Goal: Task Accomplishment & Management: Complete application form

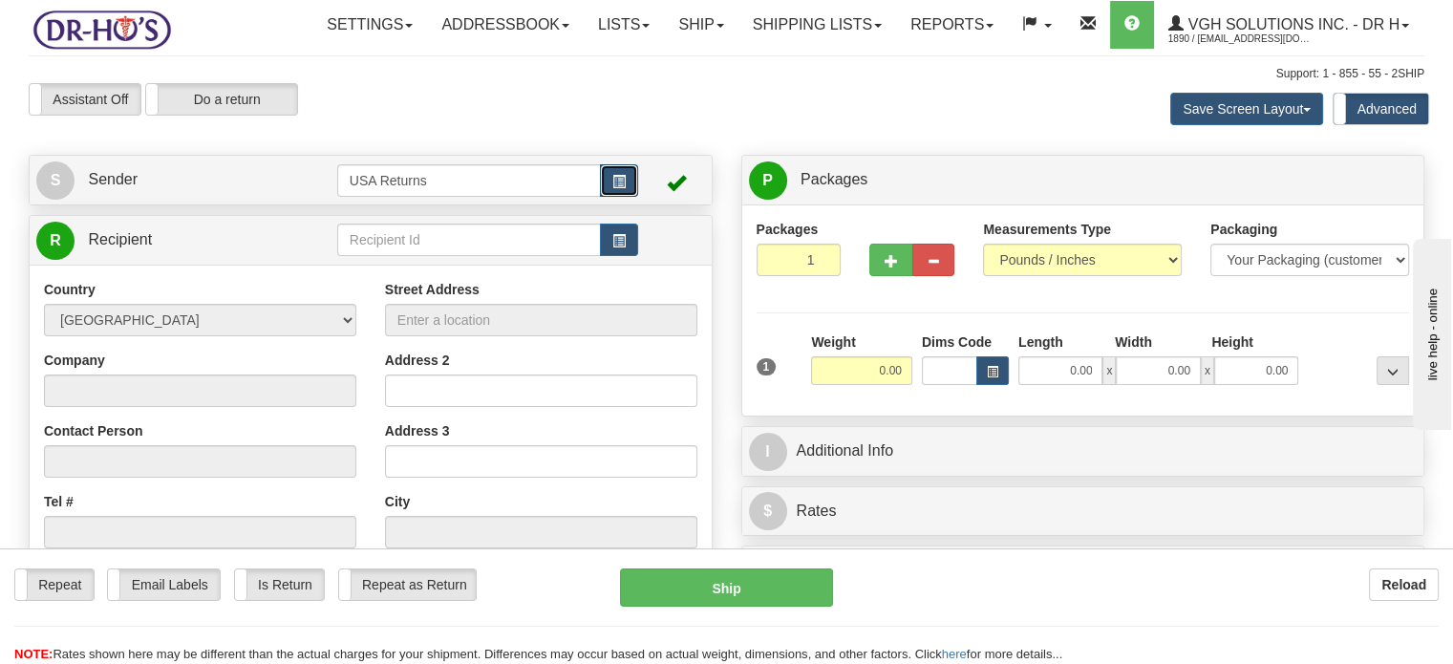
click at [621, 197] on button "button" at bounding box center [619, 180] width 38 height 32
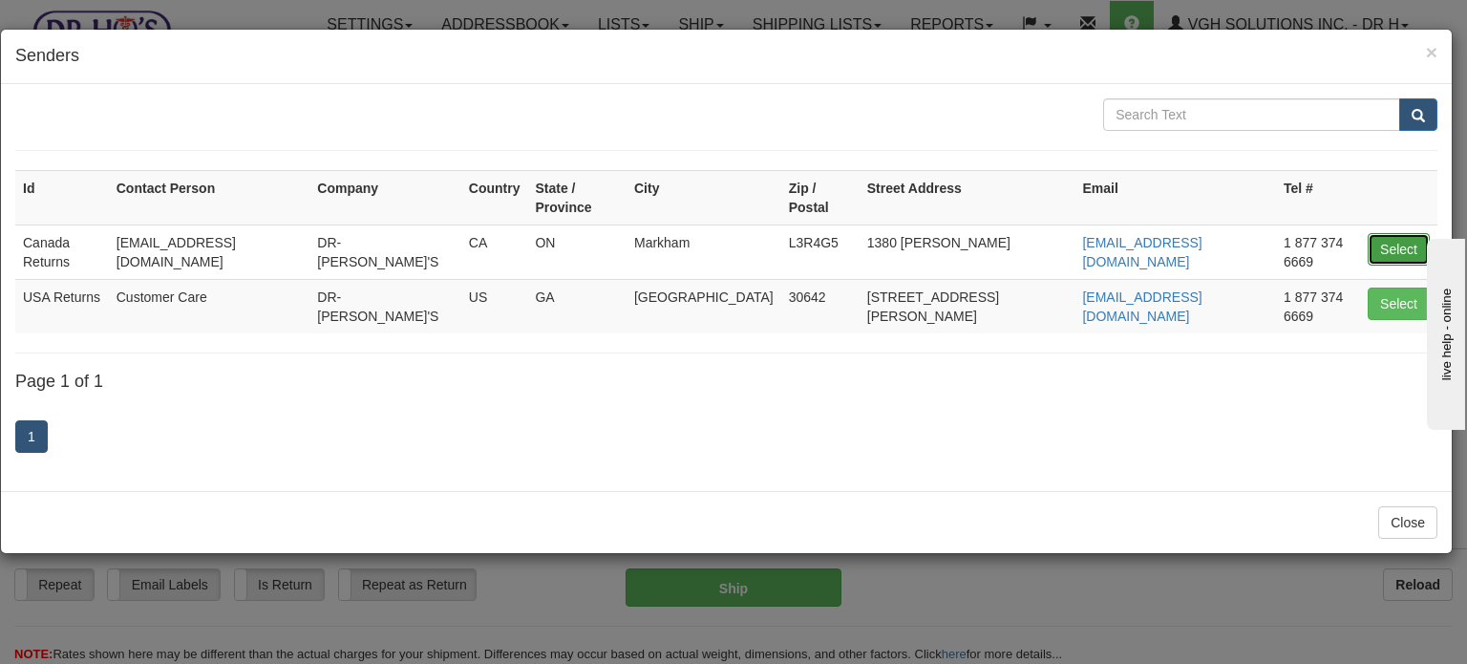
click at [1390, 242] on button "Select" at bounding box center [1399, 249] width 62 height 32
type input "Canada Returns"
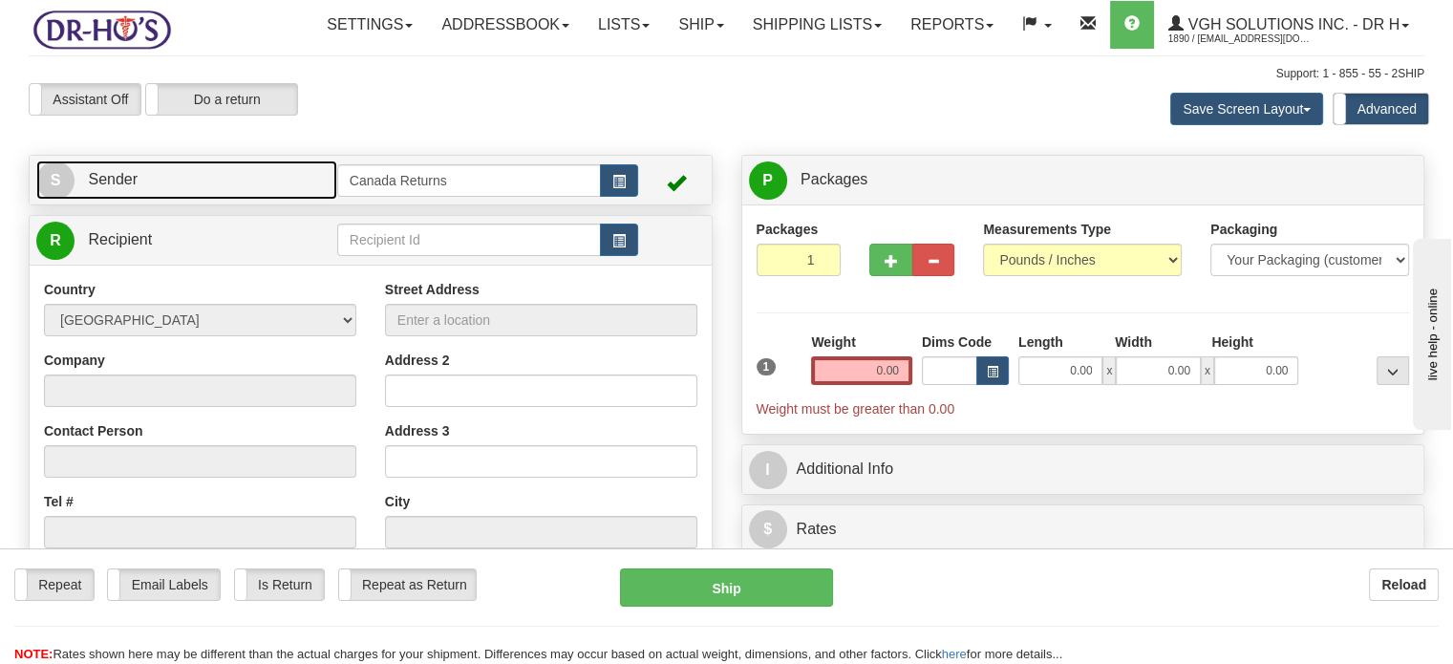
click at [210, 200] on link "S Sender" at bounding box center [186, 179] width 301 height 39
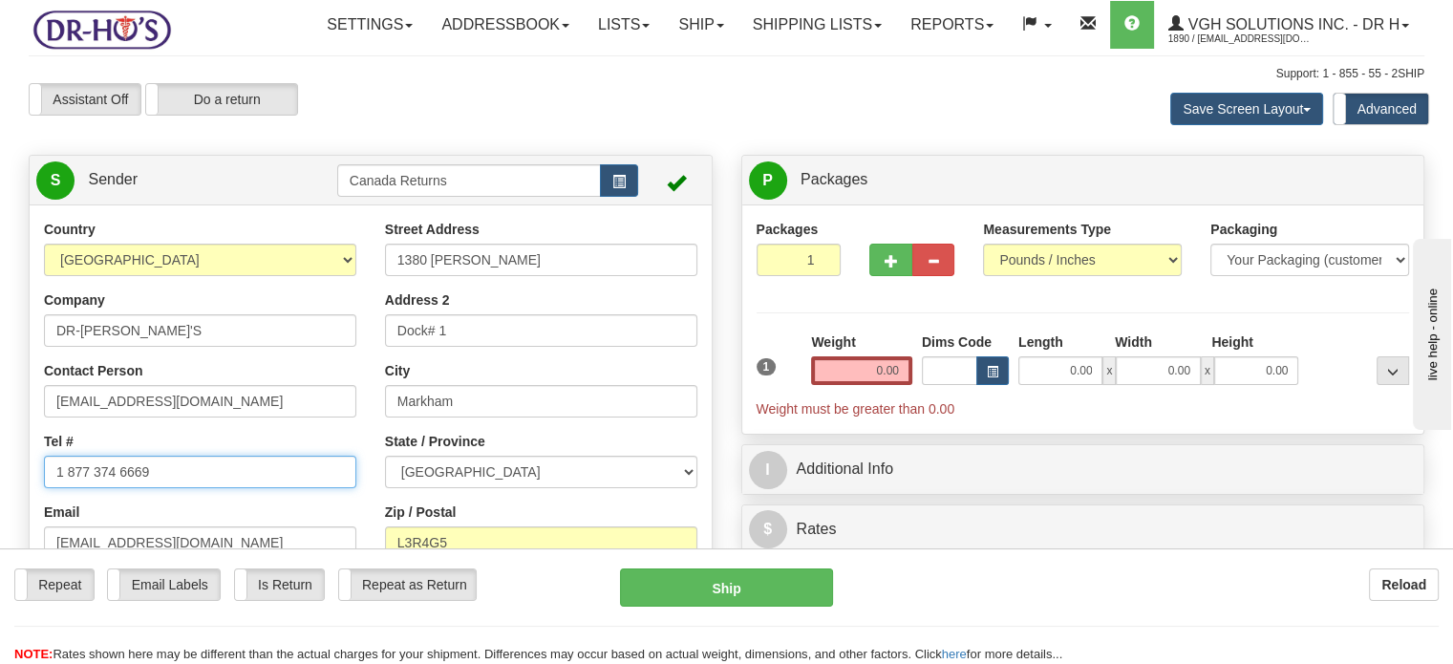
click at [189, 488] on input "1 877 374 6669" at bounding box center [200, 472] width 312 height 32
paste input "CU24755854"
type input "CU24755854"
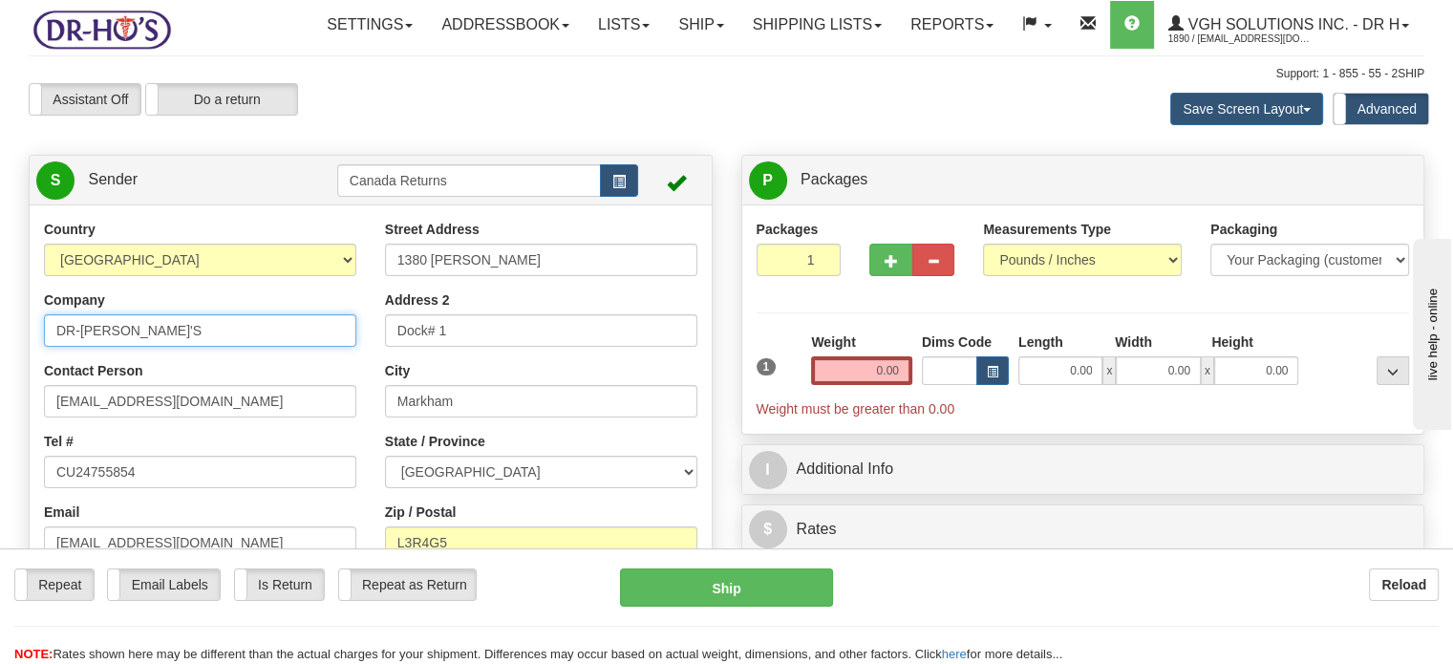
click at [191, 347] on input "DR-[PERSON_NAME]'S" at bounding box center [200, 330] width 312 height 32
paste input "[PERSON_NAME] [PERSON_NAME] Tremoyne"
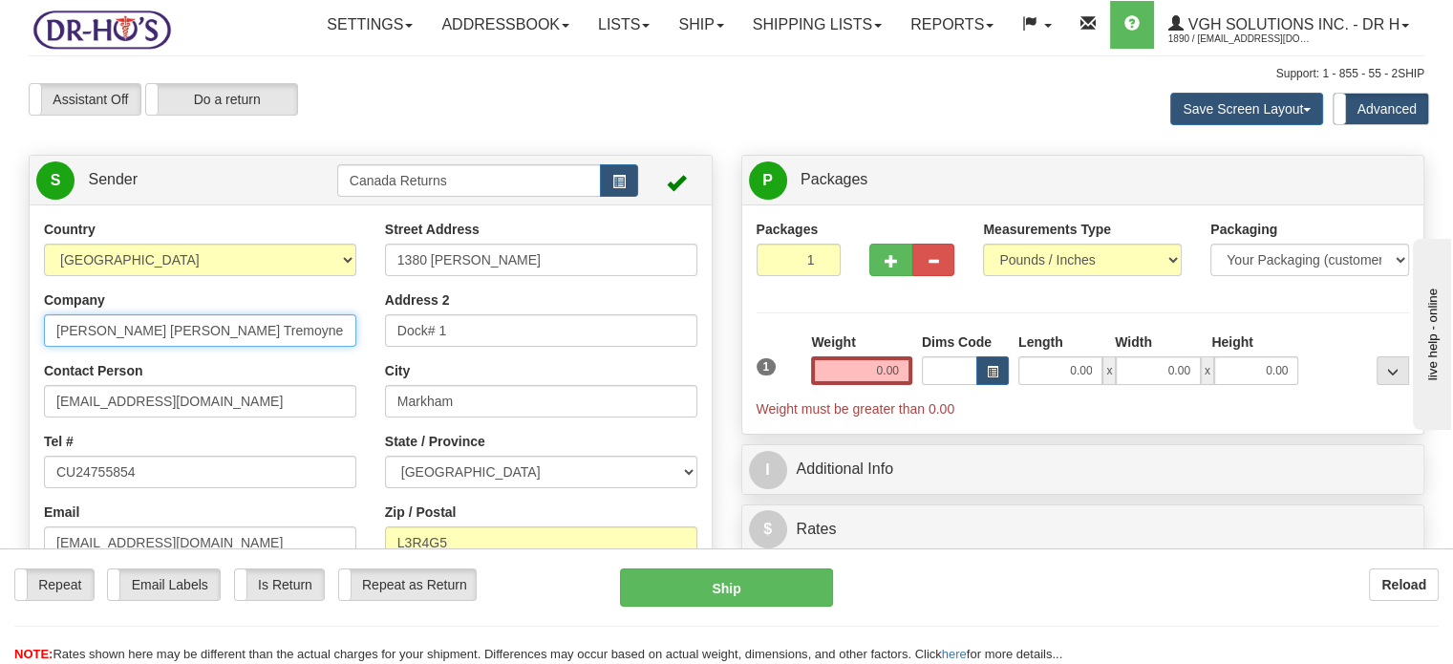
type input "[PERSON_NAME] [PERSON_NAME] Tremoyne"
click button "Delete" at bounding box center [0, 0] width 0 height 0
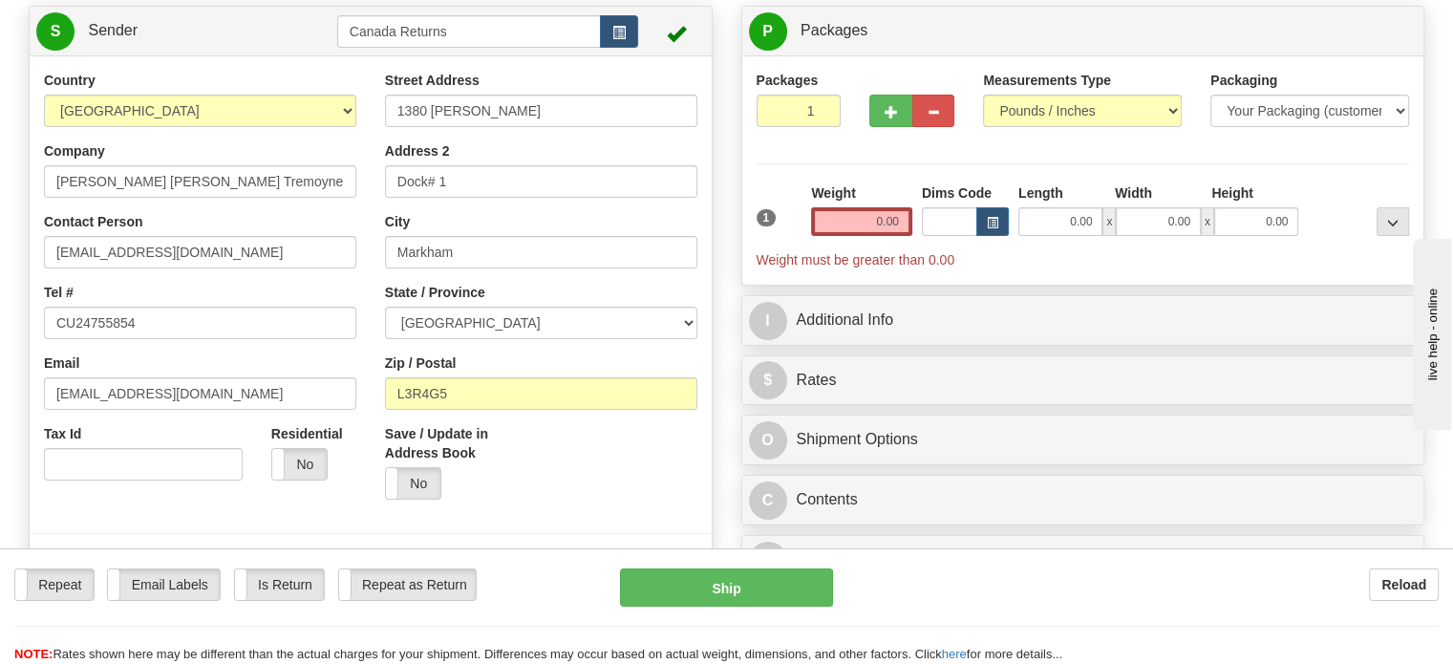
scroll to position [146, 0]
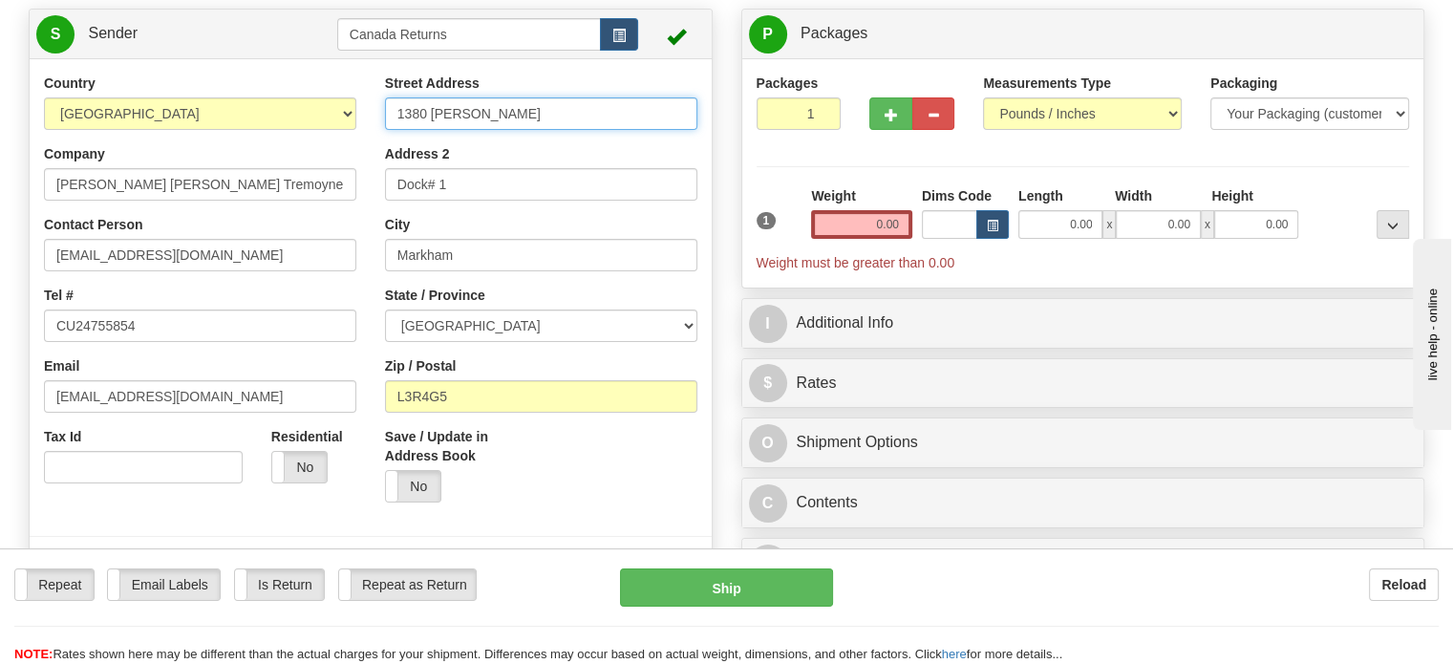
click at [462, 130] on input "1380 [PERSON_NAME]" at bounding box center [541, 113] width 312 height 32
paste input "[STREET_ADDRESS][PERSON_NAME]"
click at [462, 130] on input "1380 [PERSON_NAME]" at bounding box center [541, 113] width 312 height 32
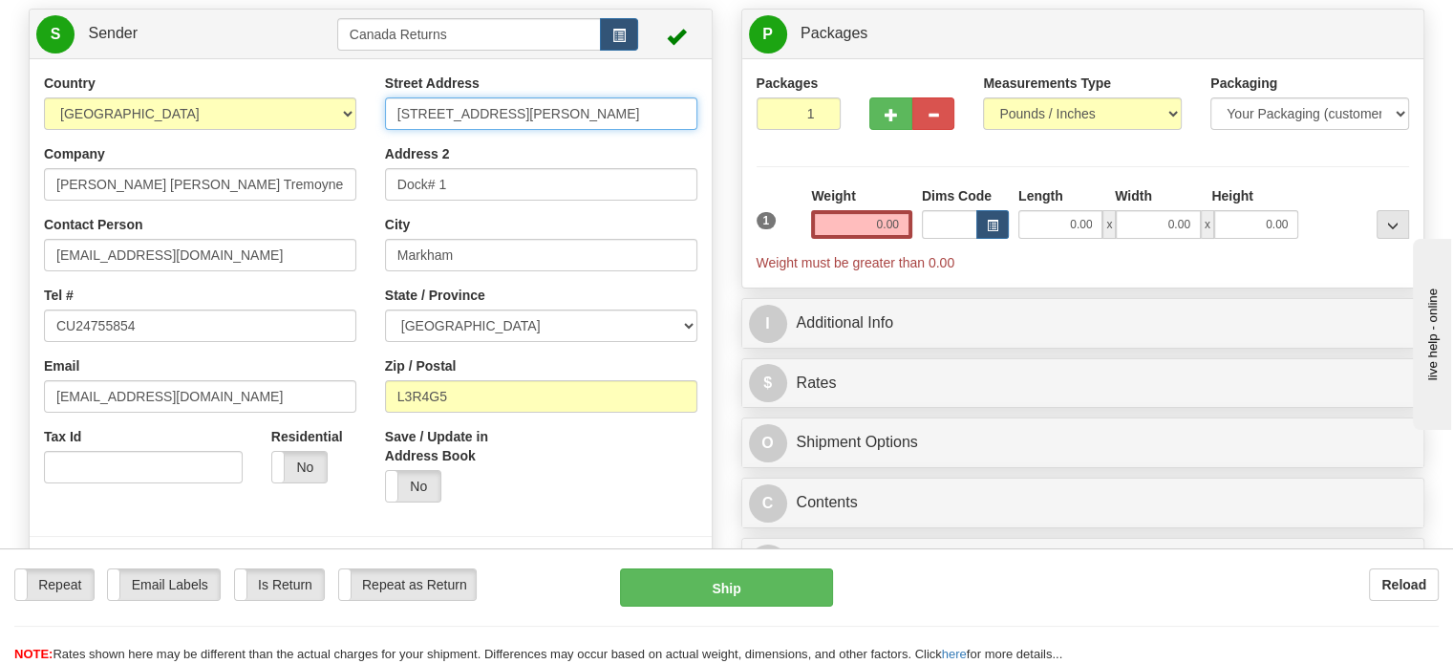
click at [523, 130] on input "[STREET_ADDRESS][PERSON_NAME]" at bounding box center [541, 113] width 312 height 32
click at [492, 130] on input "[STREET_ADDRESS][PERSON_NAME]" at bounding box center [541, 113] width 312 height 32
drag, startPoint x: 470, startPoint y: 159, endPoint x: 690, endPoint y: 165, distance: 219.7
click at [690, 130] on input "[STREET_ADDRESS][PERSON_NAME]" at bounding box center [541, 113] width 312 height 32
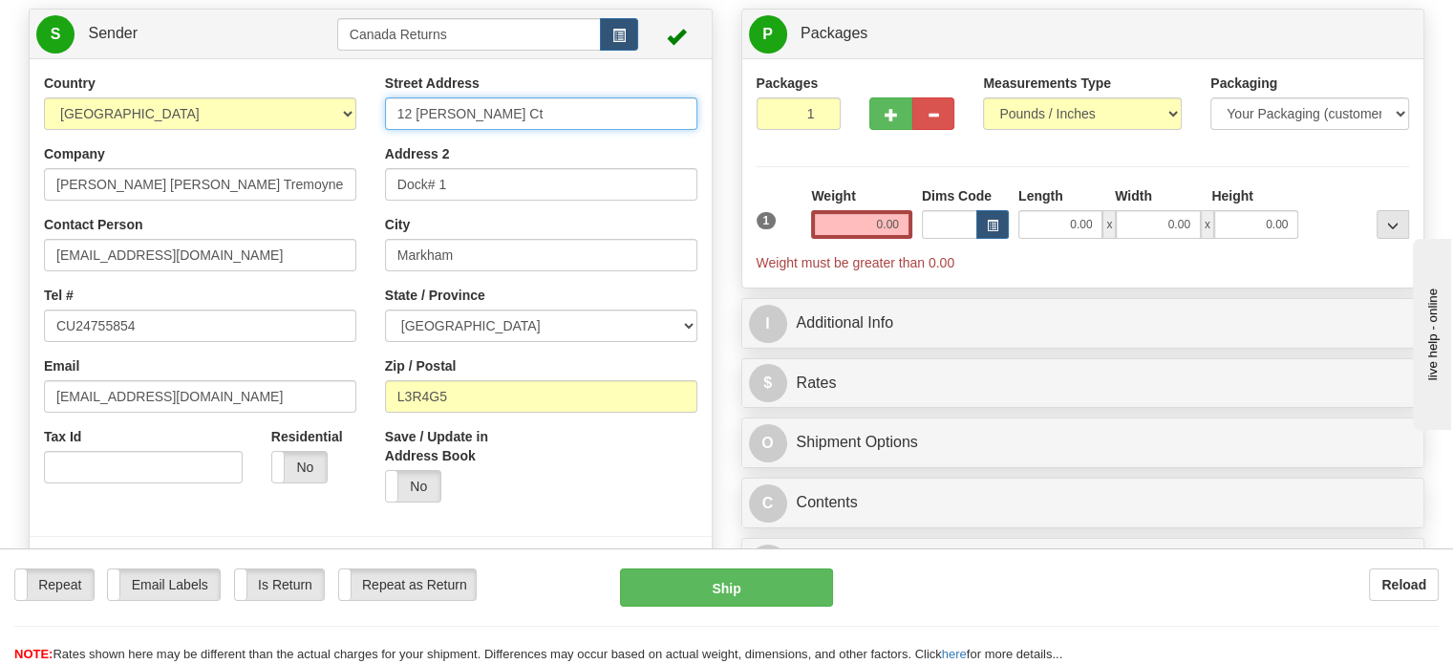
type input "12 [PERSON_NAME] Ct"
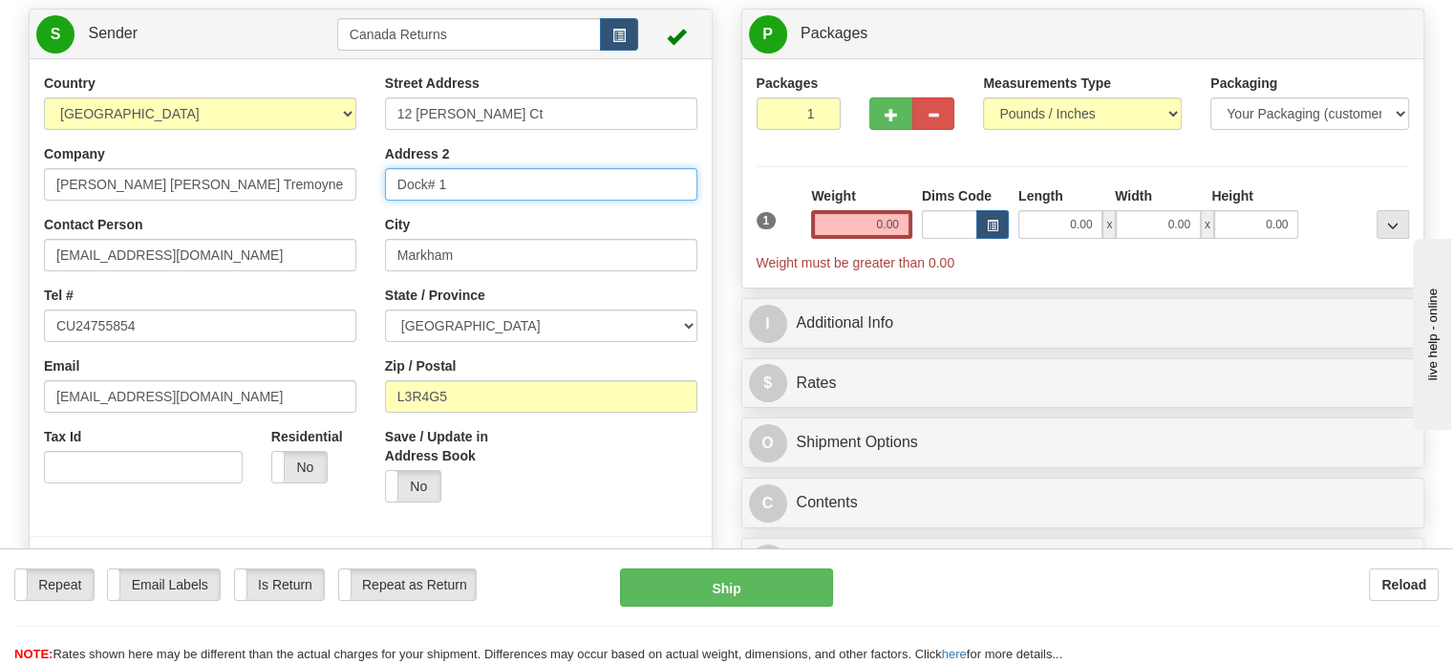
click at [485, 201] on input "Dock# 1" at bounding box center [541, 184] width 312 height 32
click at [485, 201] on input "Address 2" at bounding box center [541, 184] width 312 height 32
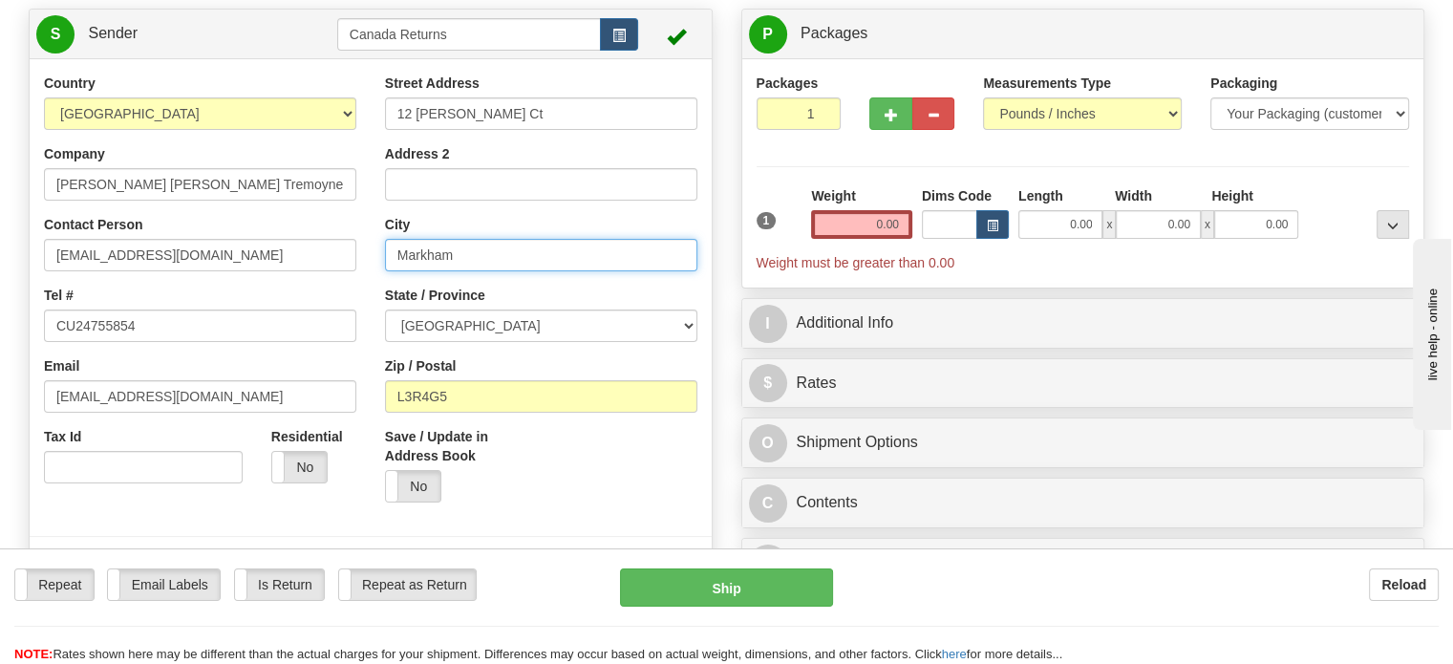
click at [478, 271] on input "Markham" at bounding box center [541, 255] width 312 height 32
paste input "Edmonton [GEOGRAPHIC_DATA], T5A2H9 [GEOGRAPHIC_DATA]"
drag, startPoint x: 456, startPoint y: 293, endPoint x: 664, endPoint y: 285, distance: 208.4
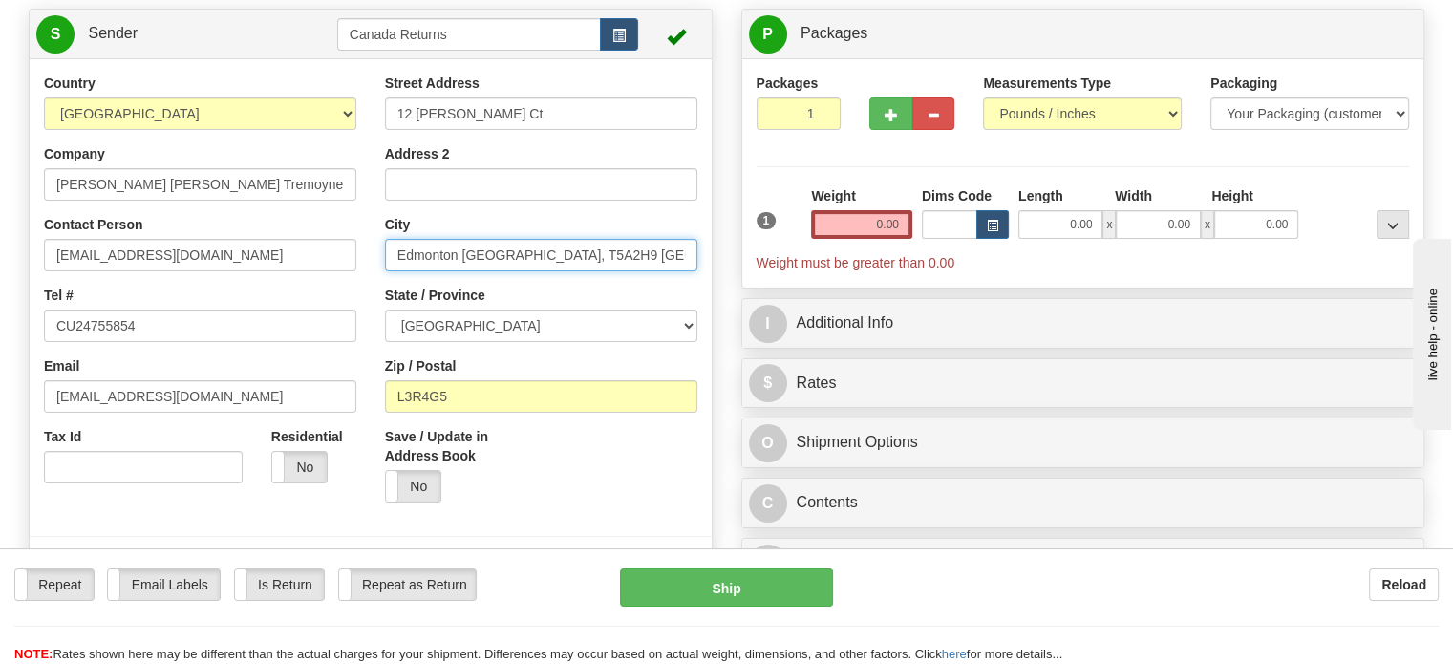
click at [664, 271] on input "Edmonton [GEOGRAPHIC_DATA], T5A2H9 [GEOGRAPHIC_DATA]" at bounding box center [541, 255] width 312 height 32
type input "[GEOGRAPHIC_DATA]"
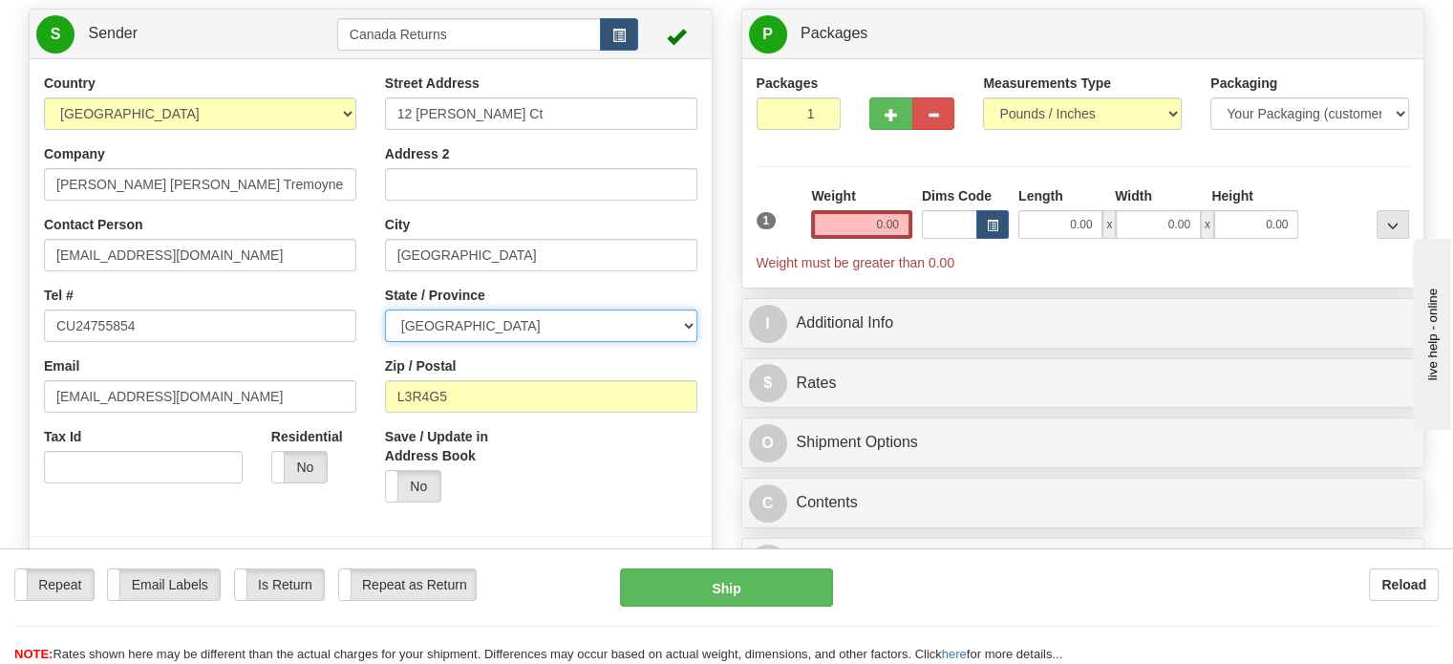
click at [691, 342] on select "[GEOGRAPHIC_DATA] [GEOGRAPHIC_DATA] [GEOGRAPHIC_DATA] [GEOGRAPHIC_DATA] [GEOGRA…" at bounding box center [541, 325] width 312 height 32
select select "AB"
click at [385, 342] on select "[GEOGRAPHIC_DATA] [GEOGRAPHIC_DATA] [GEOGRAPHIC_DATA] [GEOGRAPHIC_DATA] [GEOGRA…" at bounding box center [541, 325] width 312 height 32
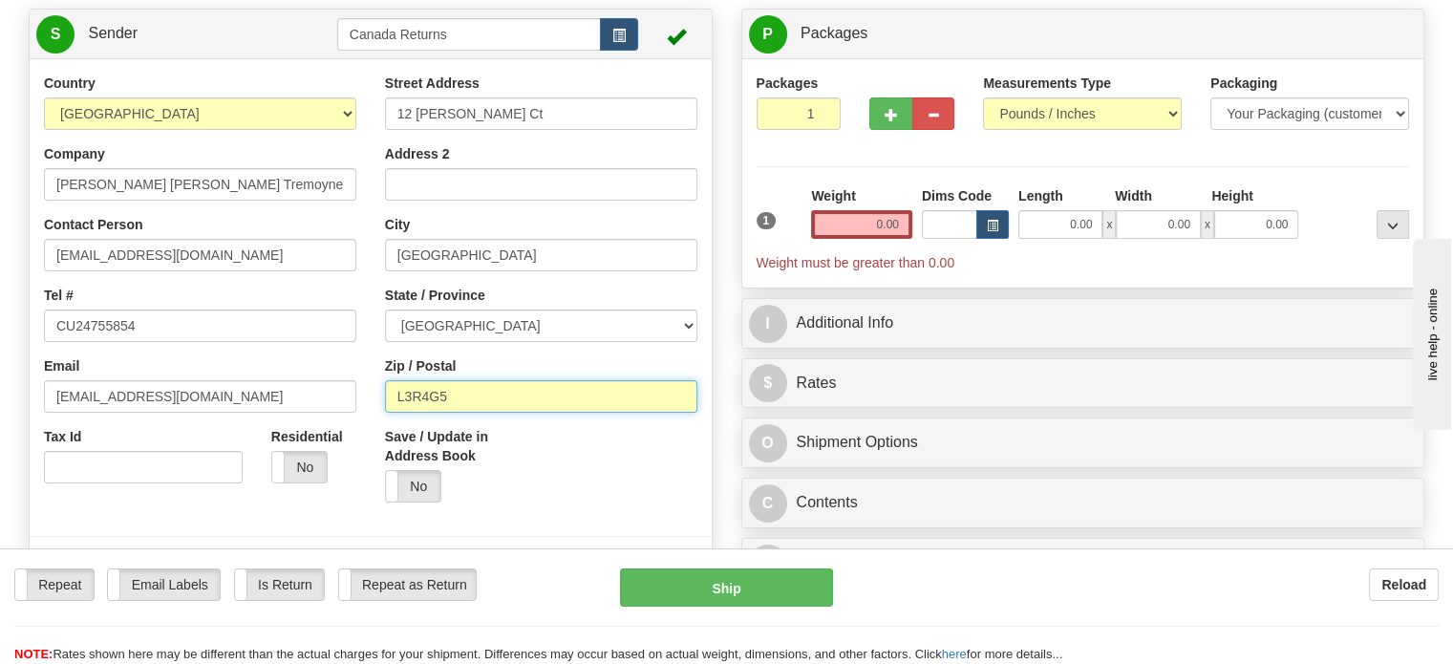
click at [478, 413] on input "L3R4G5" at bounding box center [541, 396] width 312 height 32
paste input "[GEOGRAPHIC_DATA], T5A2H9 [GEOGRAPHIC_DATA]"
click at [478, 413] on input "[GEOGRAPHIC_DATA], T5A2H9 [GEOGRAPHIC_DATA]" at bounding box center [541, 396] width 312 height 32
drag, startPoint x: 452, startPoint y: 439, endPoint x: 373, endPoint y: 437, distance: 78.3
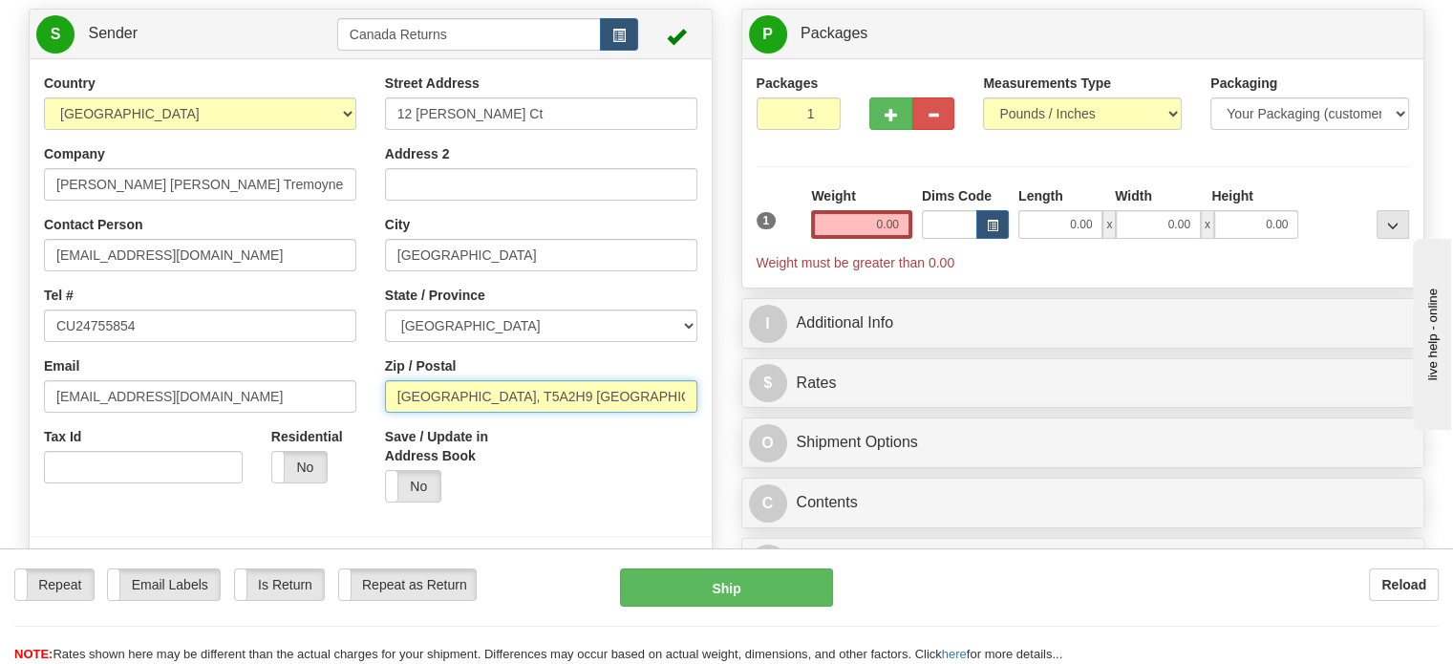
click at [373, 437] on div "Street Address 12 Amberly Ct Address 2 City Edmonton State / Province ALBERTA B…" at bounding box center [541, 295] width 341 height 443
click at [536, 413] on input "T5A2H9 [GEOGRAPHIC_DATA]" at bounding box center [541, 396] width 312 height 32
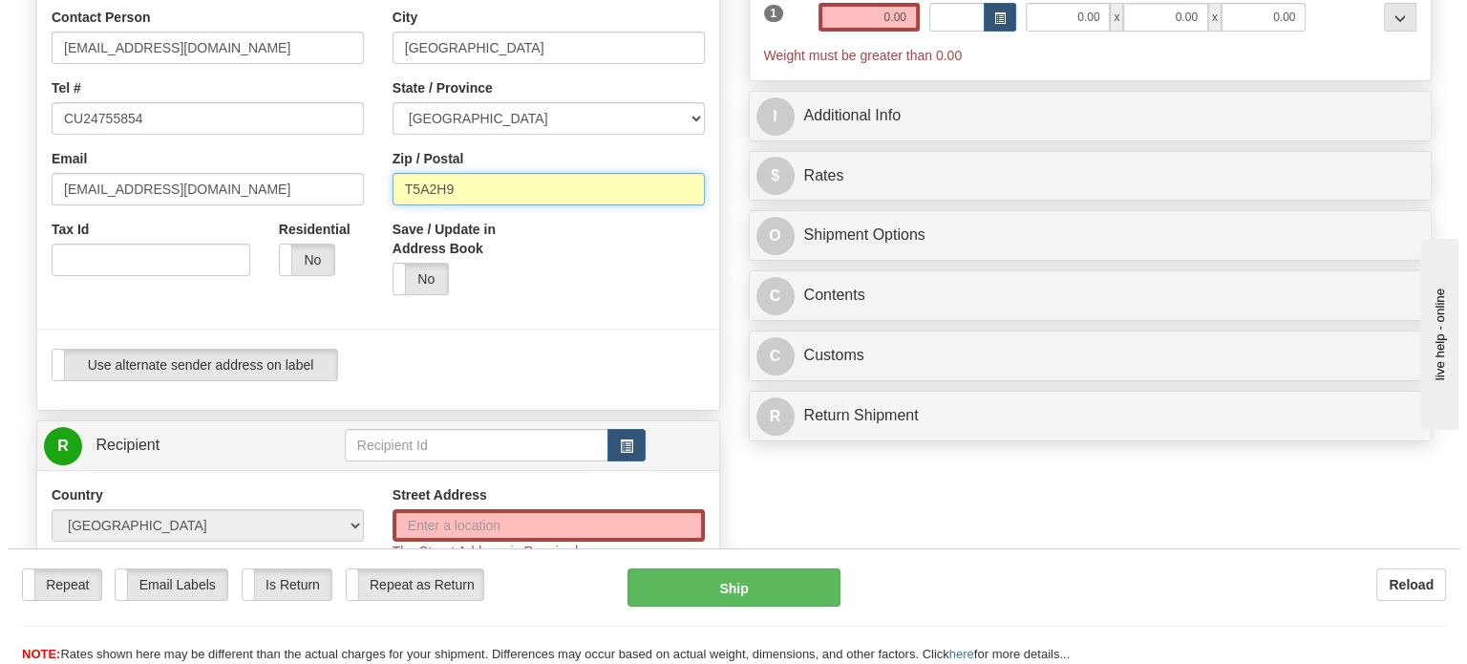
scroll to position [459, 0]
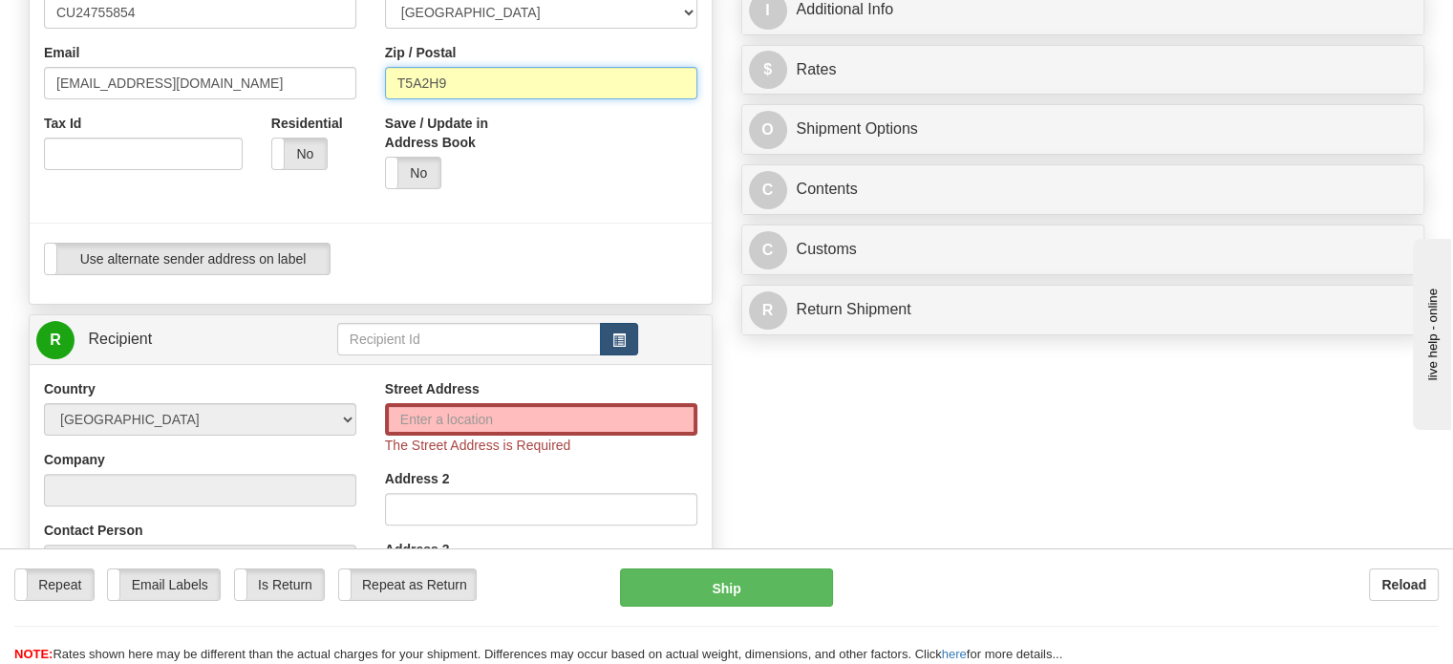
type input "T5A2H9"
click at [609, 355] on button "button" at bounding box center [619, 339] width 38 height 32
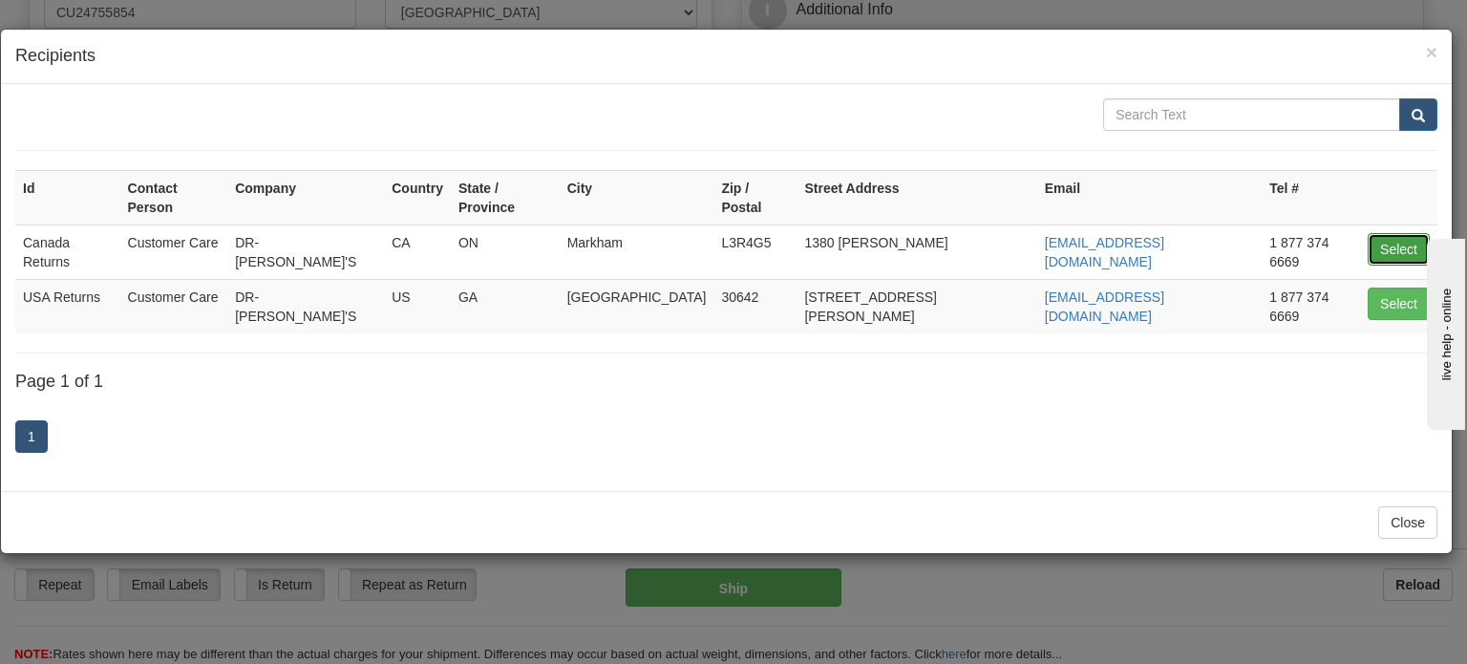
click at [1407, 233] on button "Select" at bounding box center [1399, 249] width 62 height 32
type input "Canada Returns"
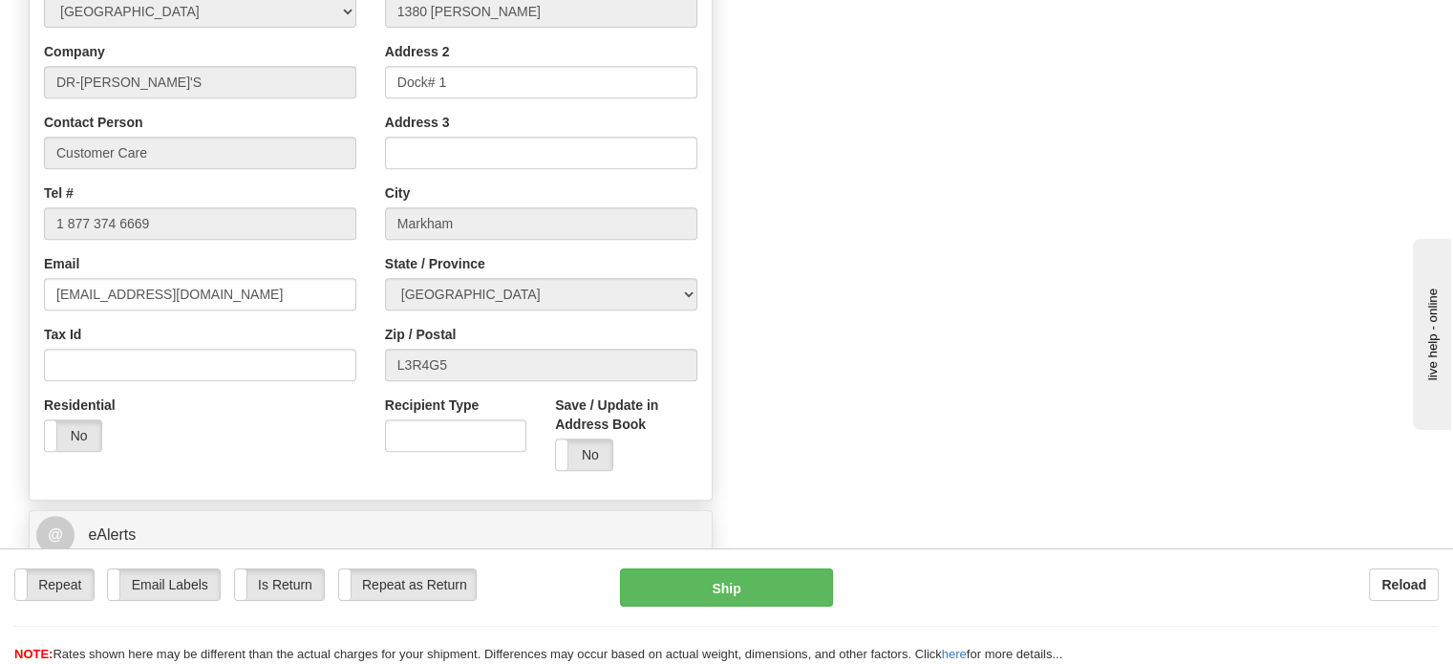
scroll to position [282, 0]
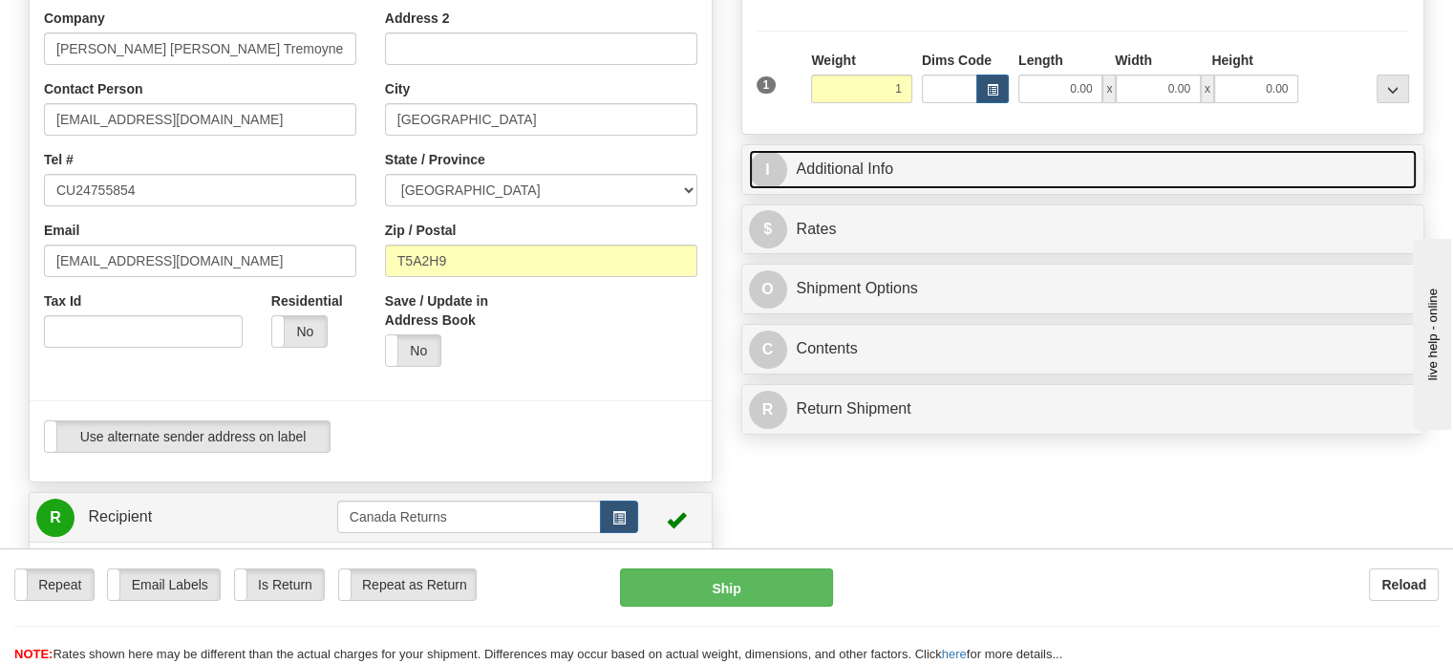
type input "1.00"
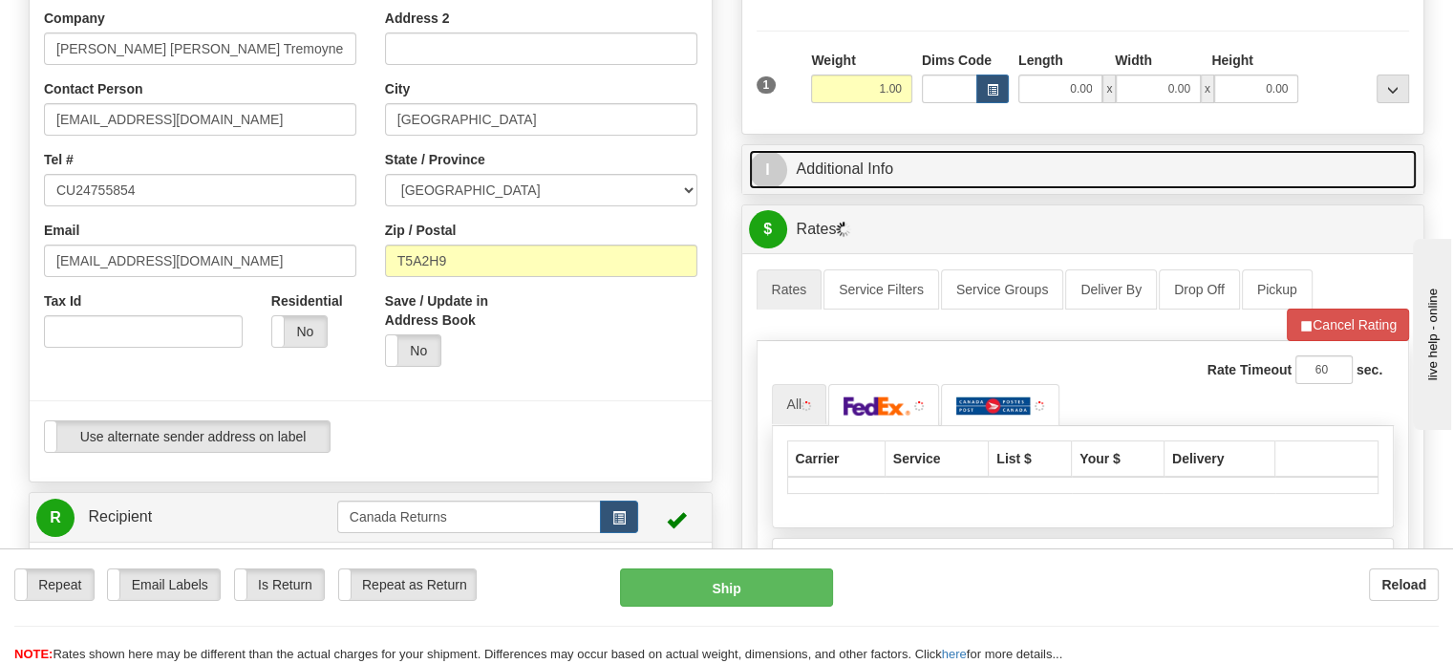
click at [912, 189] on link "I Additional Info" at bounding box center [1083, 169] width 669 height 39
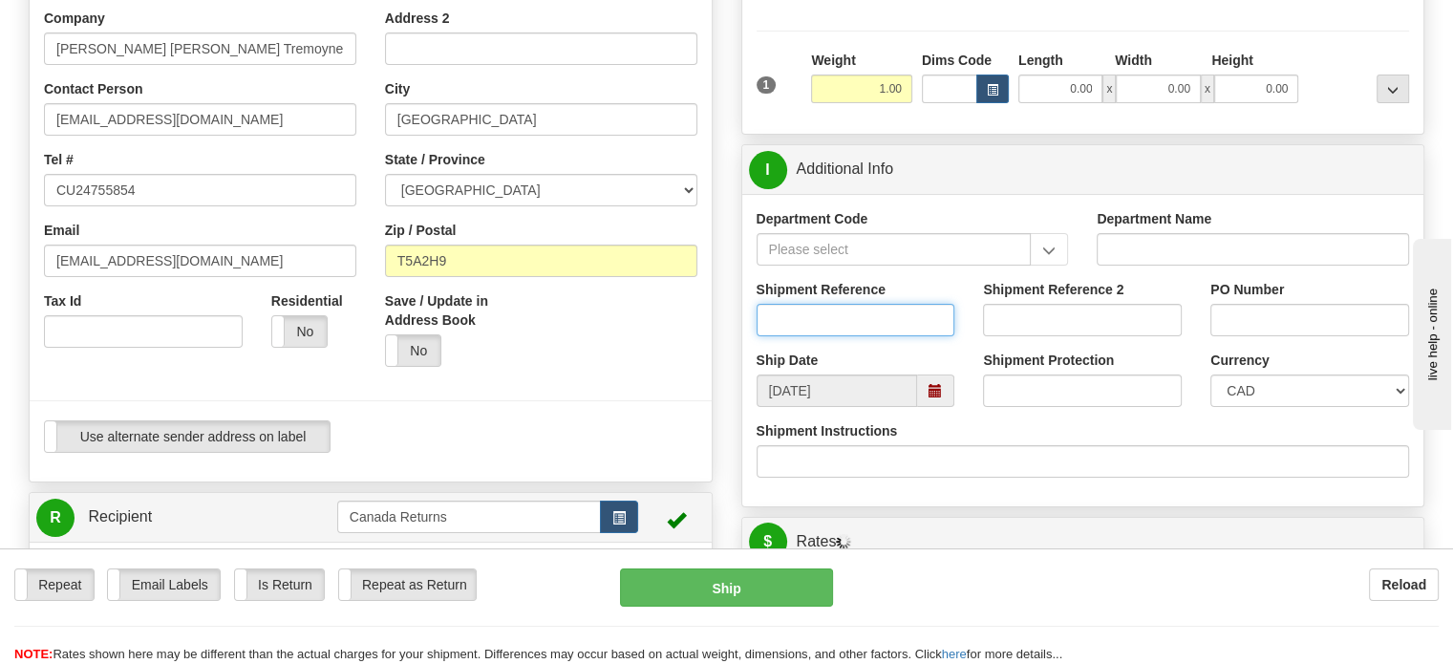
paste input "1130128"
click at [840, 336] on input "1130128" at bounding box center [855, 320] width 199 height 32
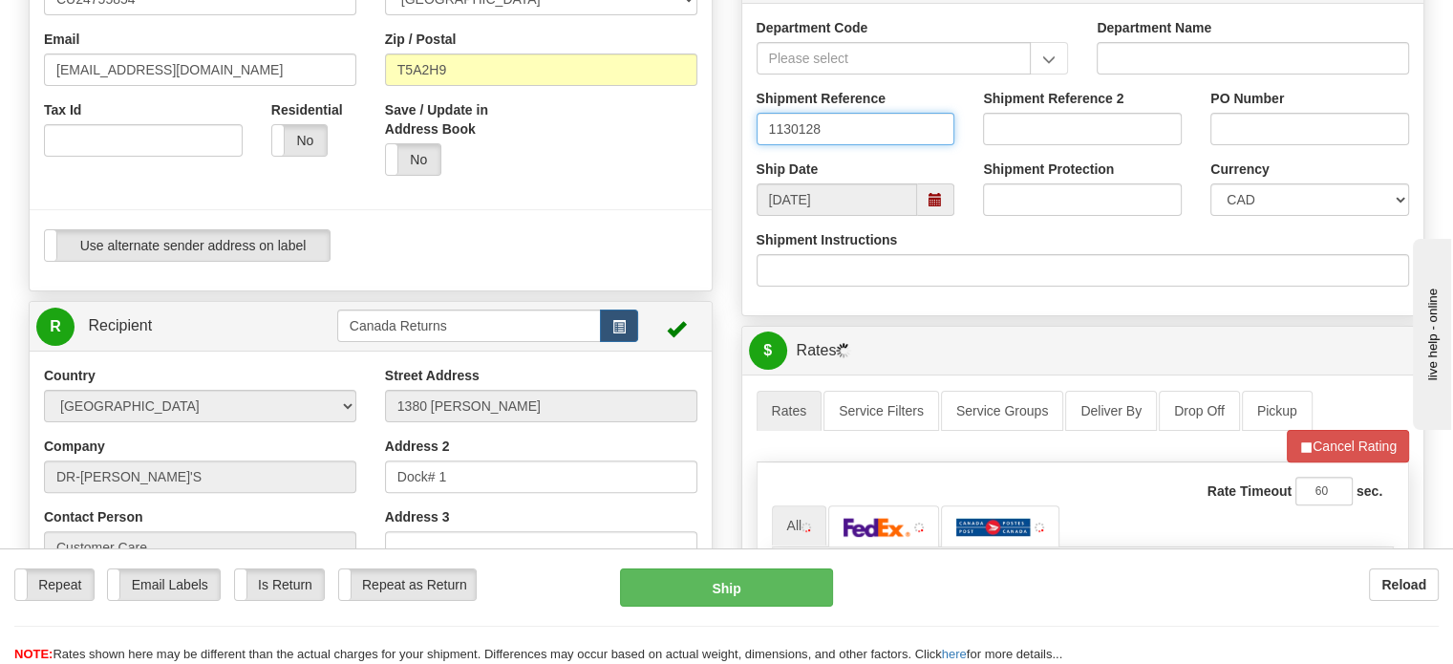
scroll to position [745, 0]
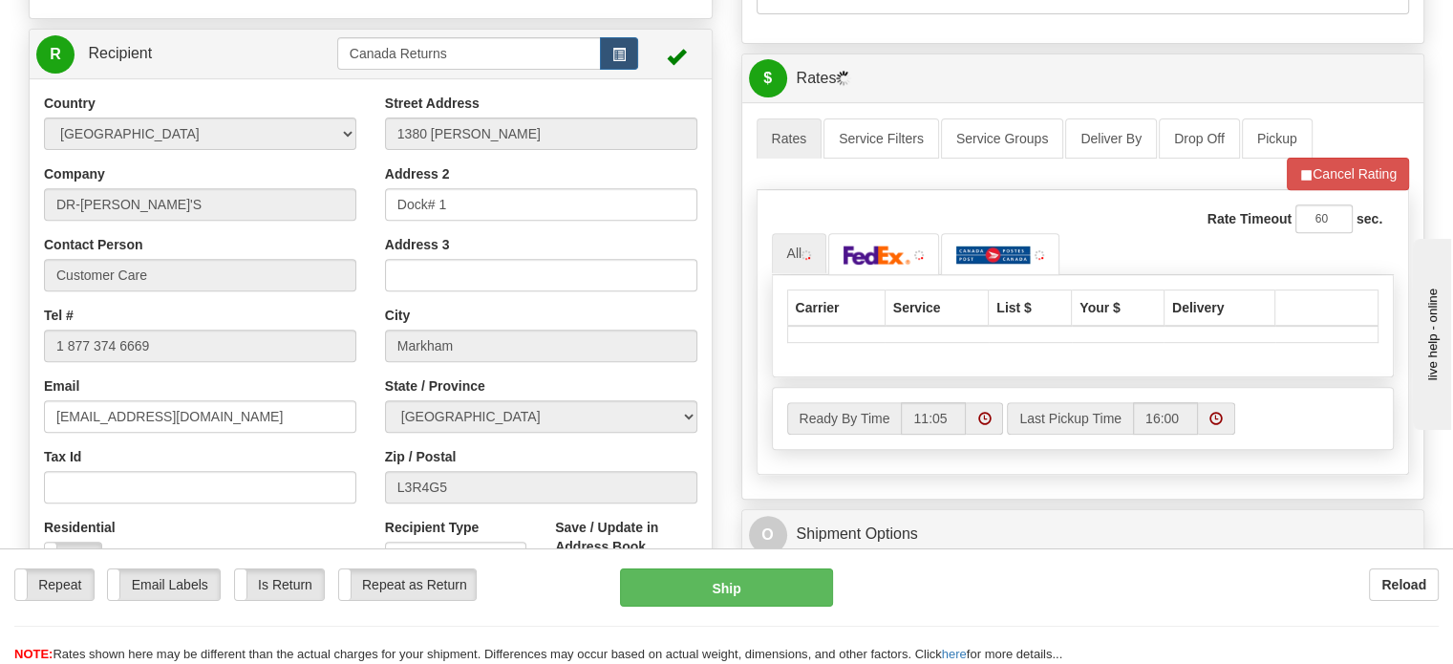
type input "1130128"
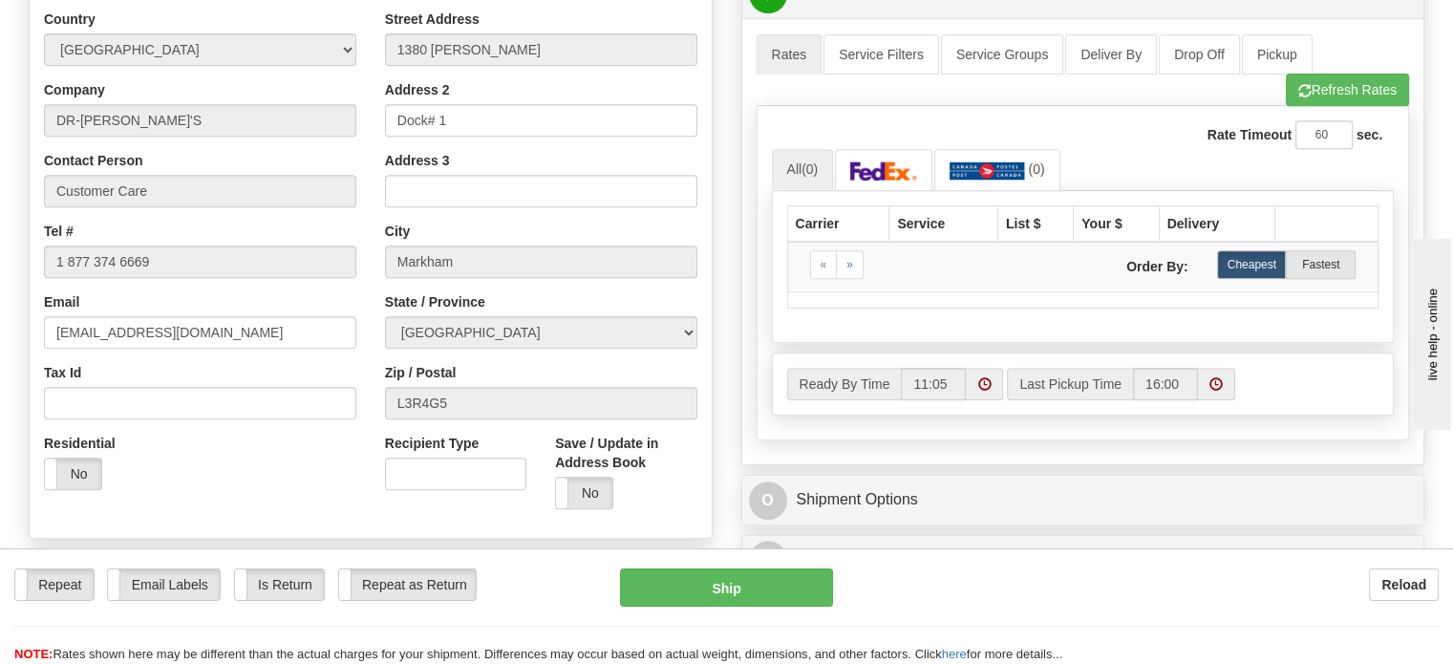
scroll to position [837, 0]
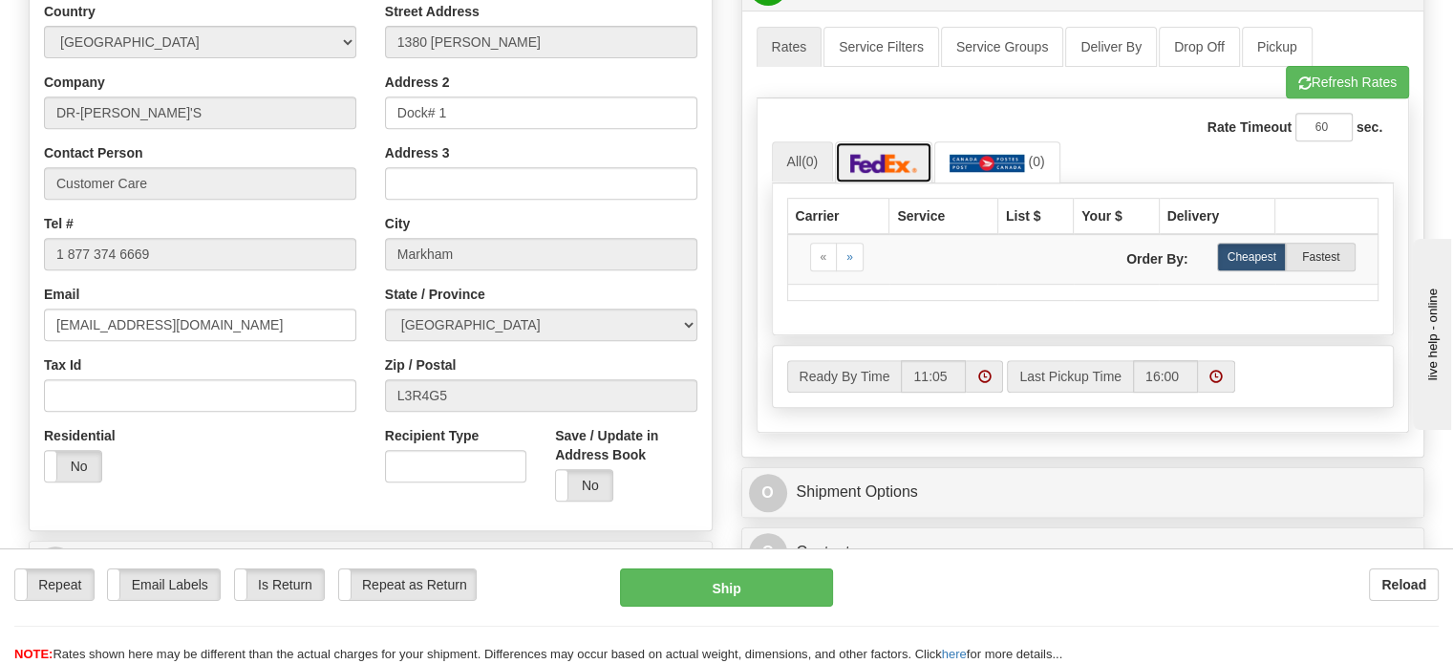
click at [875, 173] on img at bounding box center [883, 163] width 67 height 19
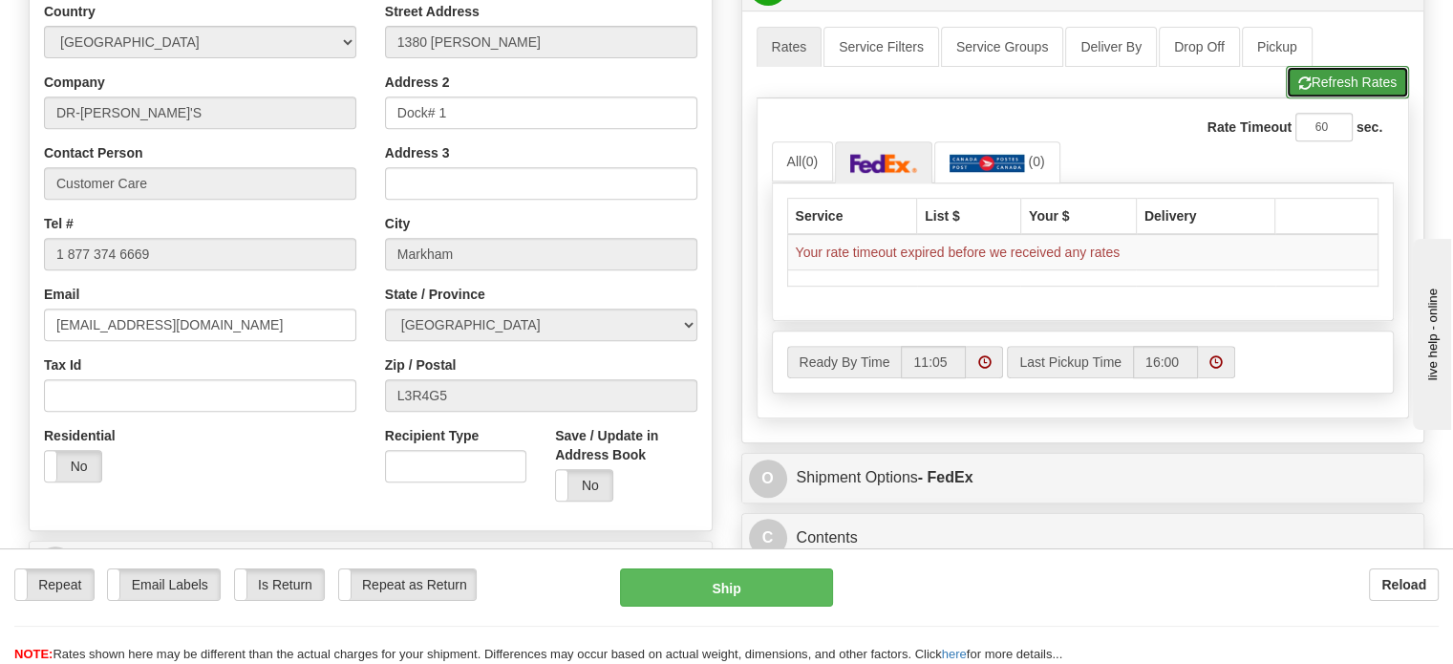
click at [1298, 90] on span "button" at bounding box center [1304, 83] width 13 height 12
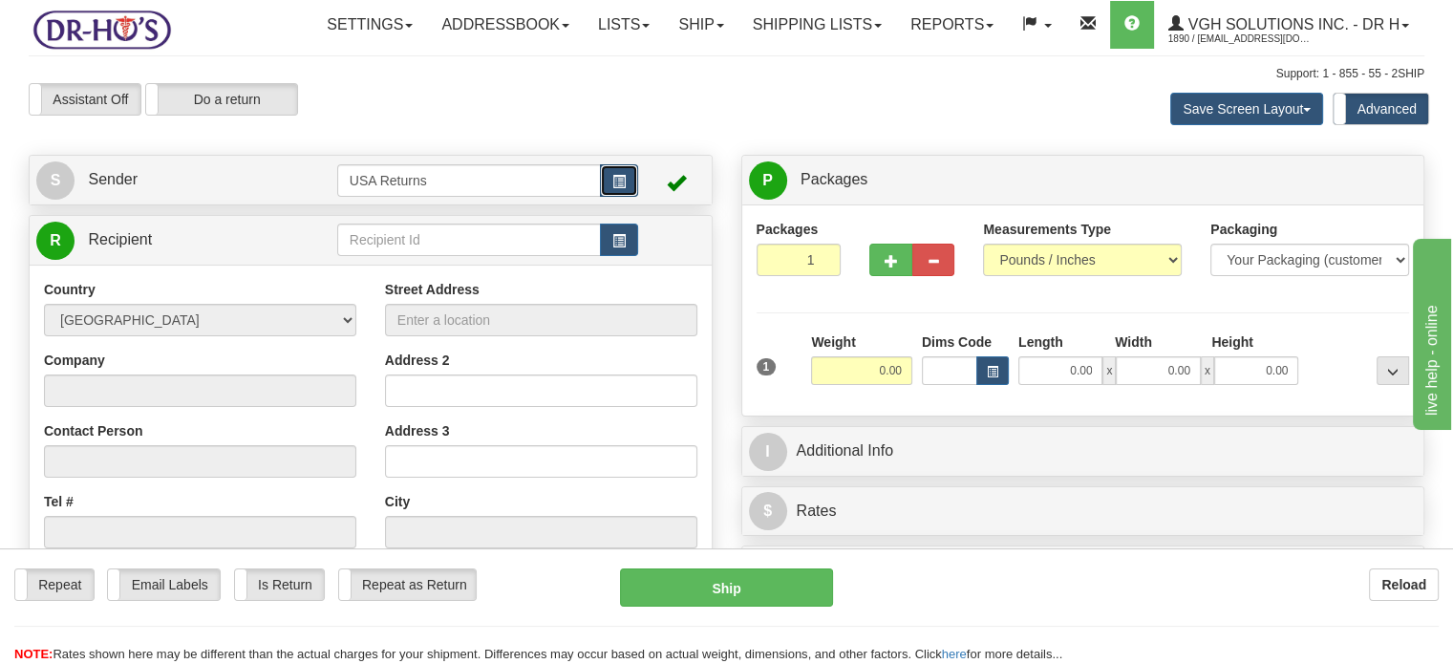
click at [606, 197] on button "button" at bounding box center [619, 180] width 38 height 32
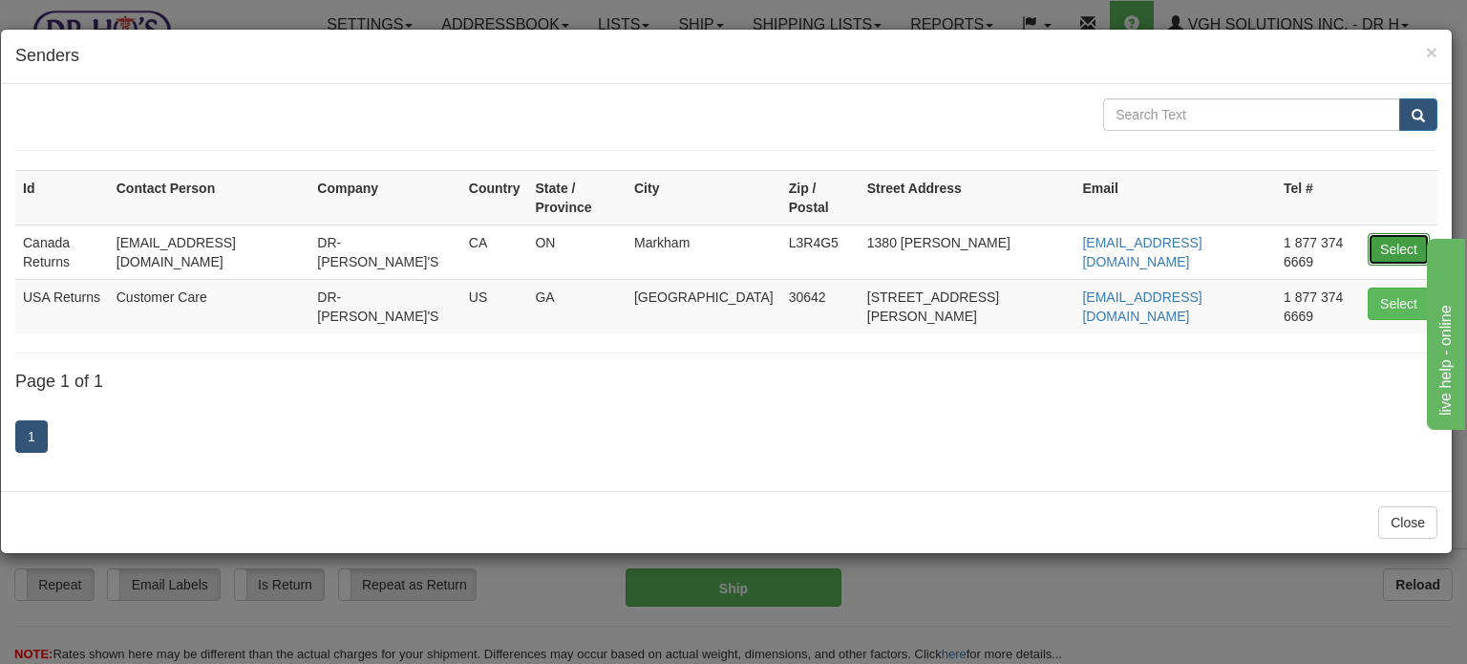
click at [1387, 242] on button "Select" at bounding box center [1399, 249] width 62 height 32
type input "Canada Returns"
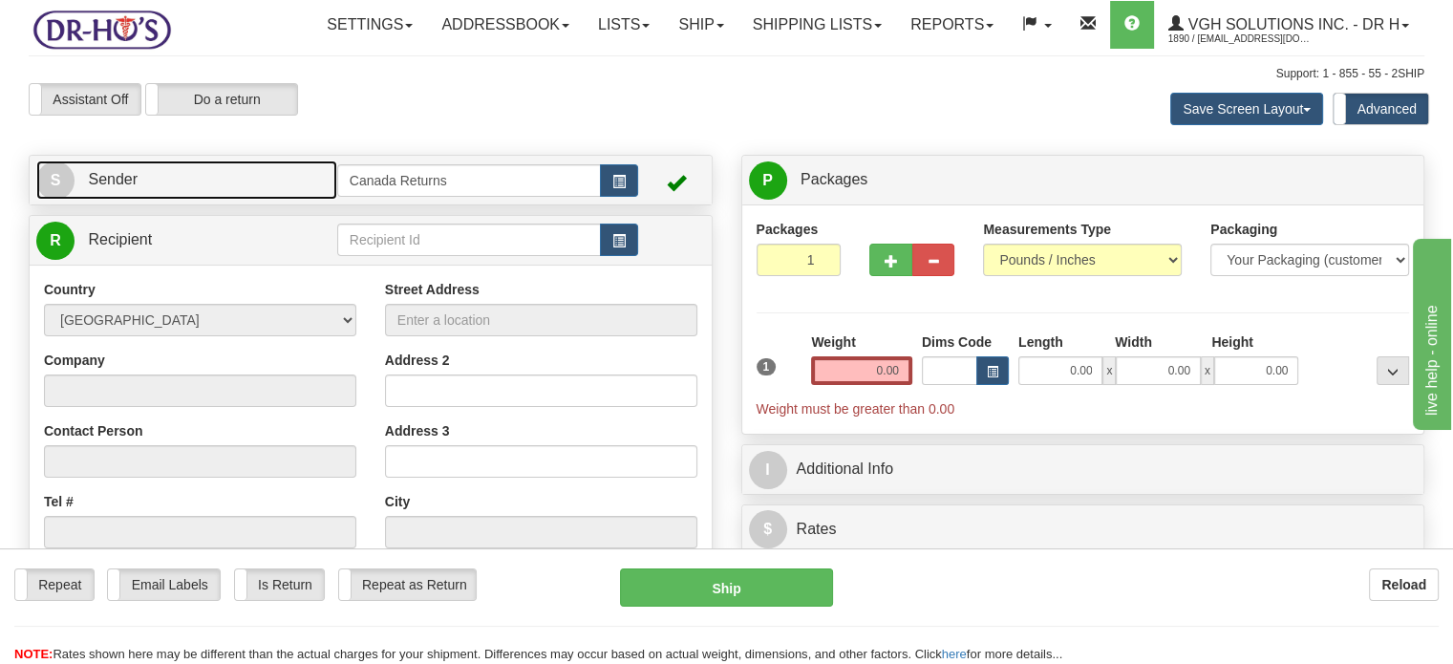
click at [181, 200] on link "S Sender" at bounding box center [186, 179] width 301 height 39
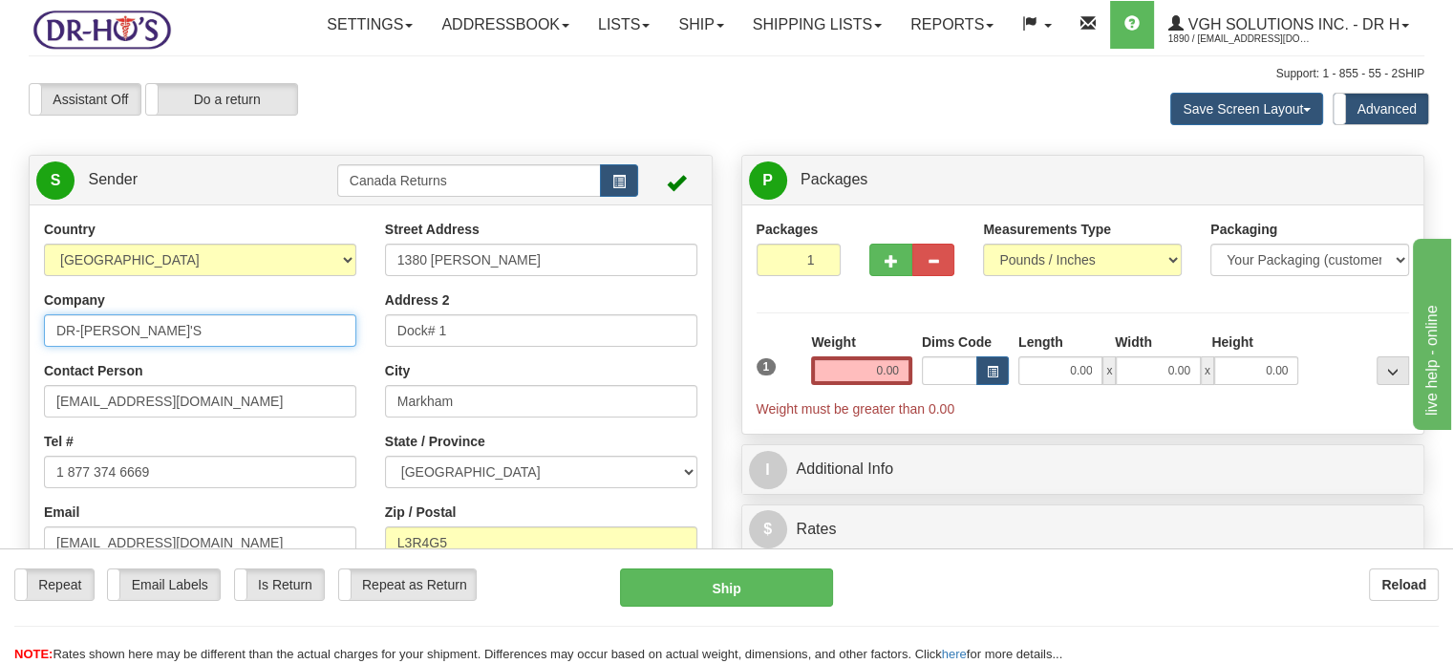
click at [144, 347] on input "DR-[PERSON_NAME]'S" at bounding box center [200, 330] width 312 height 32
type input "[PERSON_NAME] [PERSON_NAME] Tremoyne"
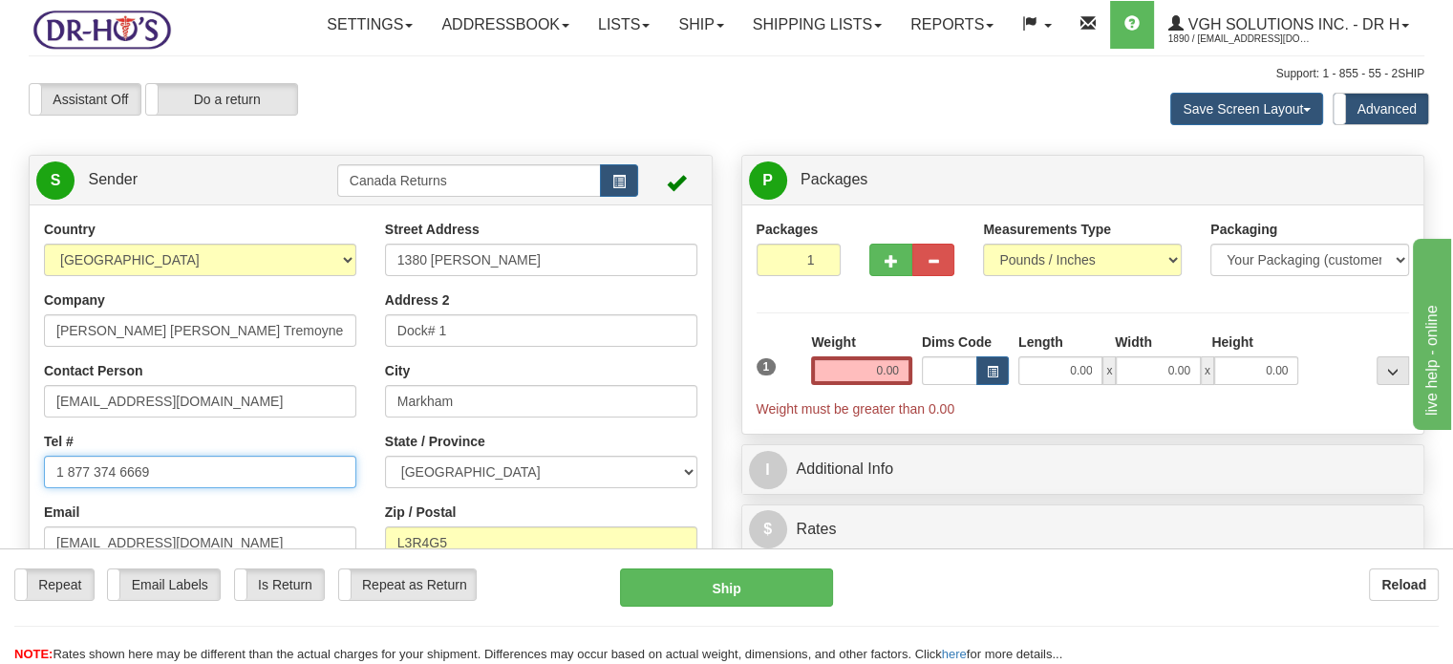
click at [168, 488] on input "1 877 374 6669" at bounding box center [200, 472] width 312 height 32
paste input "(780) 478-035"
click at [168, 488] on input "1 877 374 6669" at bounding box center [200, 472] width 312 height 32
type input "[PHONE_NUMBER]"
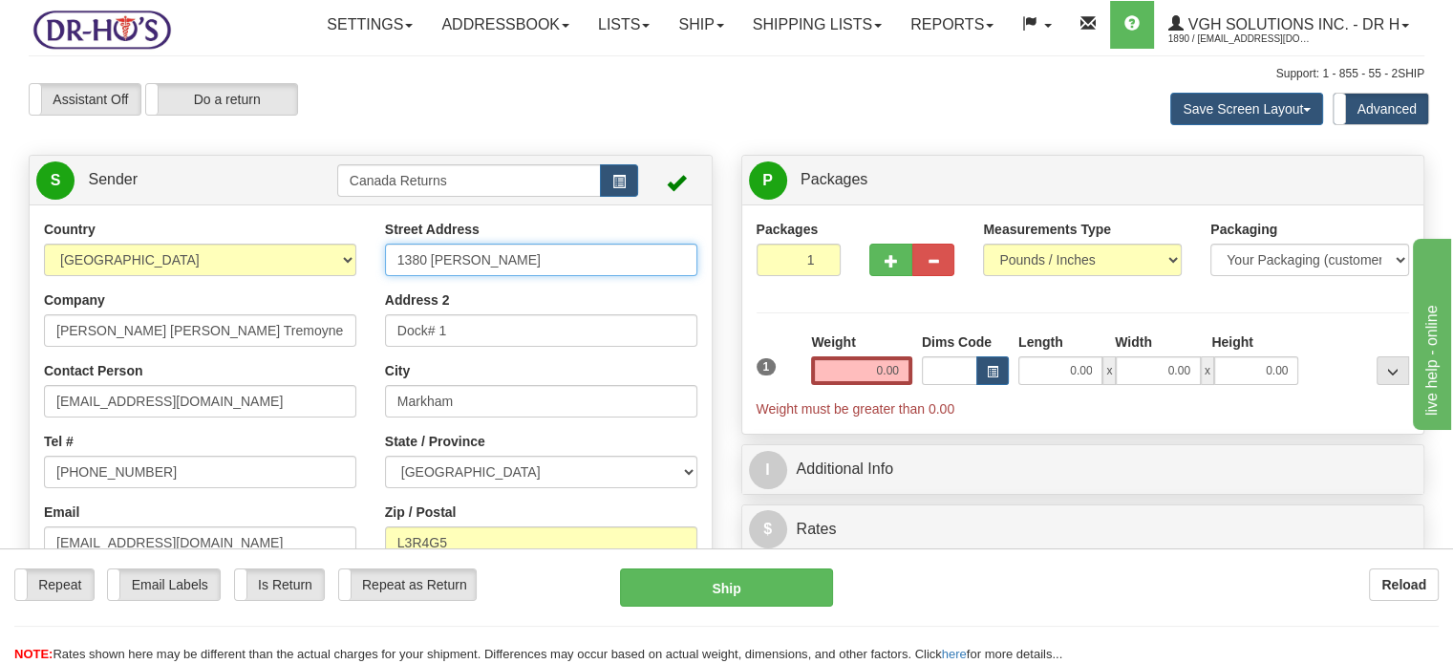
click at [527, 276] on input "1380 [PERSON_NAME]" at bounding box center [541, 260] width 312 height 32
paste input "[STREET_ADDRESS][PERSON_NAME]"
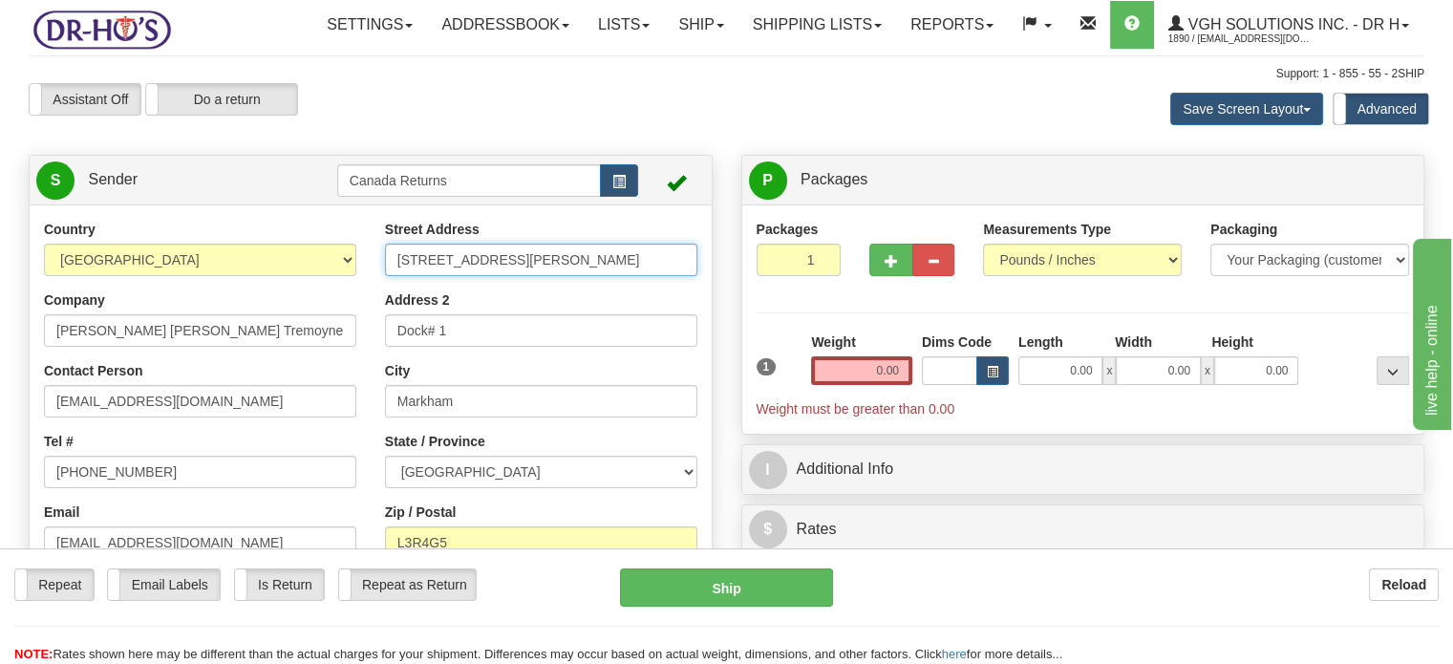
drag, startPoint x: 474, startPoint y: 302, endPoint x: 737, endPoint y: 321, distance: 264.3
click at [737, 155] on div "Create a label for the return Create Pickup Without Label S Sender" at bounding box center [726, 155] width 1424 height 0
type input "12 [PERSON_NAME] Ct"
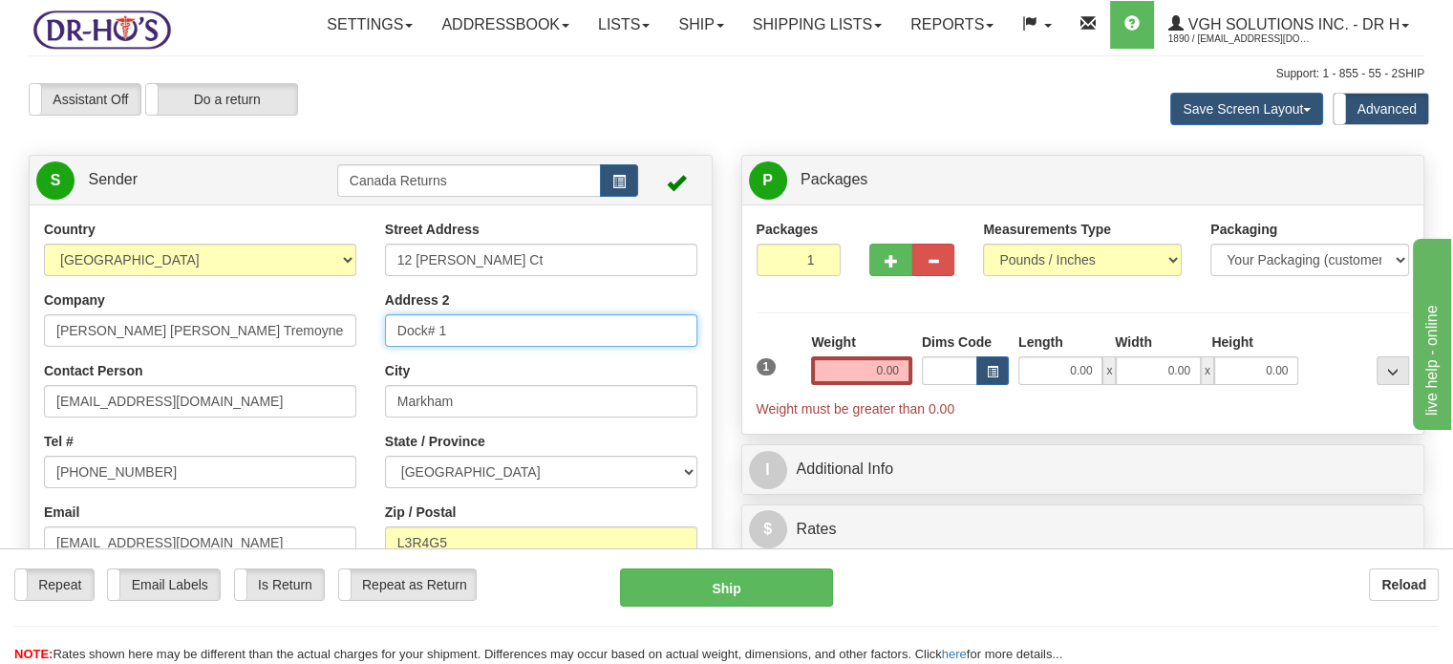
click at [521, 347] on input "Dock# 1" at bounding box center [541, 330] width 312 height 32
click at [521, 347] on input "Address 2" at bounding box center [541, 330] width 312 height 32
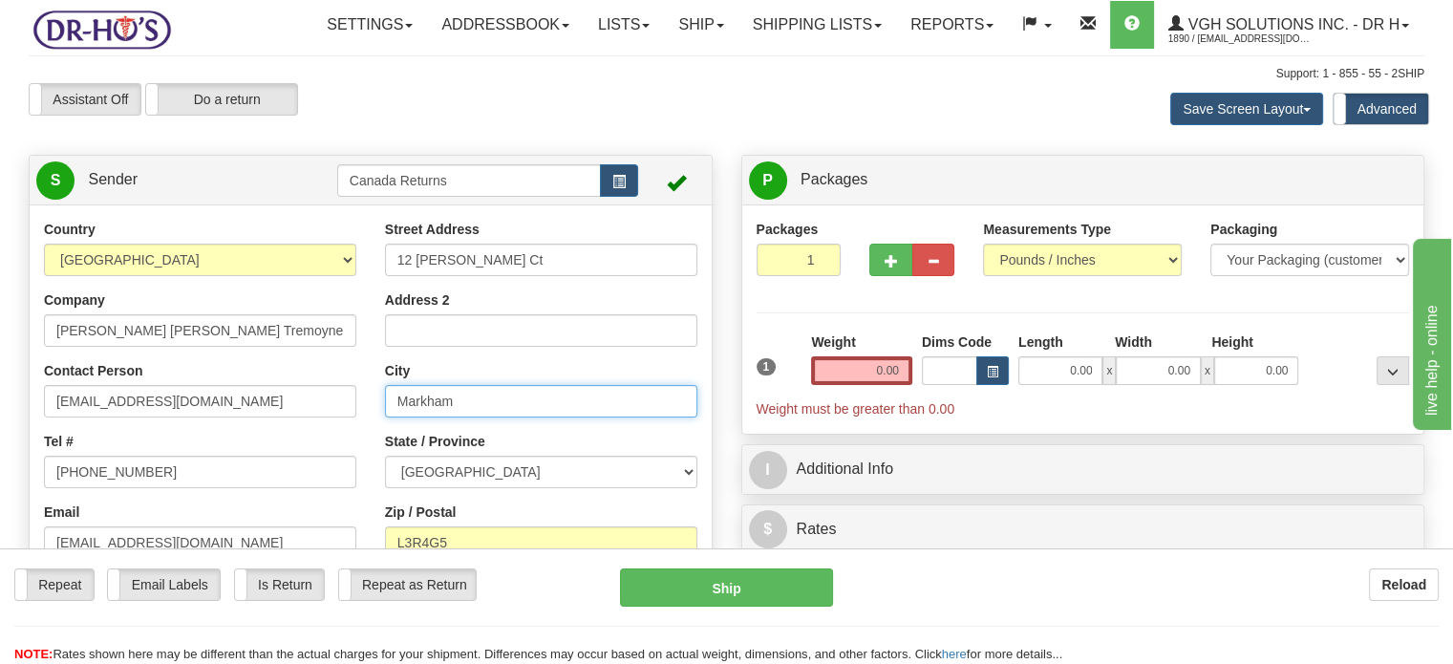
click at [482, 417] on input "Markham" at bounding box center [541, 401] width 312 height 32
paste input "Edmonton [GEOGRAPHIC_DATA], T5A2H9 [GEOGRAPHIC_DATA]"
click at [482, 417] on input "Edmonton [GEOGRAPHIC_DATA], T5A2H9 [GEOGRAPHIC_DATA]" at bounding box center [541, 401] width 312 height 32
drag, startPoint x: 454, startPoint y: 442, endPoint x: 476, endPoint y: 445, distance: 22.2
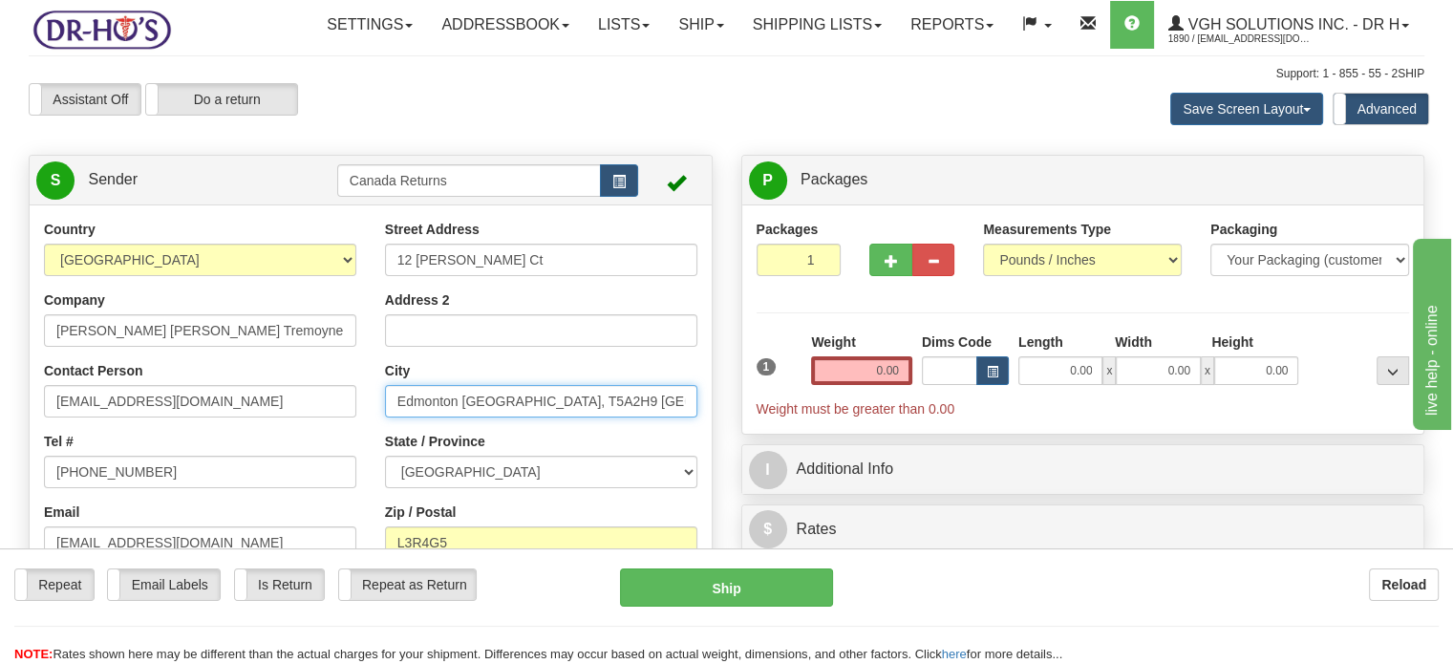
click at [476, 417] on input "Edmonton [GEOGRAPHIC_DATA], T5A2H9 [GEOGRAPHIC_DATA]" at bounding box center [541, 401] width 312 height 32
drag, startPoint x: 465, startPoint y: 445, endPoint x: 671, endPoint y: 472, distance: 208.0
click at [671, 472] on div "Street Address [STREET_ADDRESS][PERSON_NAME] Address 2 City [GEOGRAPHIC_DATA] […" at bounding box center [541, 441] width 341 height 443
type input "[GEOGRAPHIC_DATA]"
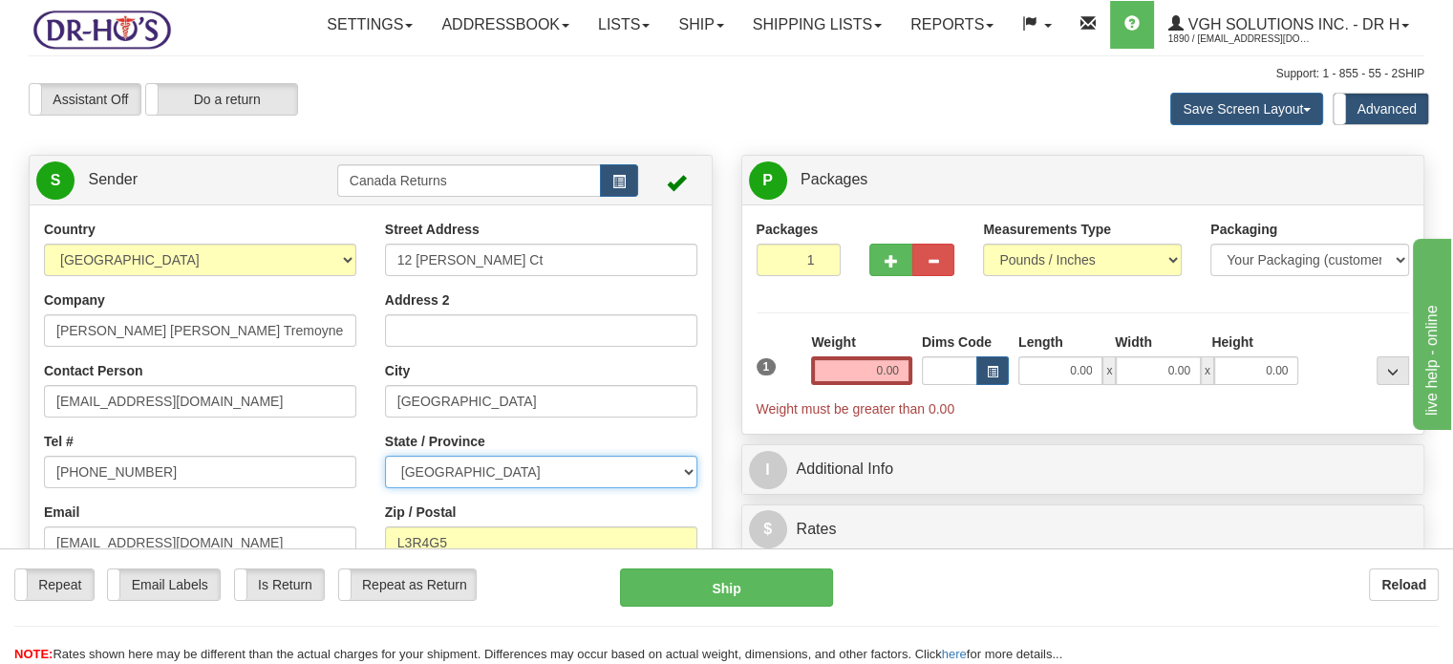
click at [676, 488] on select "[GEOGRAPHIC_DATA] [GEOGRAPHIC_DATA] [GEOGRAPHIC_DATA] [GEOGRAPHIC_DATA] [GEOGRA…" at bounding box center [541, 472] width 312 height 32
select select "AB"
click at [385, 488] on select "[GEOGRAPHIC_DATA] [GEOGRAPHIC_DATA] [GEOGRAPHIC_DATA] [GEOGRAPHIC_DATA] [GEOGRA…" at bounding box center [541, 472] width 312 height 32
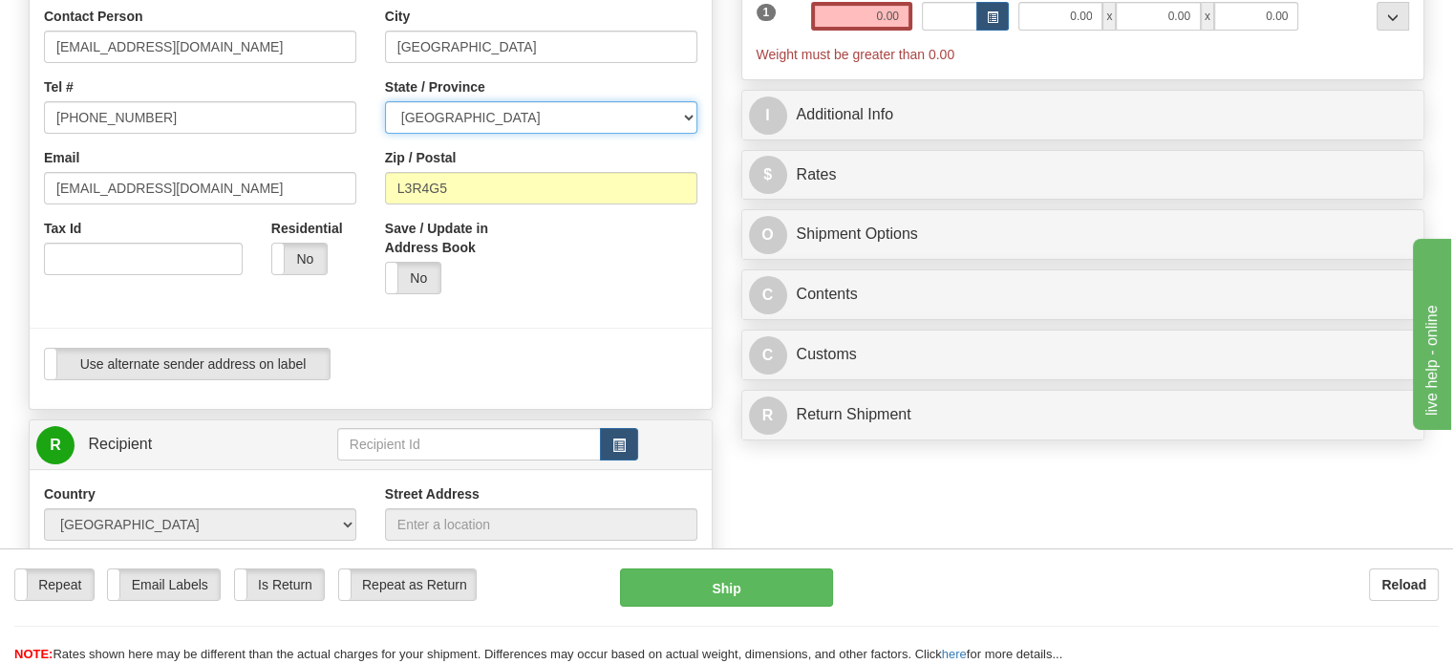
scroll to position [299, 0]
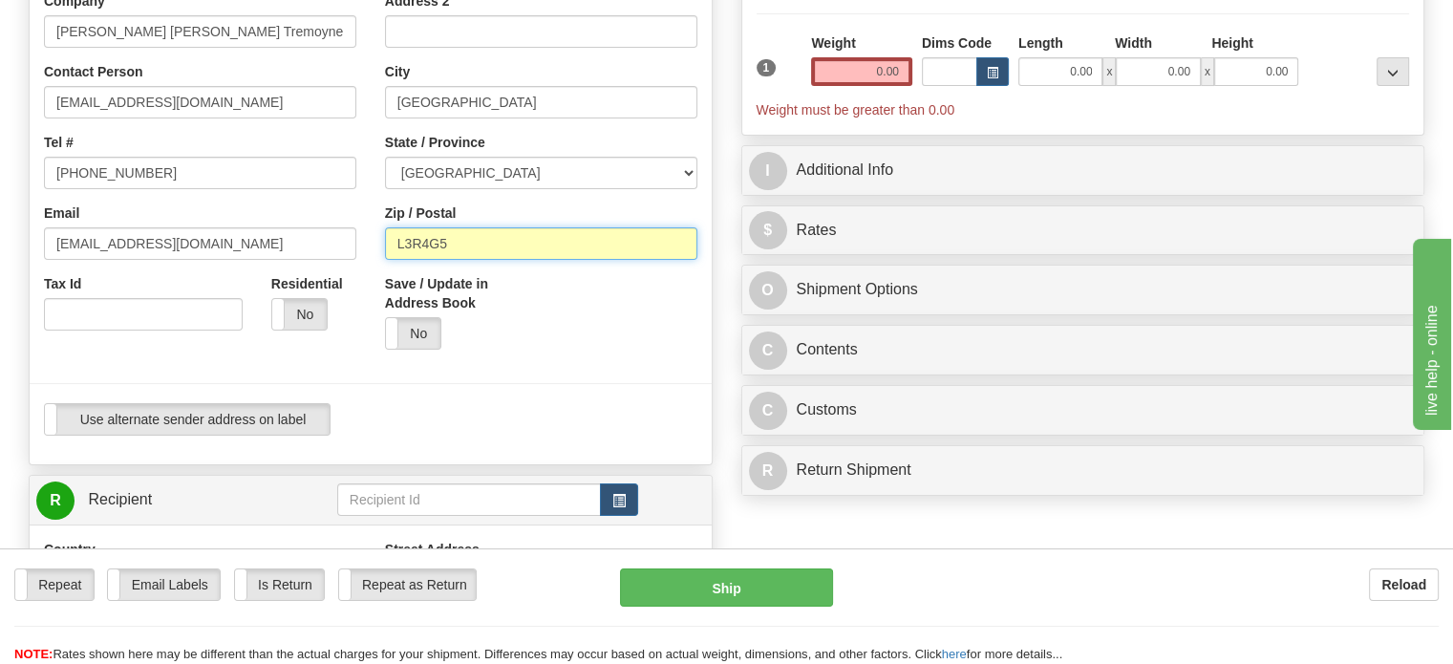
click at [478, 260] on input "L3R4G5" at bounding box center [541, 243] width 312 height 32
paste input "[GEOGRAPHIC_DATA], T5A2H9 [GEOGRAPHIC_DATA]"
click at [478, 260] on input "[GEOGRAPHIC_DATA], T5A2H9 [GEOGRAPHIC_DATA]" at bounding box center [541, 243] width 312 height 32
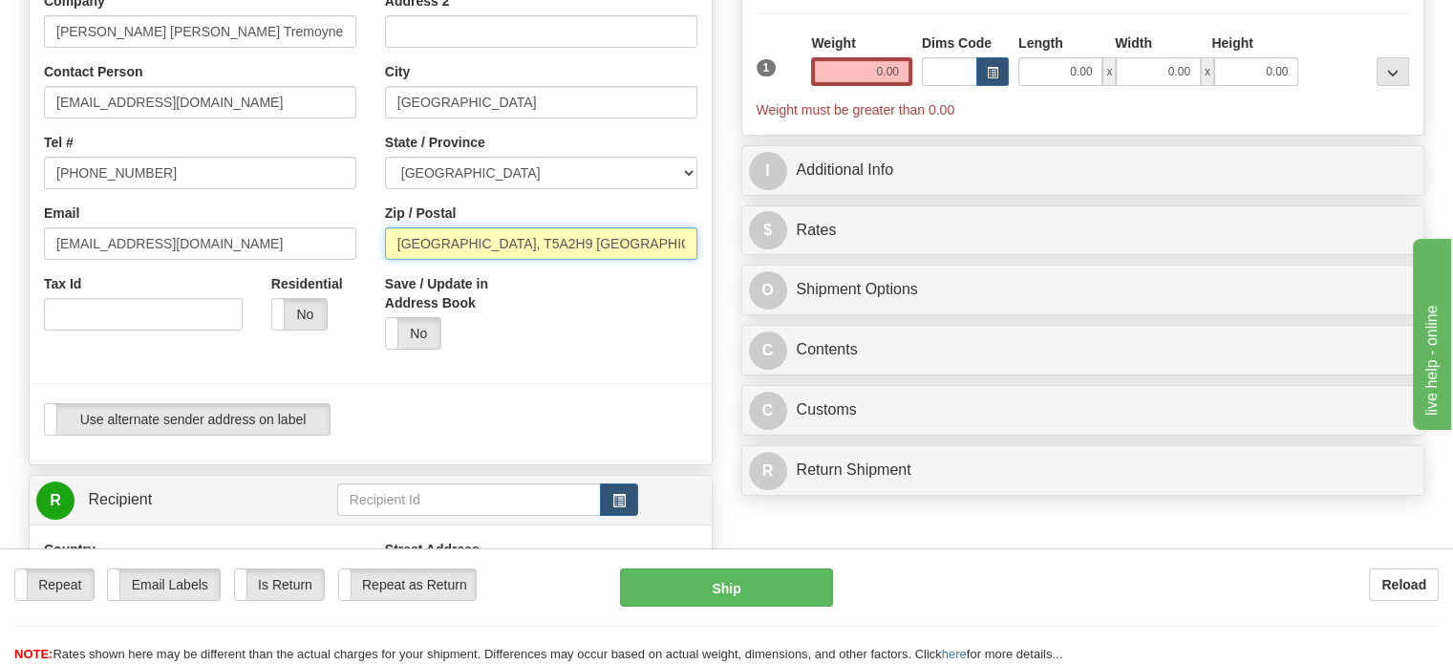
click at [451, 260] on input "[GEOGRAPHIC_DATA], T5A2H9 [GEOGRAPHIC_DATA]" at bounding box center [541, 243] width 312 height 32
click at [547, 260] on input "T5A2H9 [GEOGRAPHIC_DATA]" at bounding box center [541, 243] width 312 height 32
type input "T5A2H9"
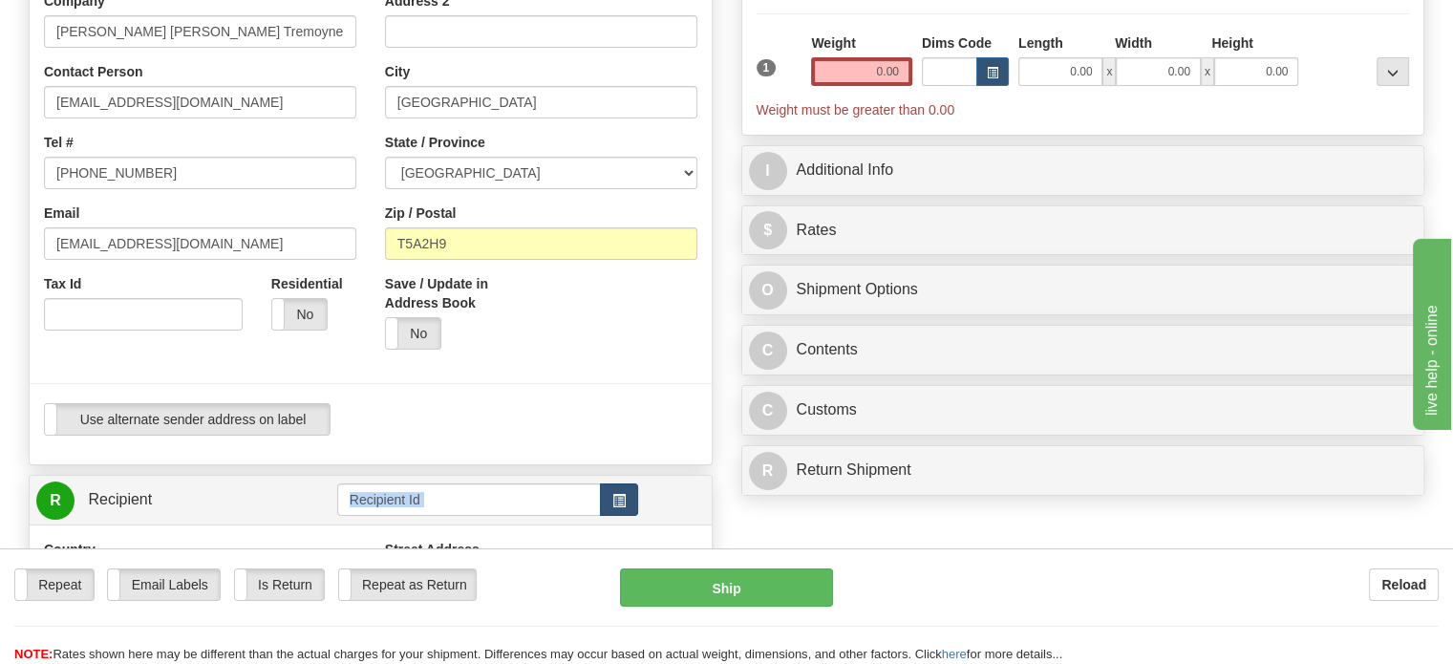
click at [627, 520] on td at bounding box center [487, 499] width 301 height 39
click at [627, 516] on button "button" at bounding box center [619, 499] width 38 height 32
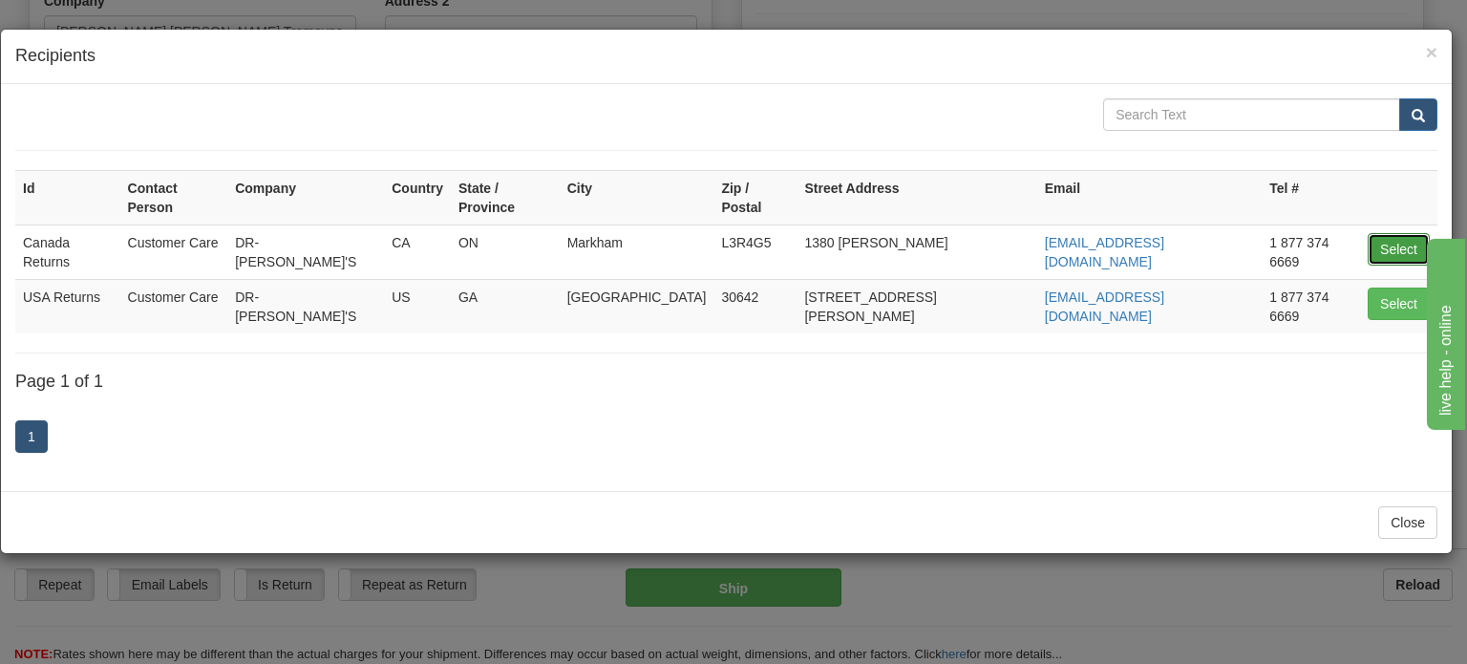
click at [1383, 233] on button "Select" at bounding box center [1399, 249] width 62 height 32
type input "Canada Returns"
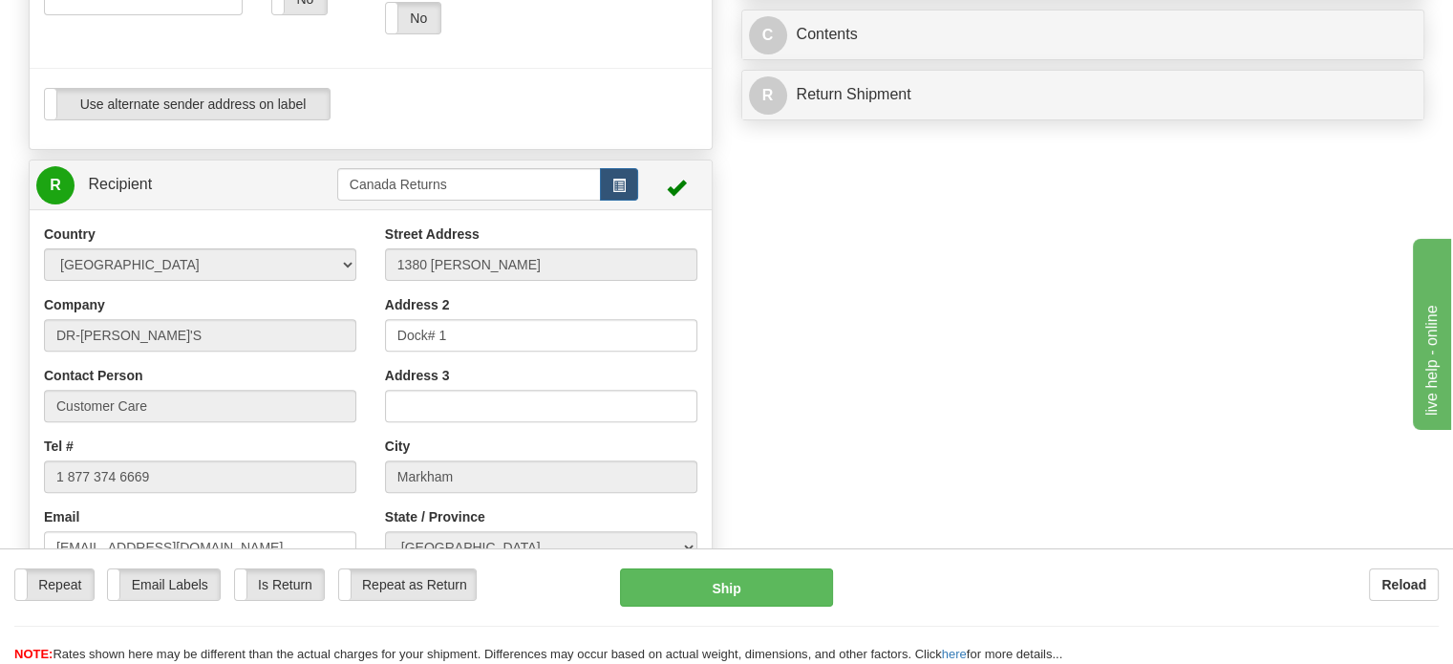
scroll to position [118, 0]
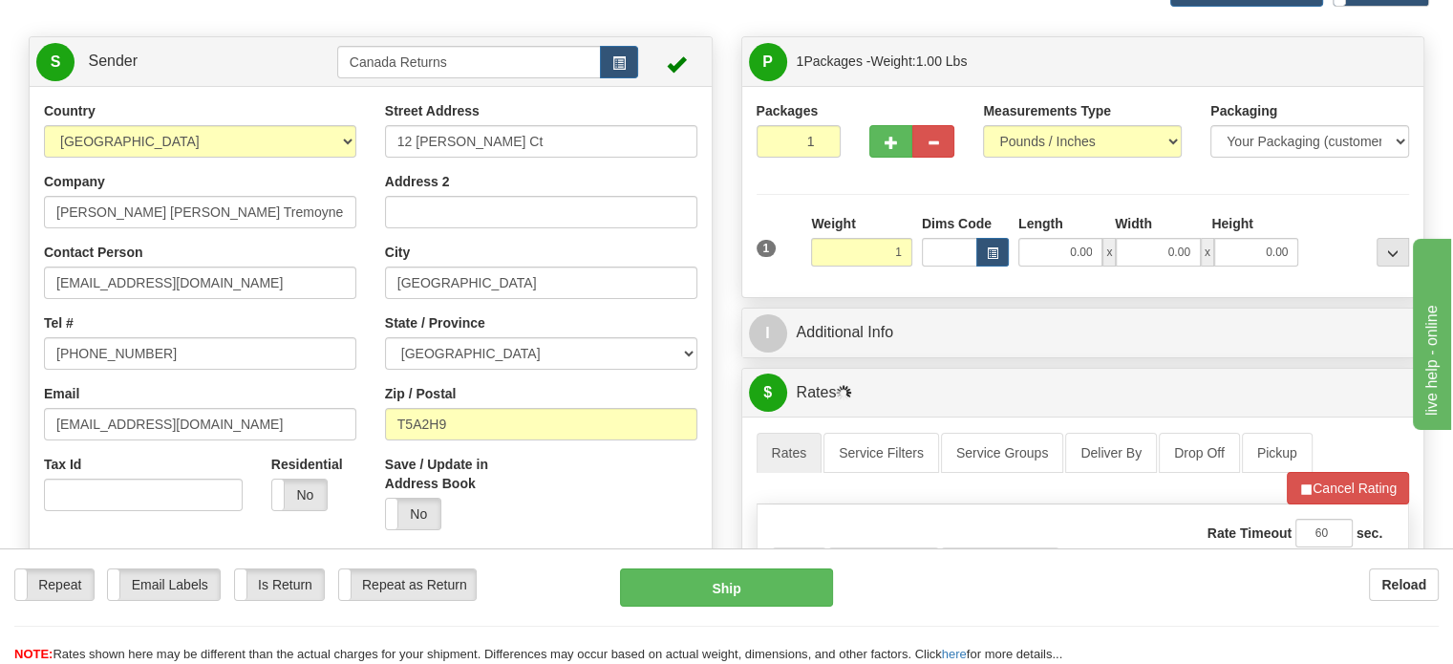
type input "1.00"
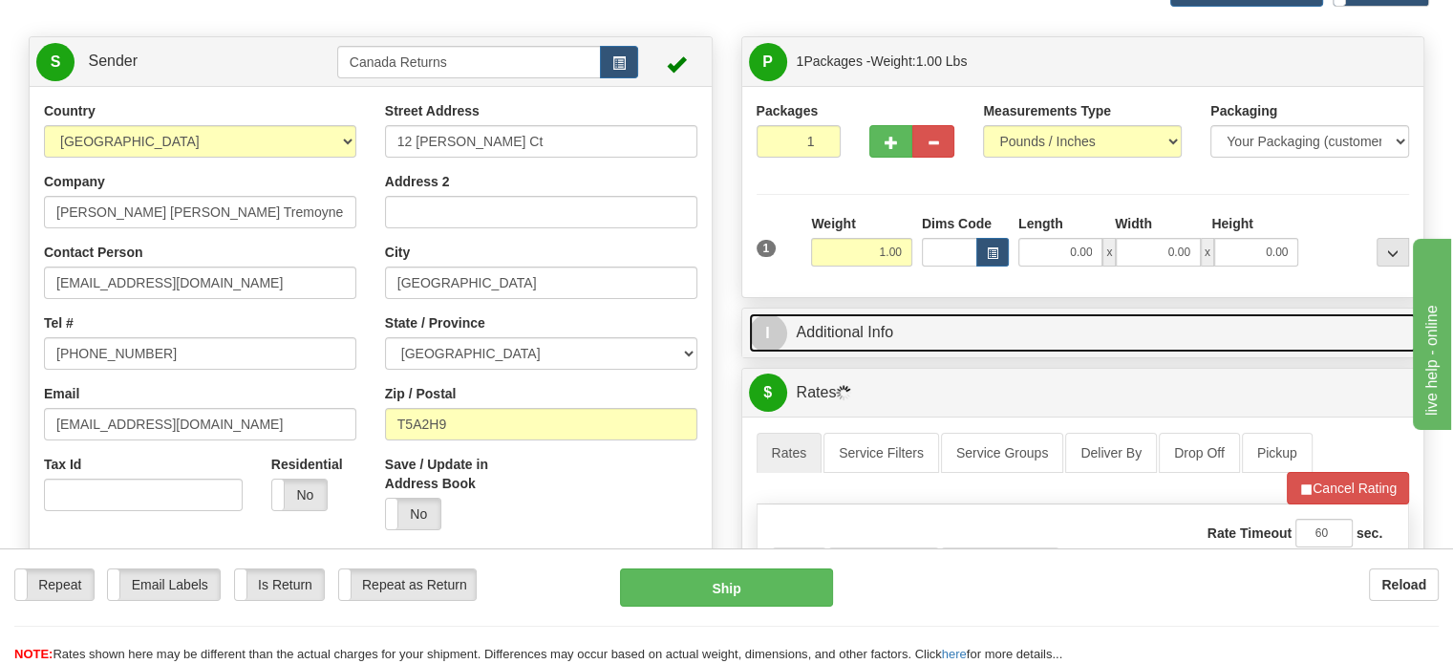
click at [1005, 352] on link "I Additional Info" at bounding box center [1083, 332] width 669 height 39
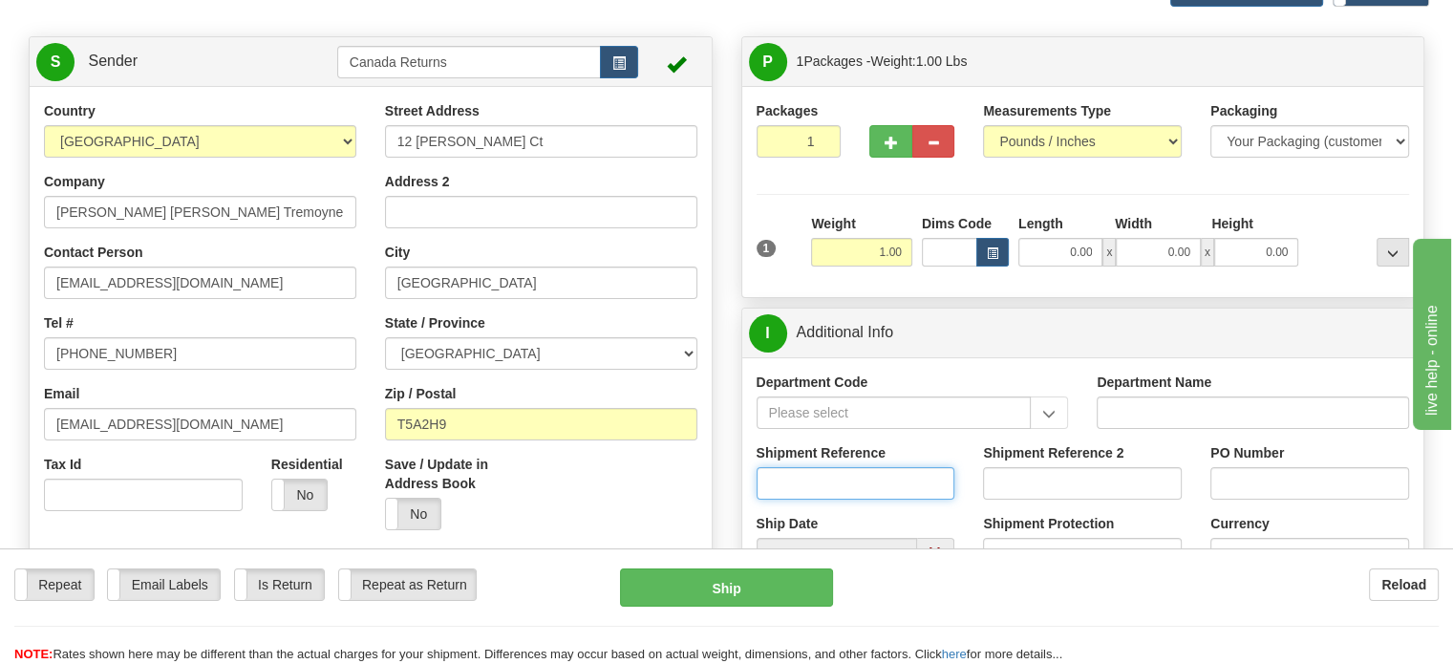
paste input "1130128"
click at [833, 499] on input "1130128" at bounding box center [855, 483] width 199 height 32
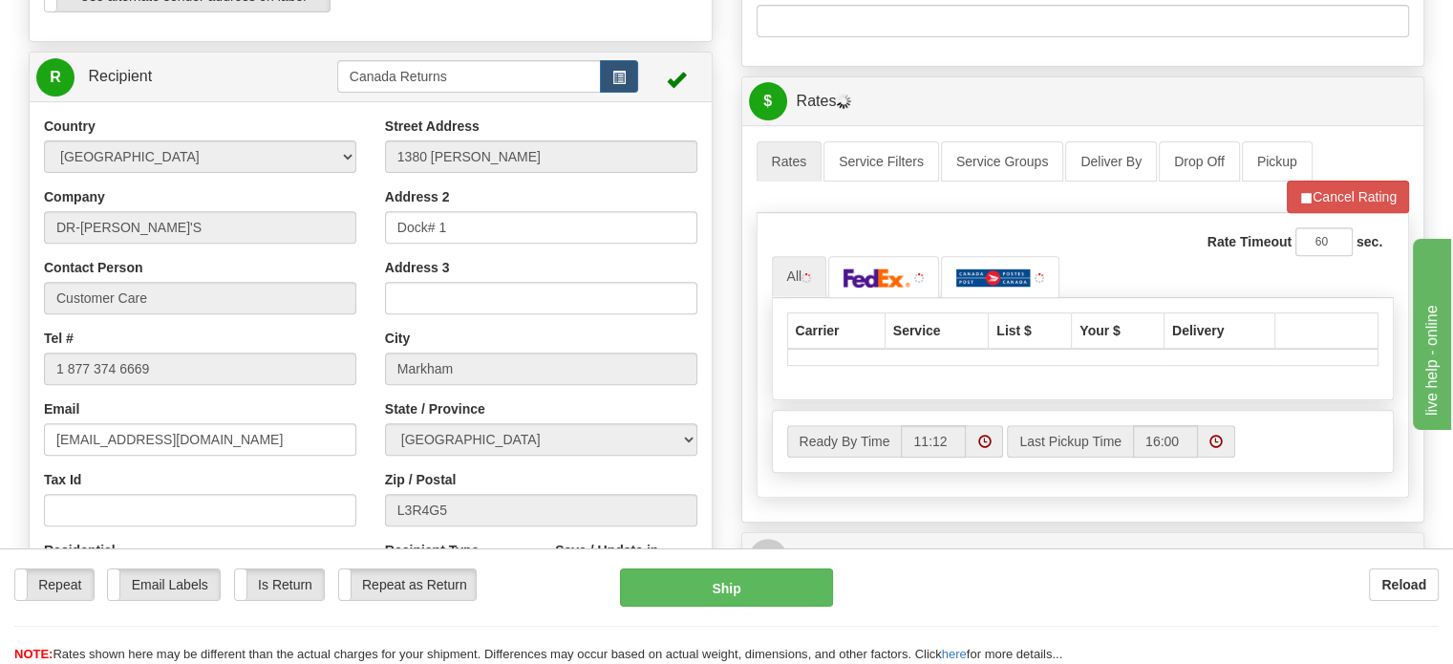
scroll to position [727, 0]
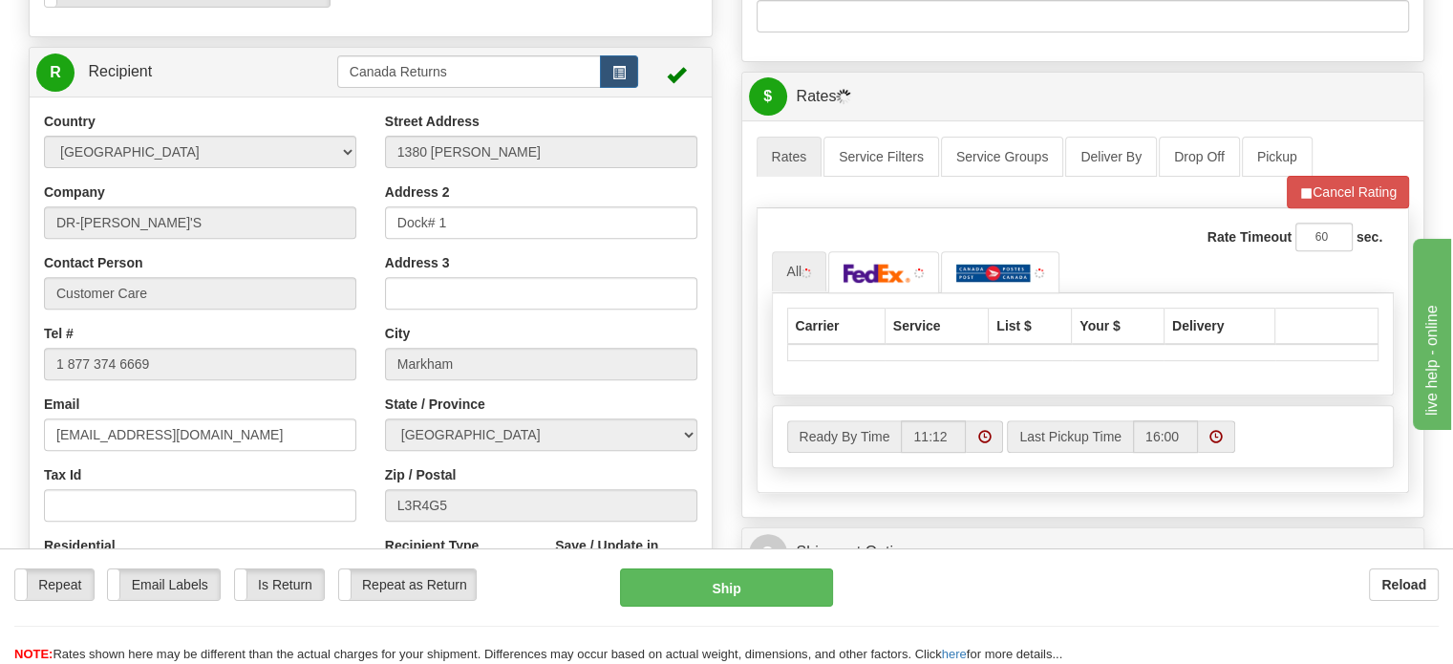
type input "1130128"
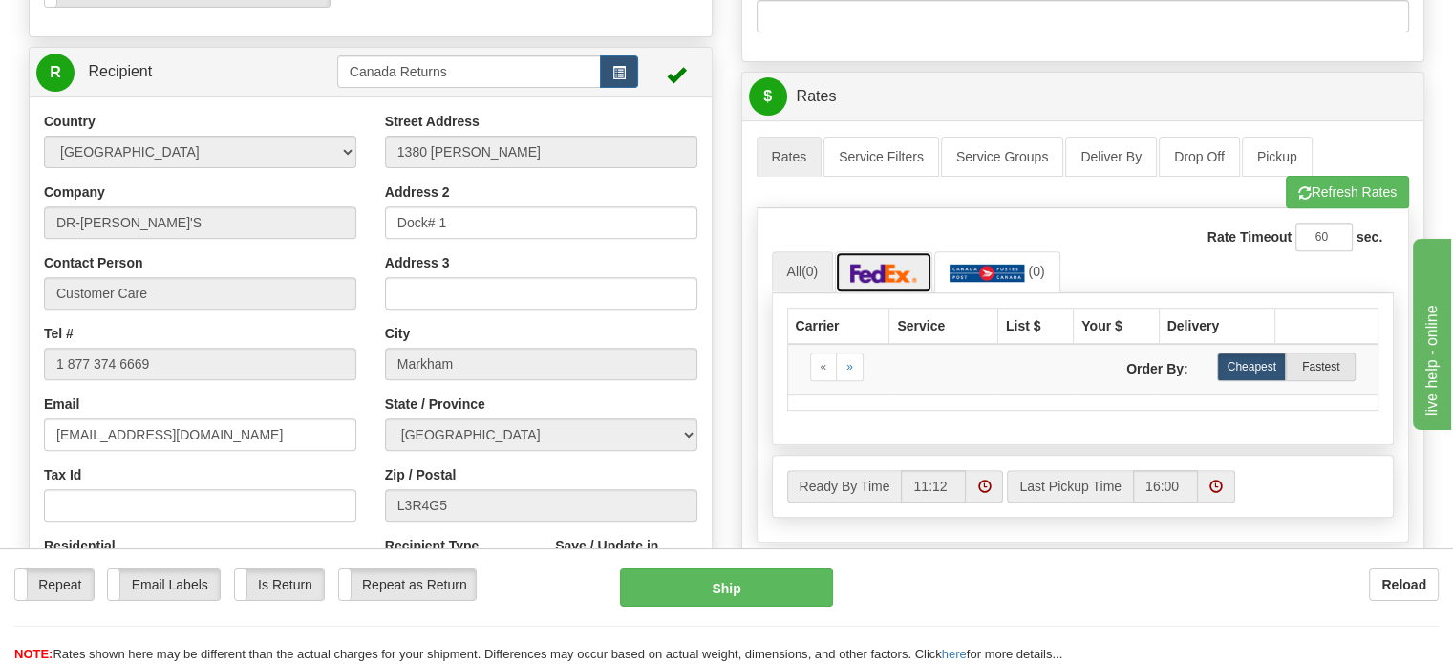
click at [869, 283] on img at bounding box center [883, 273] width 67 height 19
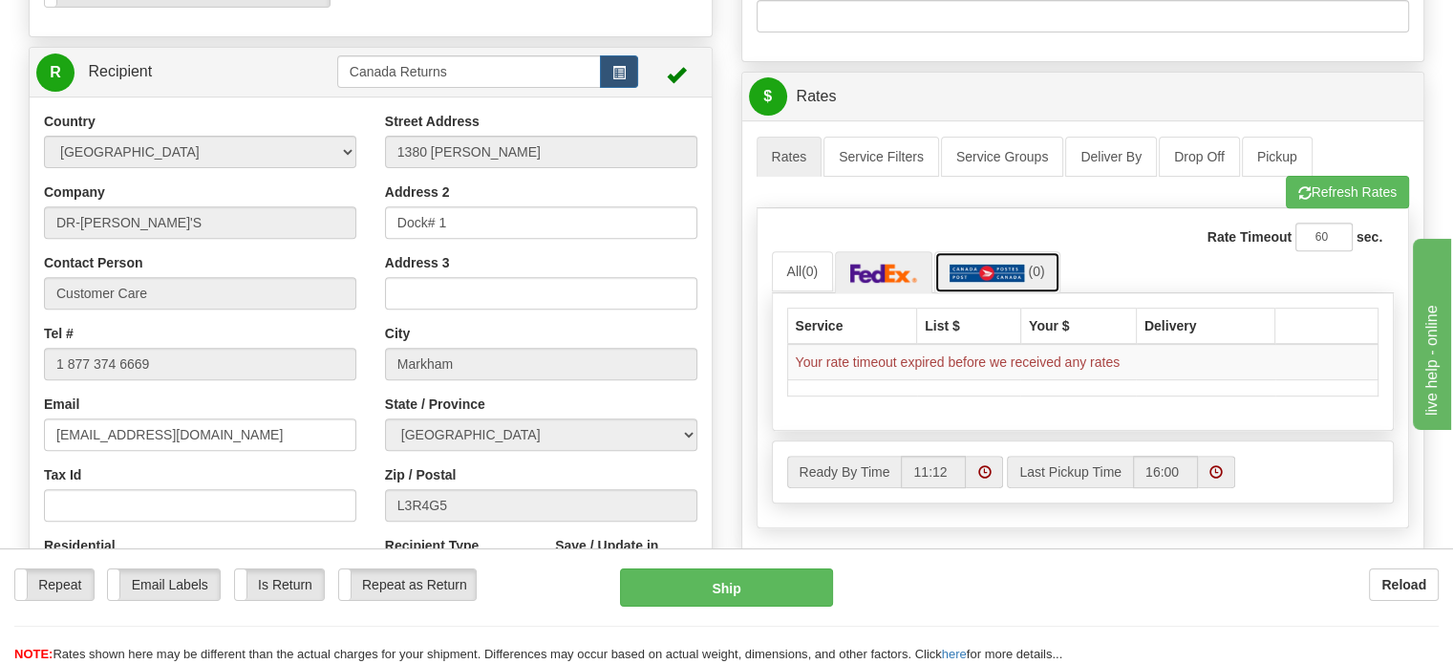
click at [982, 292] on link "(0)" at bounding box center [997, 271] width 126 height 41
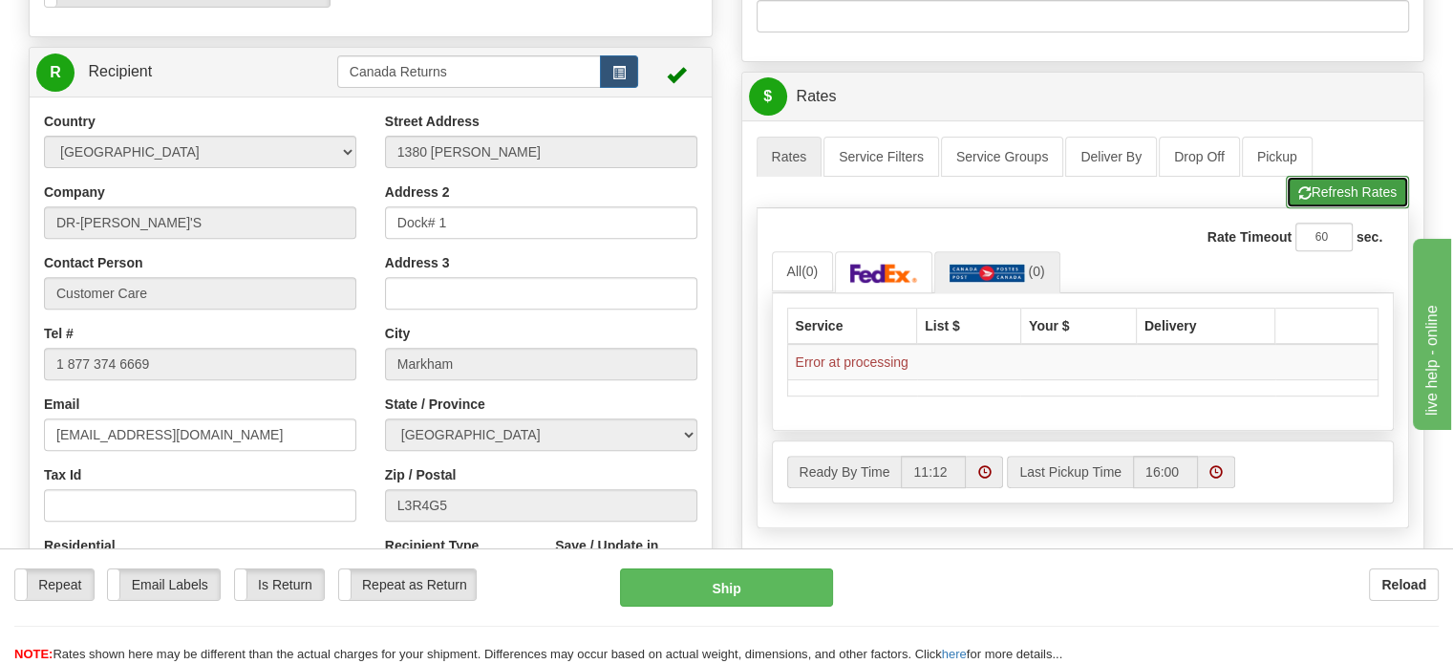
click at [1328, 208] on button "Refresh Rates" at bounding box center [1347, 192] width 123 height 32
click at [1299, 208] on button "Refresh Rates" at bounding box center [1347, 192] width 123 height 32
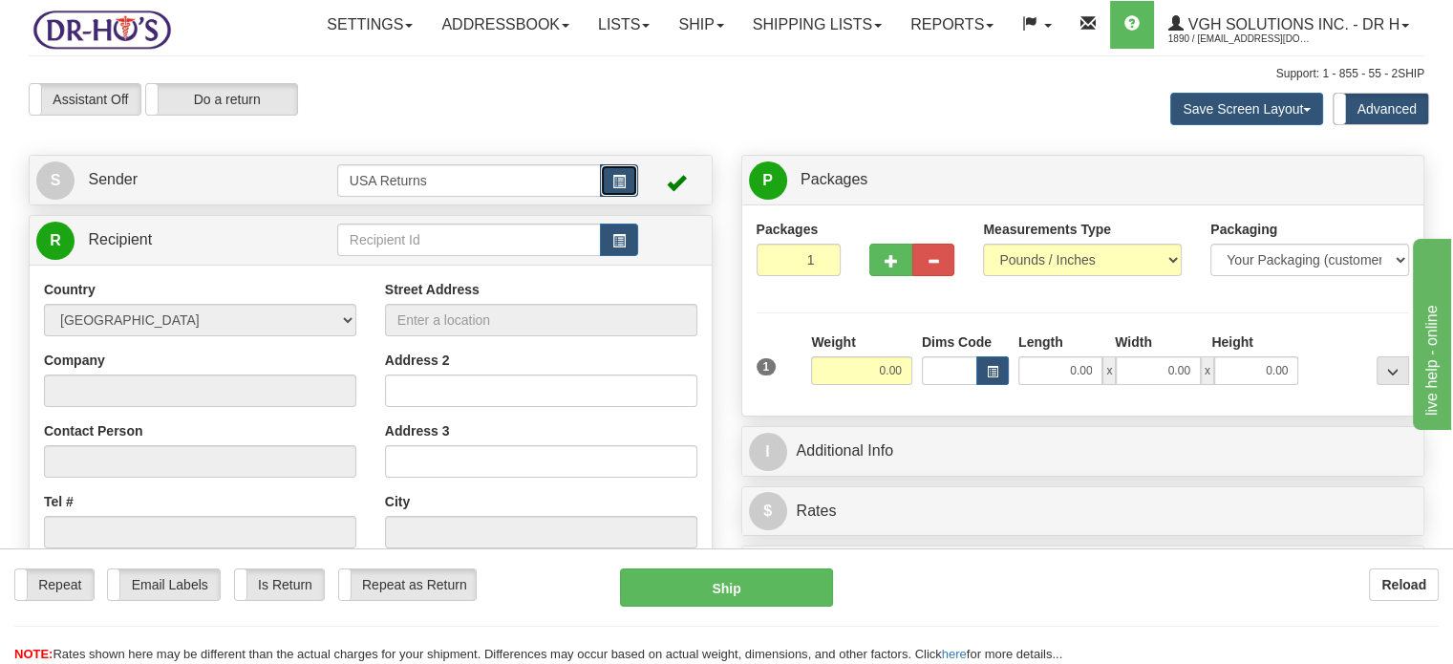
click at [629, 197] on button "button" at bounding box center [619, 180] width 38 height 32
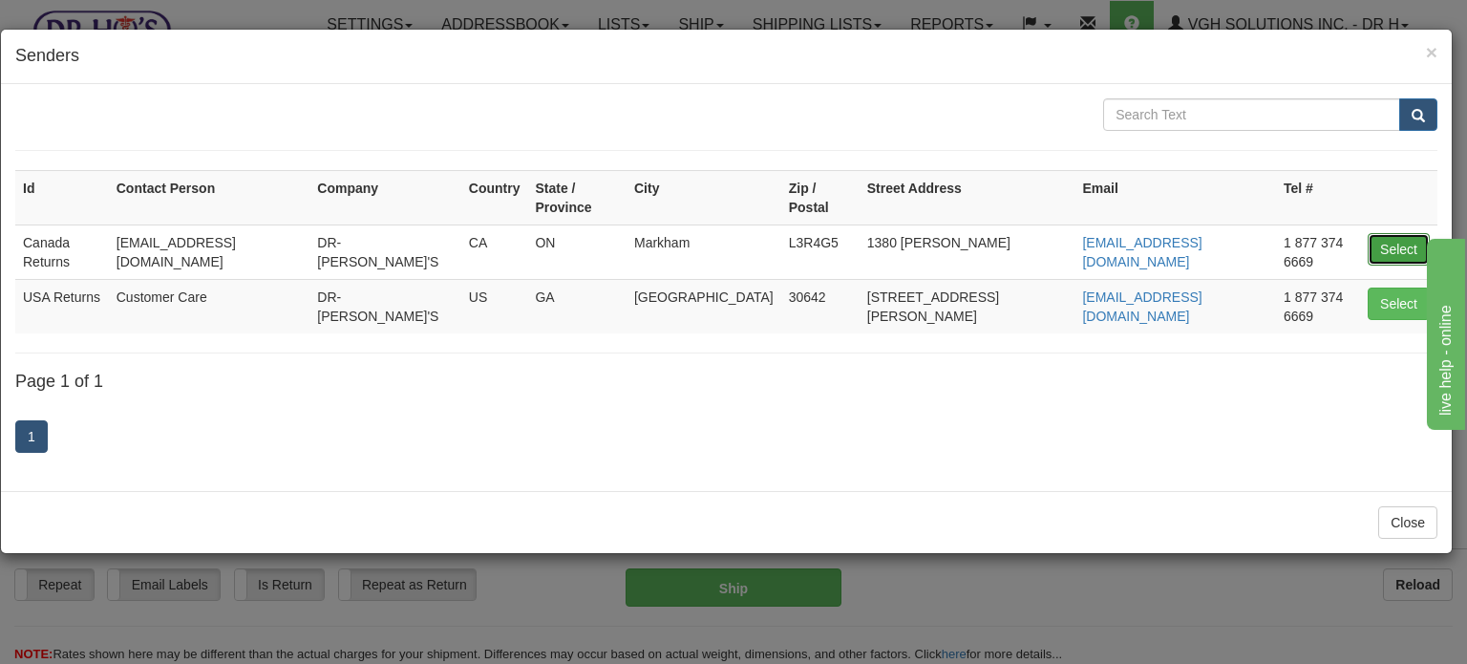
click at [1386, 233] on button "Select" at bounding box center [1399, 249] width 62 height 32
type input "Canada Returns"
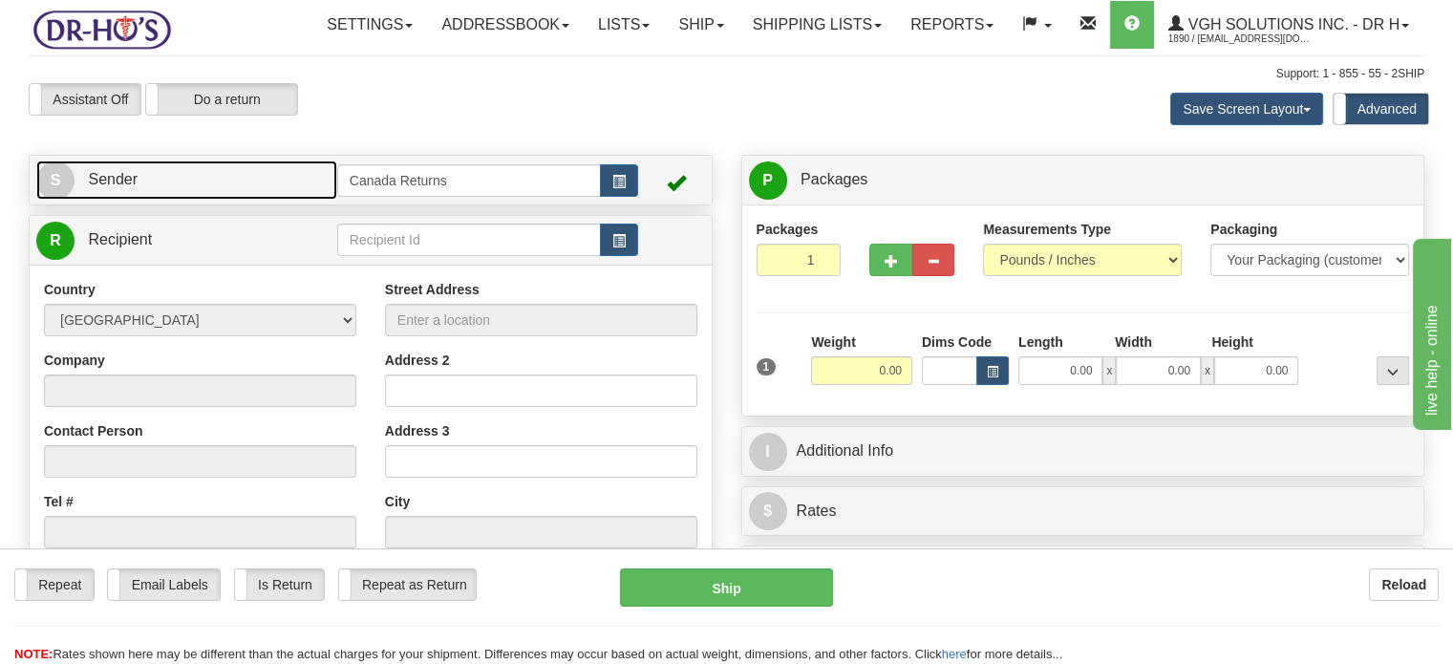
click at [295, 200] on link "S Sender" at bounding box center [186, 179] width 301 height 39
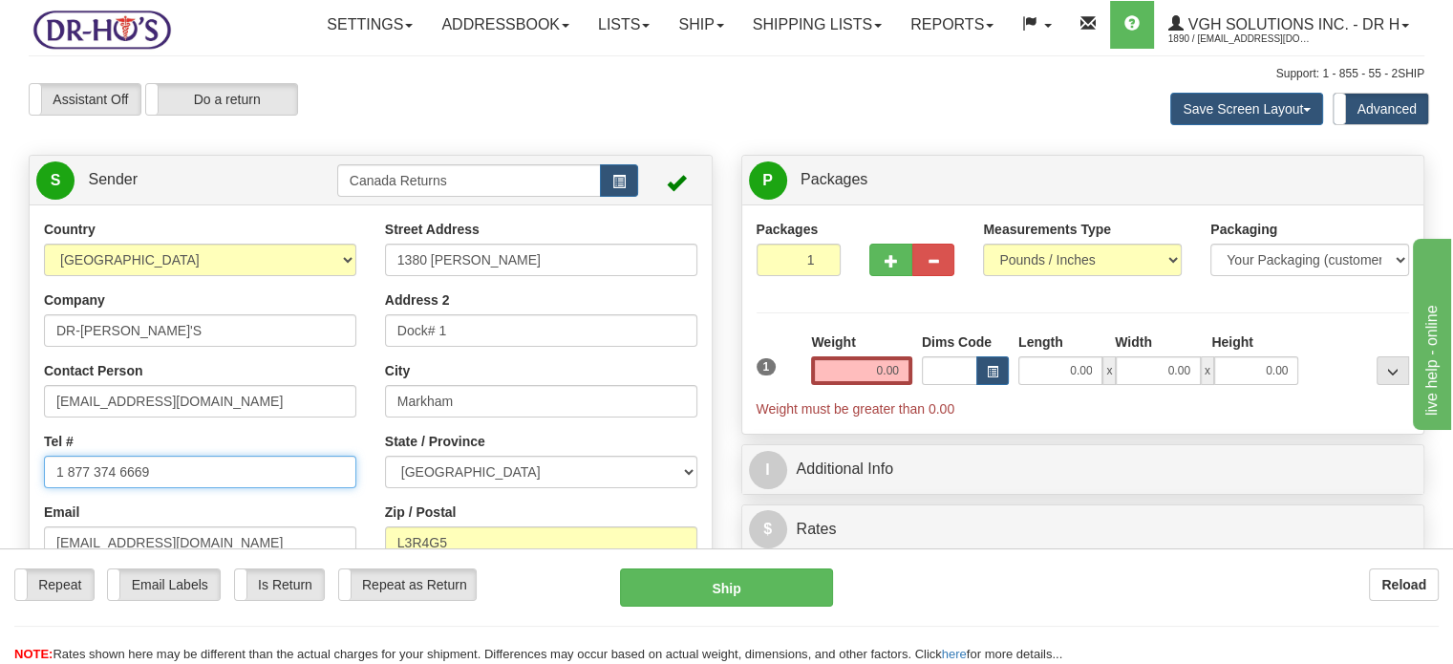
click at [144, 488] on input "1 877 374 6669" at bounding box center [200, 472] width 312 height 32
paste input "780478035"
click at [144, 488] on input "7804780359" at bounding box center [200, 472] width 312 height 32
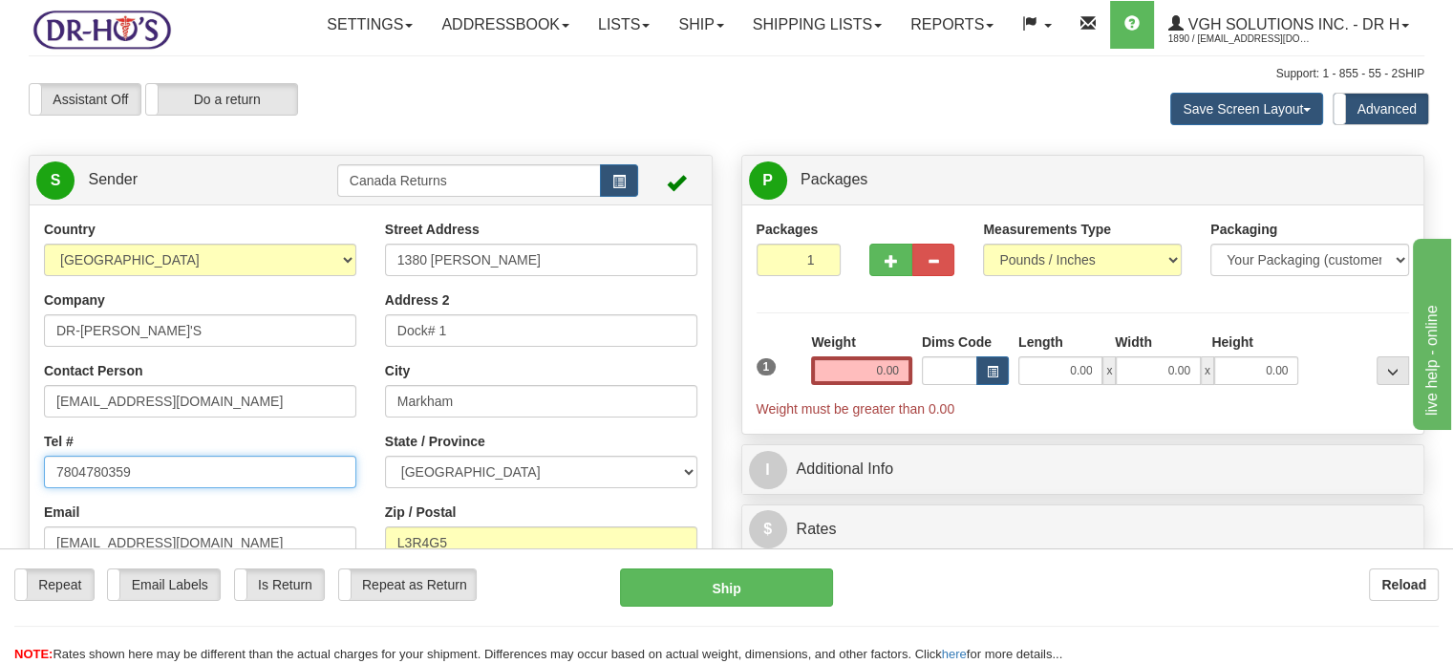
type input "7804780359"
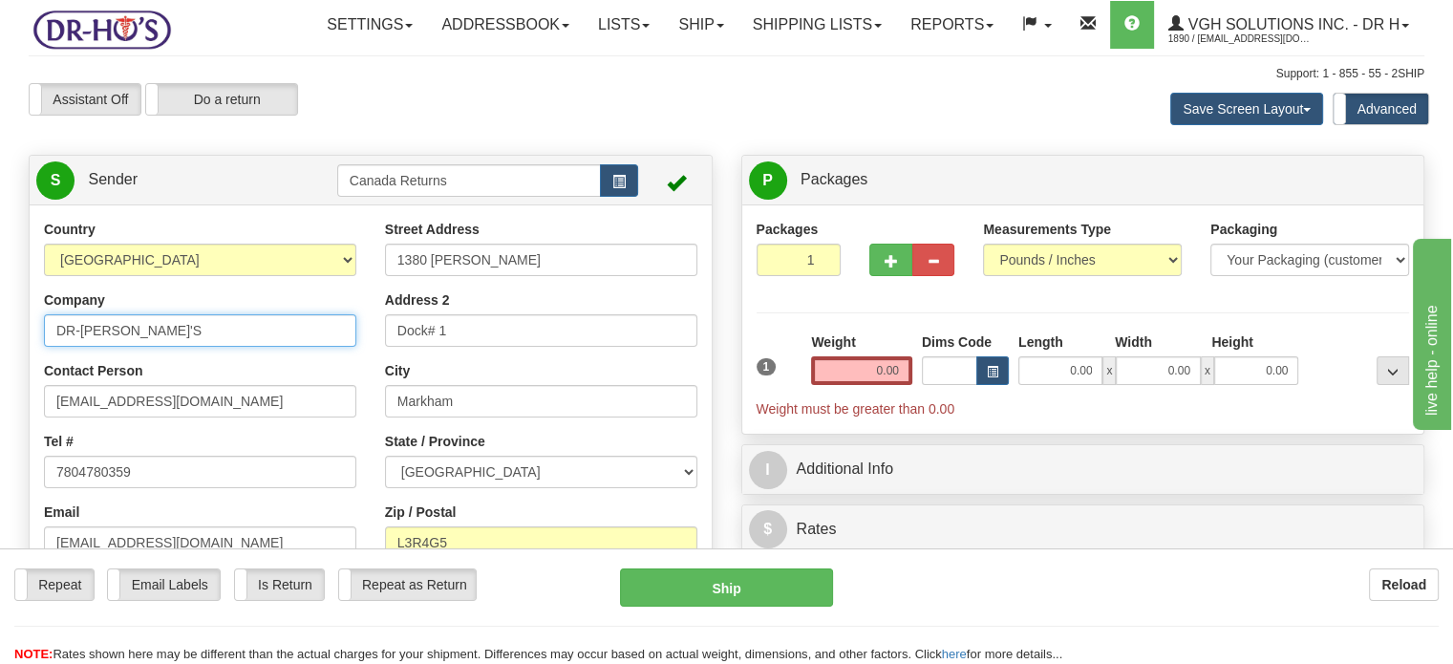
click at [164, 347] on input "DR-[PERSON_NAME]'S" at bounding box center [200, 330] width 312 height 32
type input "[PERSON_NAME] [PERSON_NAME] Tremoyne"
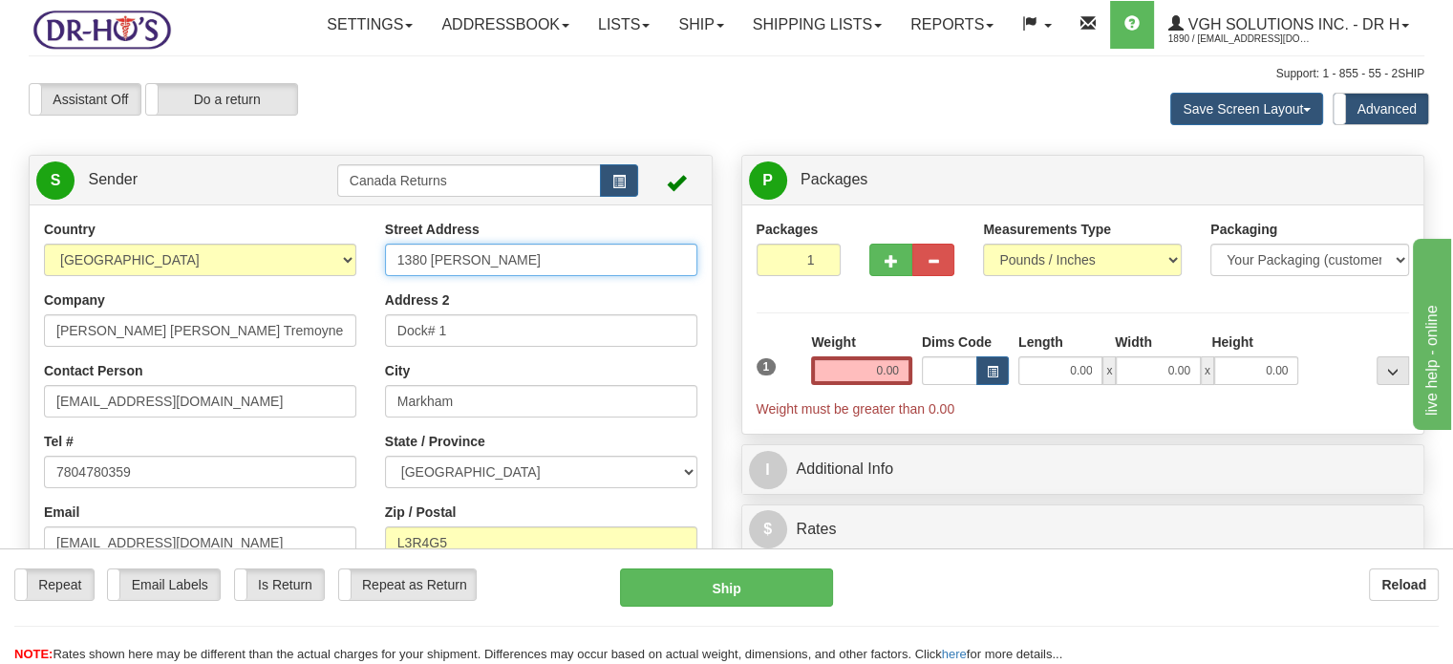
click at [520, 276] on input "1380 [PERSON_NAME]" at bounding box center [541, 260] width 312 height 32
paste input "[STREET_ADDRESS][PERSON_NAME]"
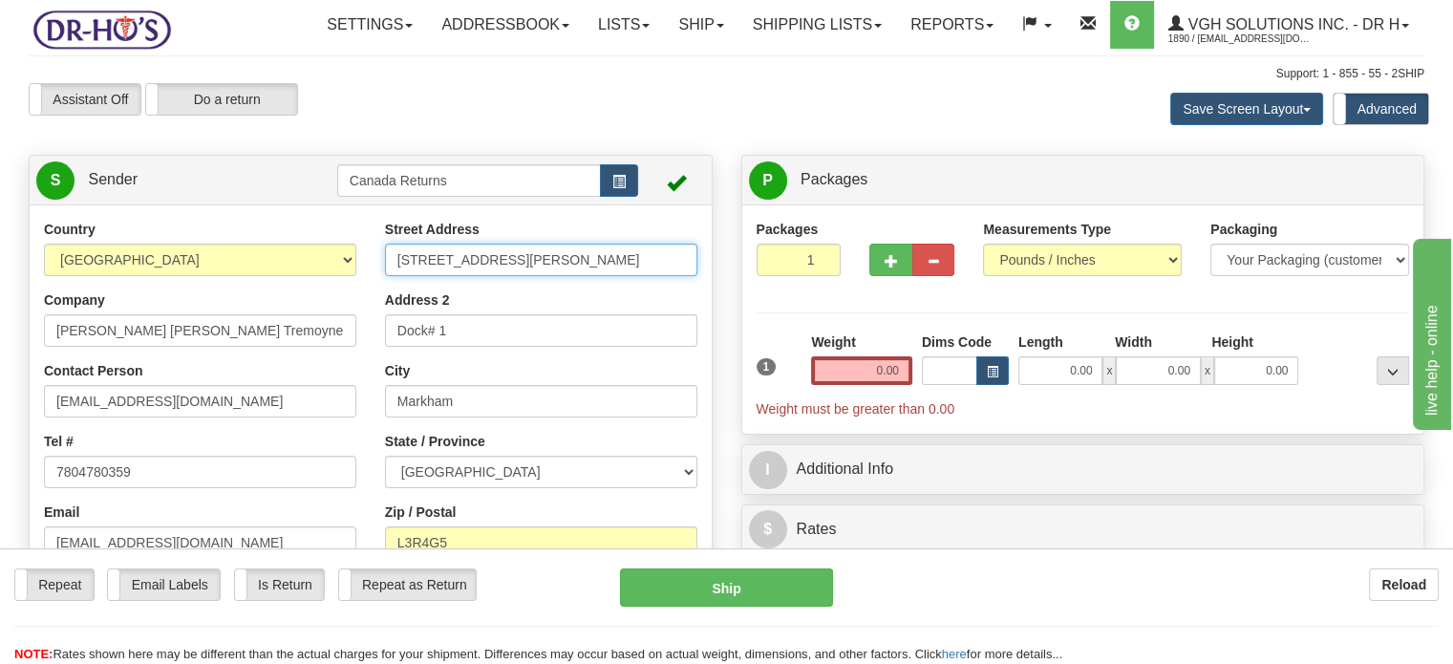
click at [520, 276] on input "[STREET_ADDRESS][PERSON_NAME]" at bounding box center [541, 260] width 312 height 32
drag, startPoint x: 470, startPoint y: 305, endPoint x: 715, endPoint y: 307, distance: 245.5
click at [712, 307] on div "Country AFGHANISTAN ALAND ISLANDS ALBANIA ALGERIA AMERICAN SAMOA ANDORRA ANGOLA…" at bounding box center [371, 484] width 682 height 529
type input "12 [PERSON_NAME] Ct"
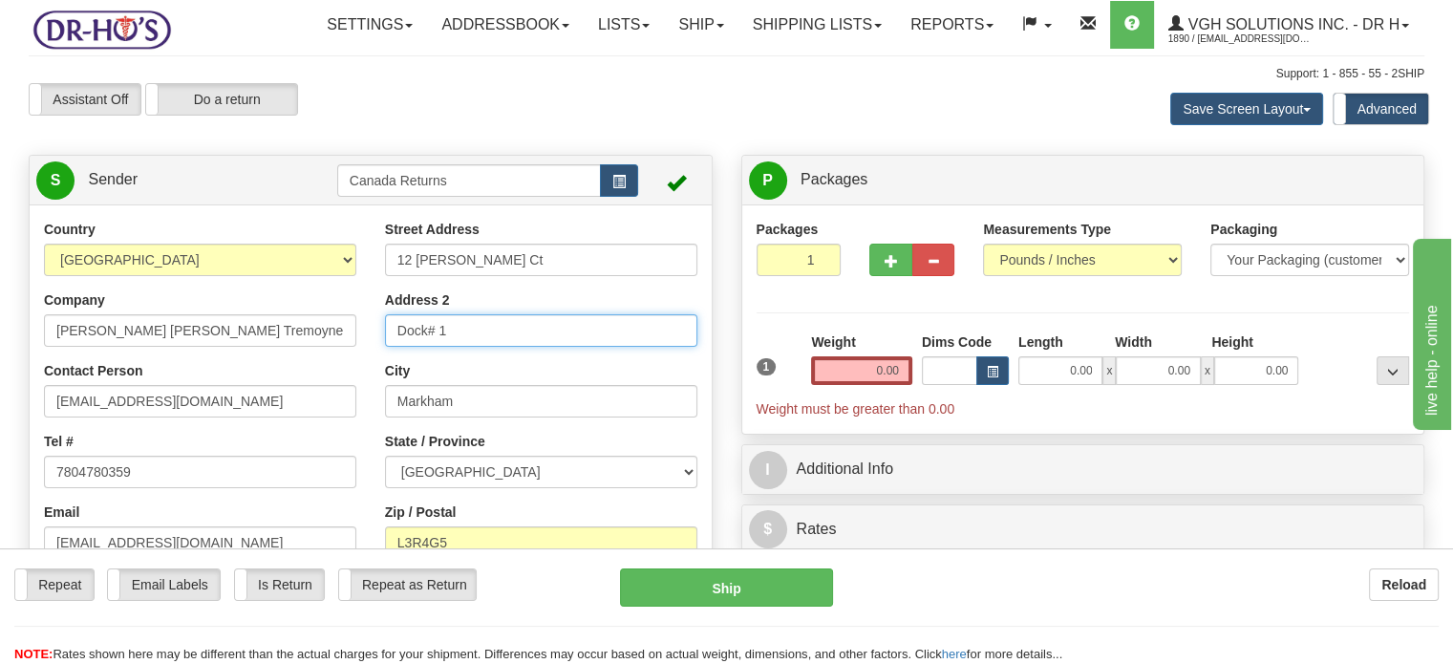
click at [497, 347] on input "Dock# 1" at bounding box center [541, 330] width 312 height 32
click at [497, 347] on input "Address 2" at bounding box center [541, 330] width 312 height 32
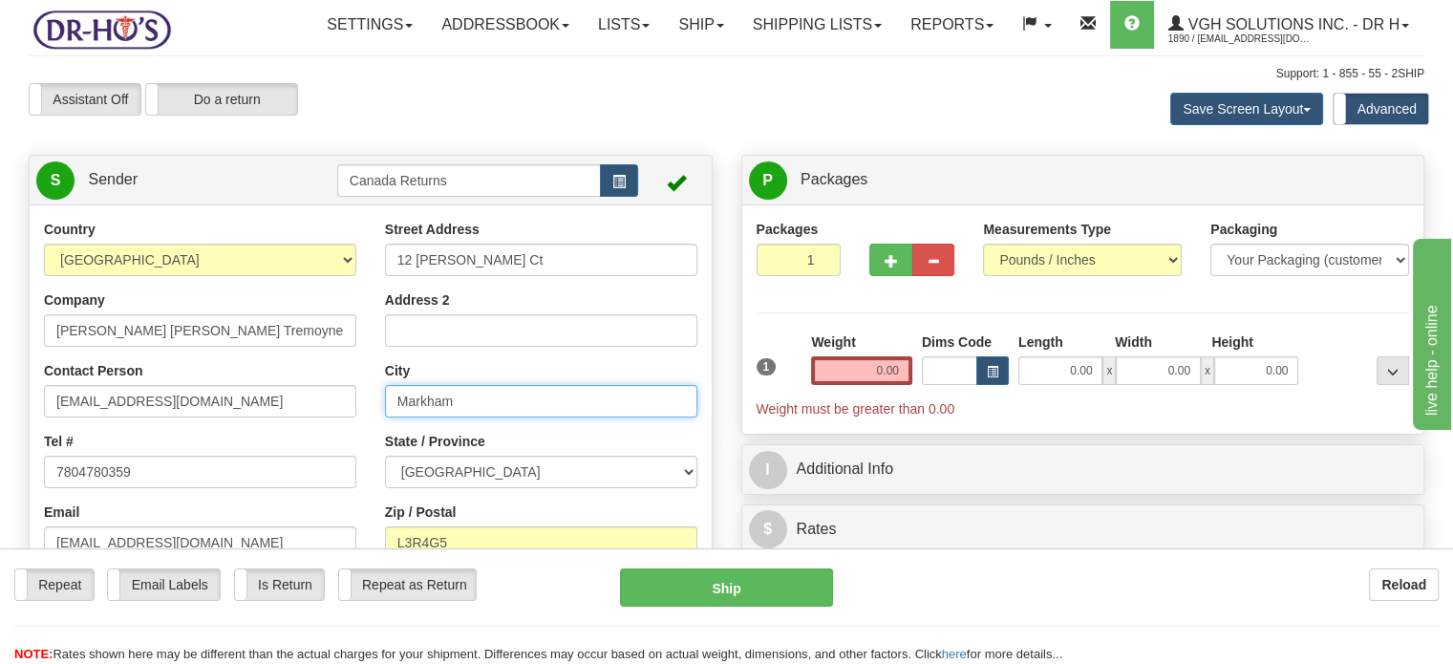
click at [481, 417] on input "Markham" at bounding box center [541, 401] width 312 height 32
paste input "Edmonton [GEOGRAPHIC_DATA], T5A2H9 [GEOGRAPHIC_DATA]"
click at [481, 417] on input "Edmonton [GEOGRAPHIC_DATA], T5A2H9 [GEOGRAPHIC_DATA]" at bounding box center [541, 401] width 312 height 32
drag, startPoint x: 462, startPoint y: 446, endPoint x: 721, endPoint y: 452, distance: 258.9
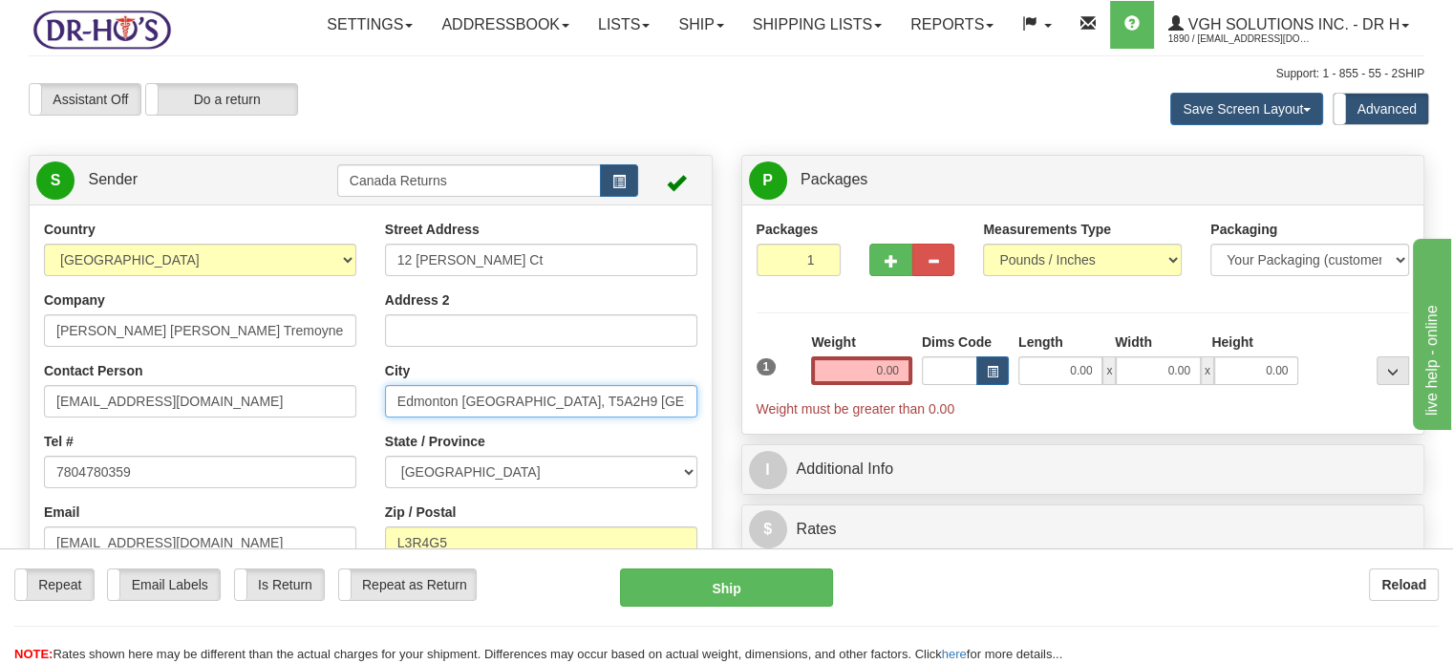
click at [712, 452] on div "Country AFGHANISTAN ALAND ISLANDS ALBANIA ALGERIA AMERICAN SAMOA ANDORRA ANGOLA…" at bounding box center [371, 484] width 682 height 529
type input "[GEOGRAPHIC_DATA]"
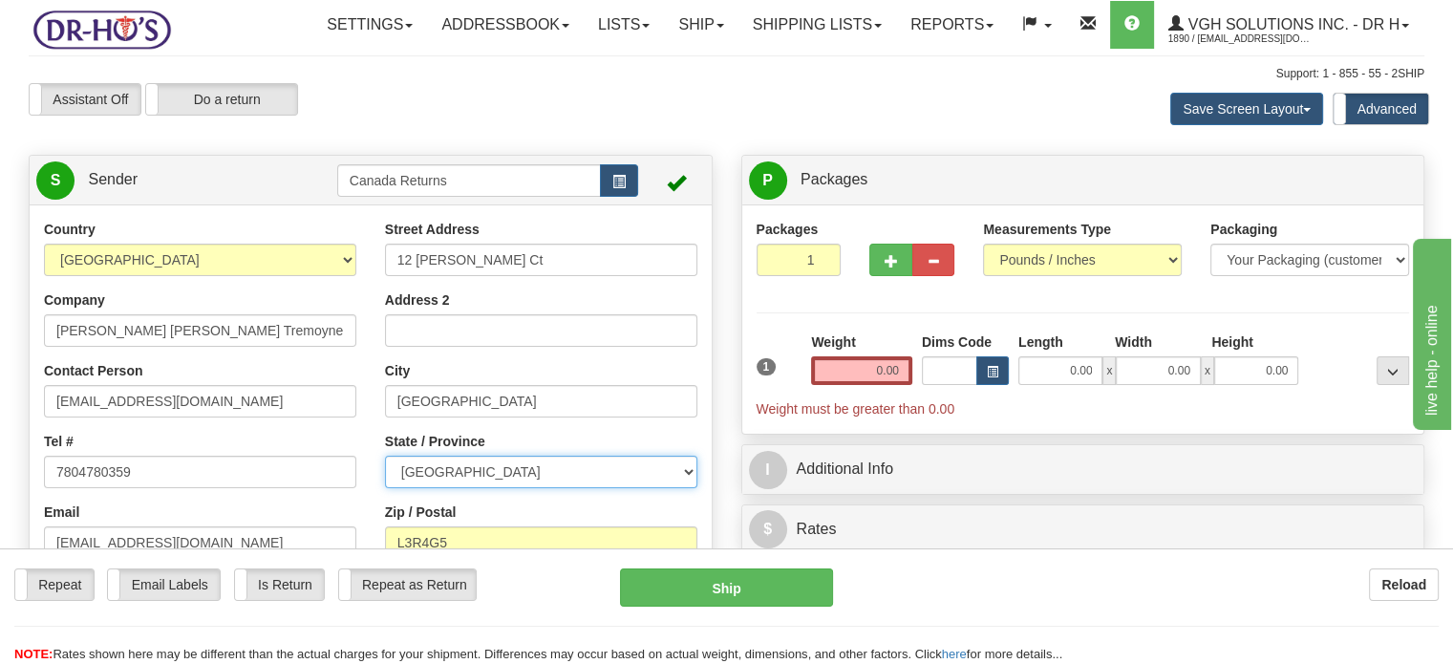
click at [665, 488] on select "[GEOGRAPHIC_DATA] [GEOGRAPHIC_DATA] [GEOGRAPHIC_DATA] [GEOGRAPHIC_DATA] [GEOGRA…" at bounding box center [541, 472] width 312 height 32
select select "AB"
click at [385, 488] on select "[GEOGRAPHIC_DATA] [GEOGRAPHIC_DATA] [GEOGRAPHIC_DATA] [GEOGRAPHIC_DATA] [GEOGRA…" at bounding box center [541, 472] width 312 height 32
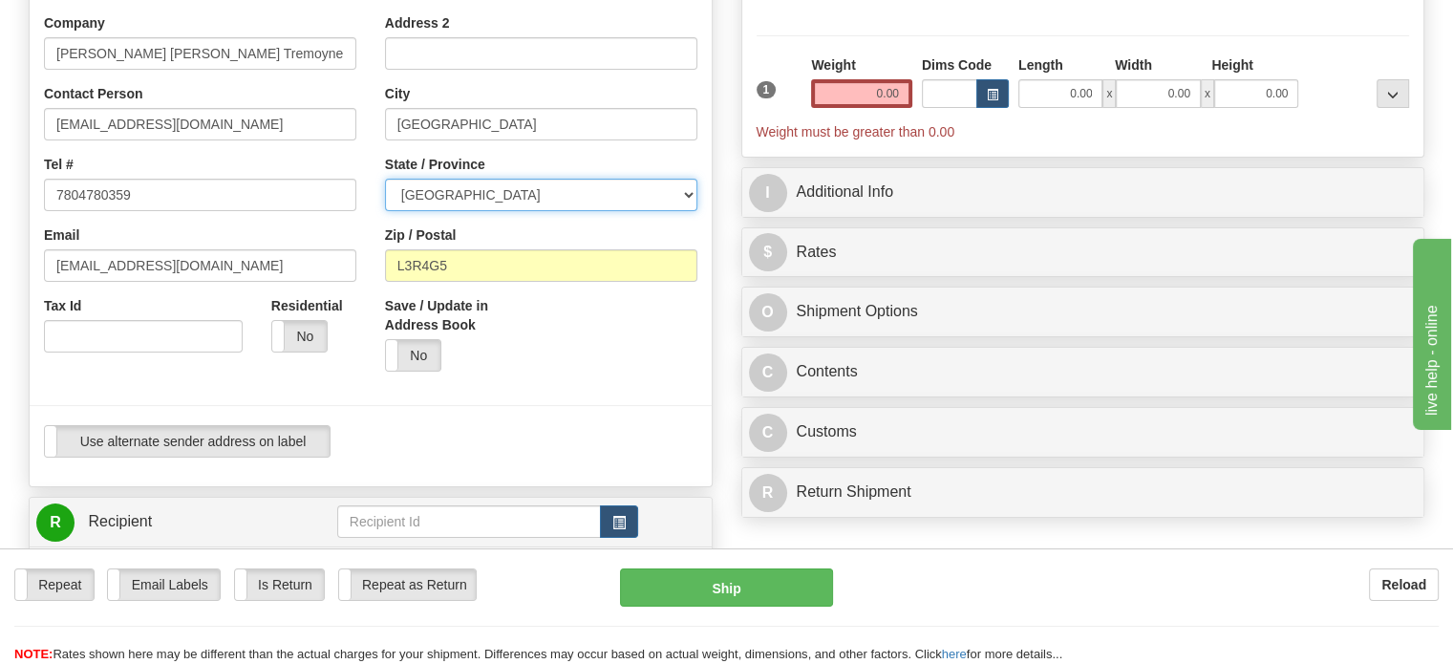
scroll to position [332, 0]
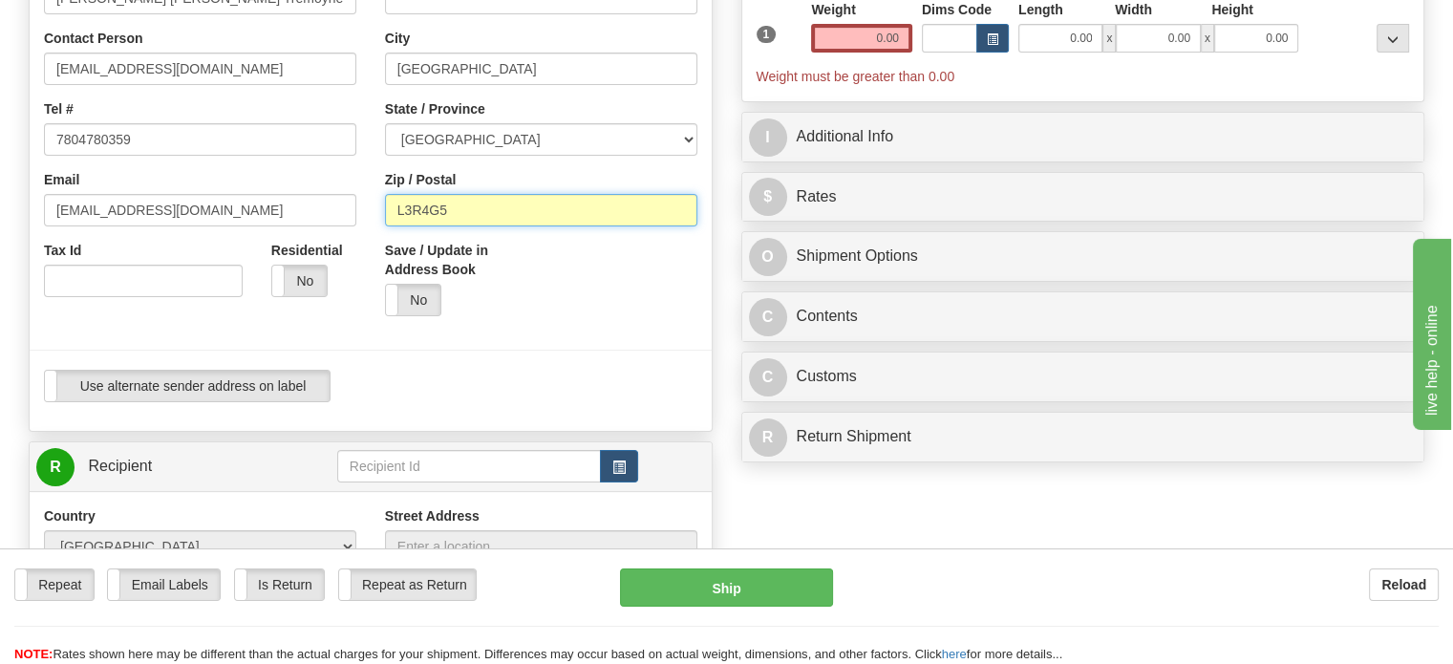
click at [512, 226] on input "L3R4G5" at bounding box center [541, 210] width 312 height 32
paste input "[GEOGRAPHIC_DATA], T5A2H9 [GEOGRAPHIC_DATA]"
click at [512, 226] on input "[GEOGRAPHIC_DATA], T5A2H9 [GEOGRAPHIC_DATA]" at bounding box center [541, 210] width 312 height 32
click at [447, 226] on input "[GEOGRAPHIC_DATA], T5A2H9 [GEOGRAPHIC_DATA]" at bounding box center [541, 210] width 312 height 32
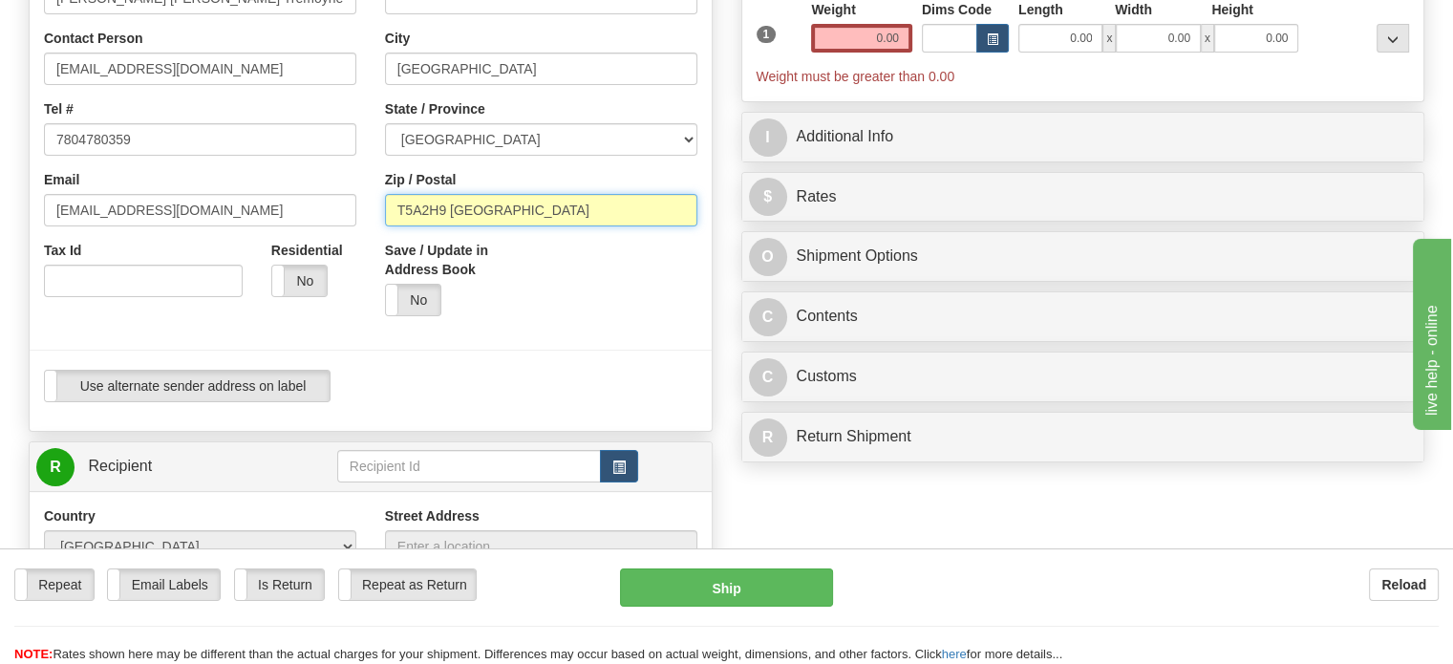
click at [533, 226] on input "T5A2H9 [GEOGRAPHIC_DATA]" at bounding box center [541, 210] width 312 height 32
type input "T5A2H9"
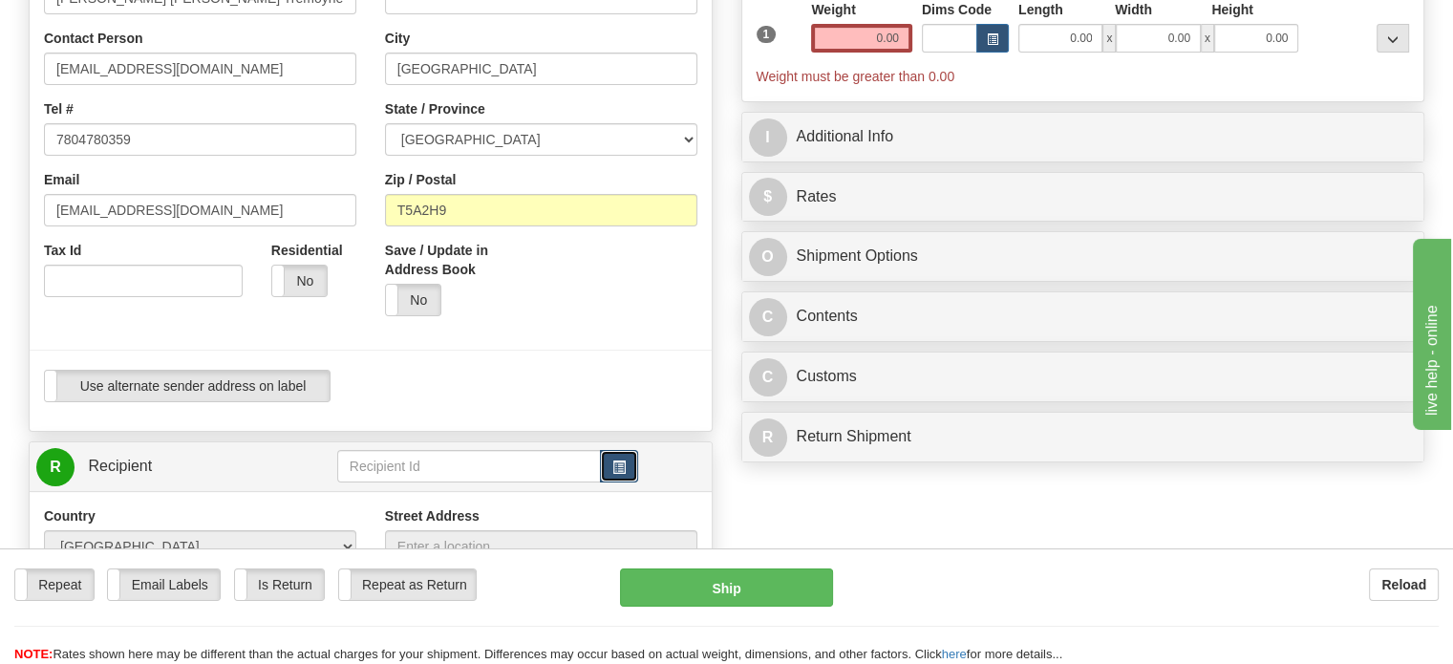
click at [622, 474] on span "button" at bounding box center [618, 467] width 13 height 12
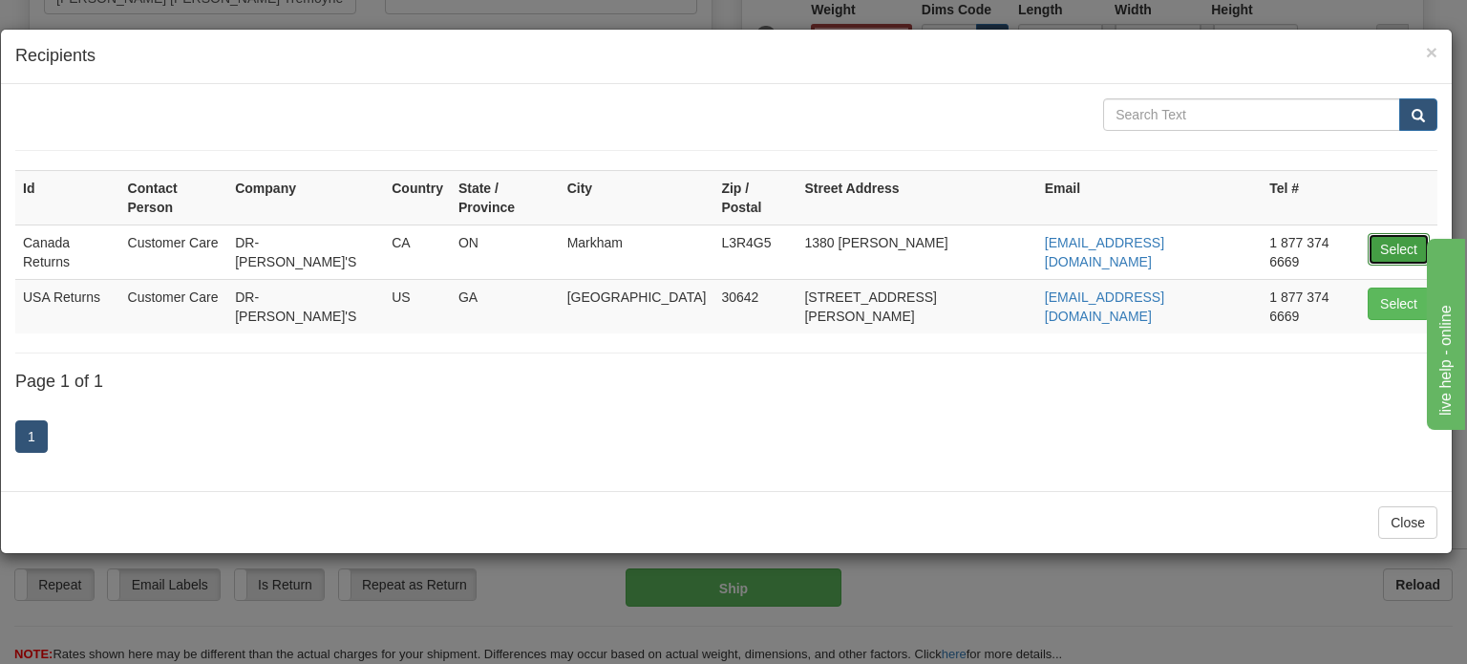
click at [1380, 233] on button "Select" at bounding box center [1399, 249] width 62 height 32
type input "Canada Returns"
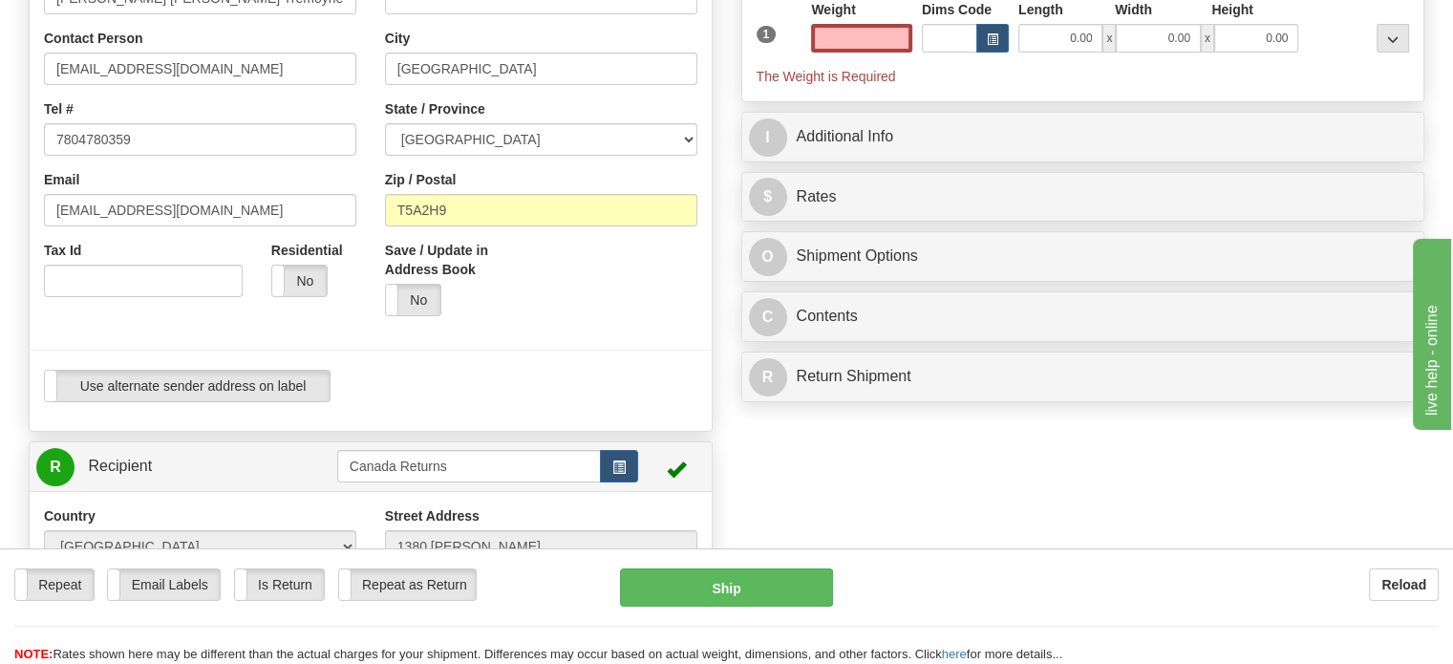
type input "0.00"
click at [869, 53] on input "0.00" at bounding box center [861, 38] width 101 height 29
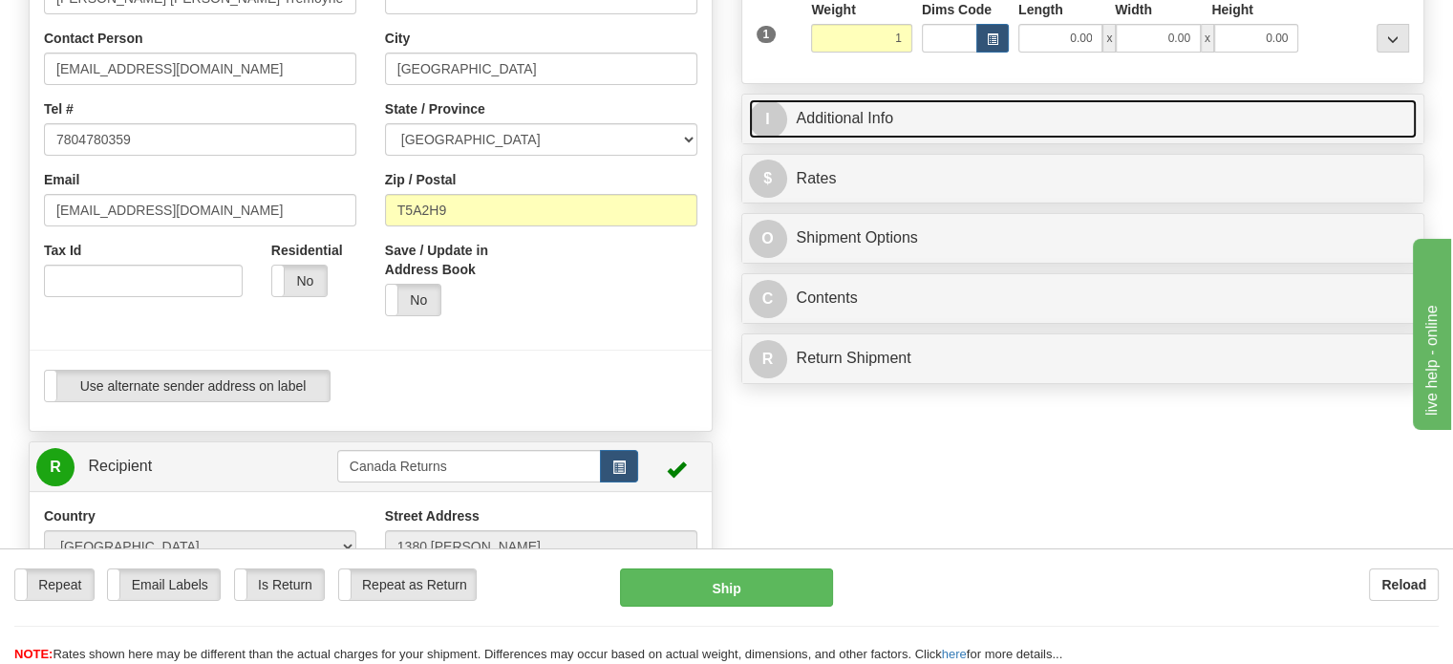
type input "1.00"
click at [1024, 138] on link "I Additional Info" at bounding box center [1083, 118] width 669 height 39
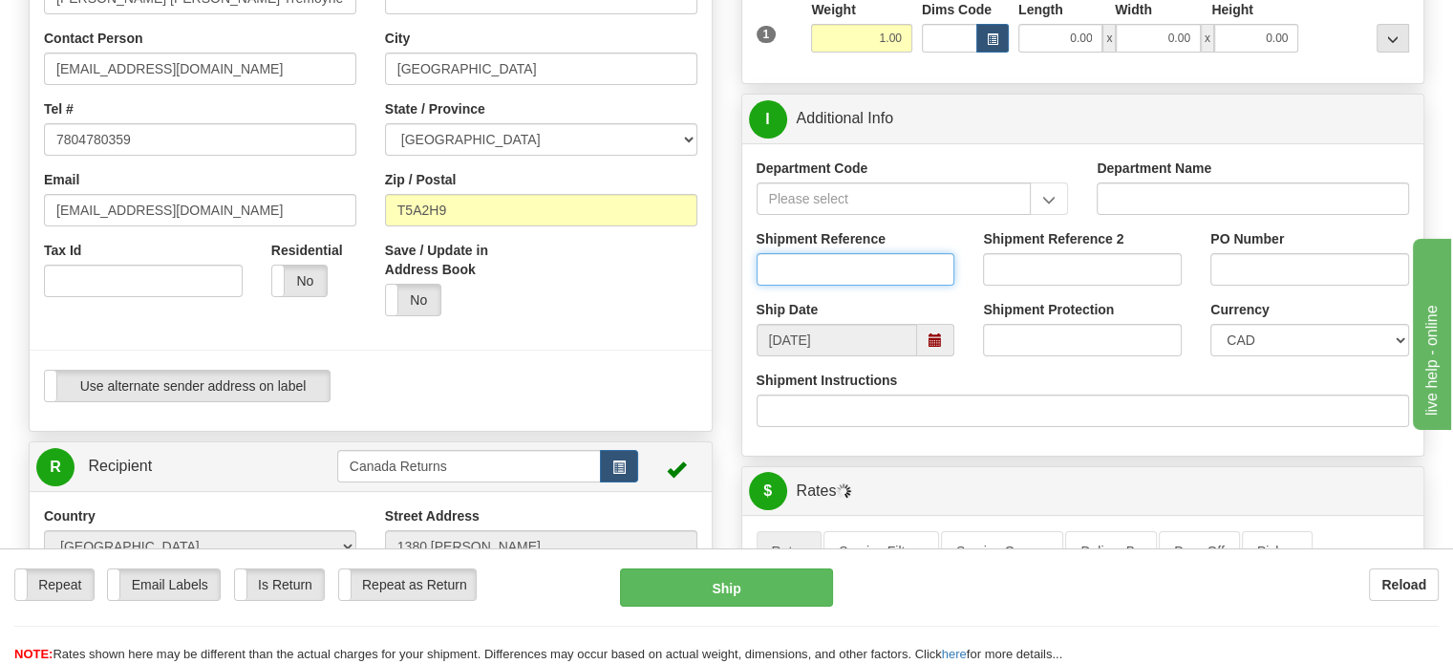
paste input "1130128"
click at [821, 286] on input "1130128" at bounding box center [855, 269] width 199 height 32
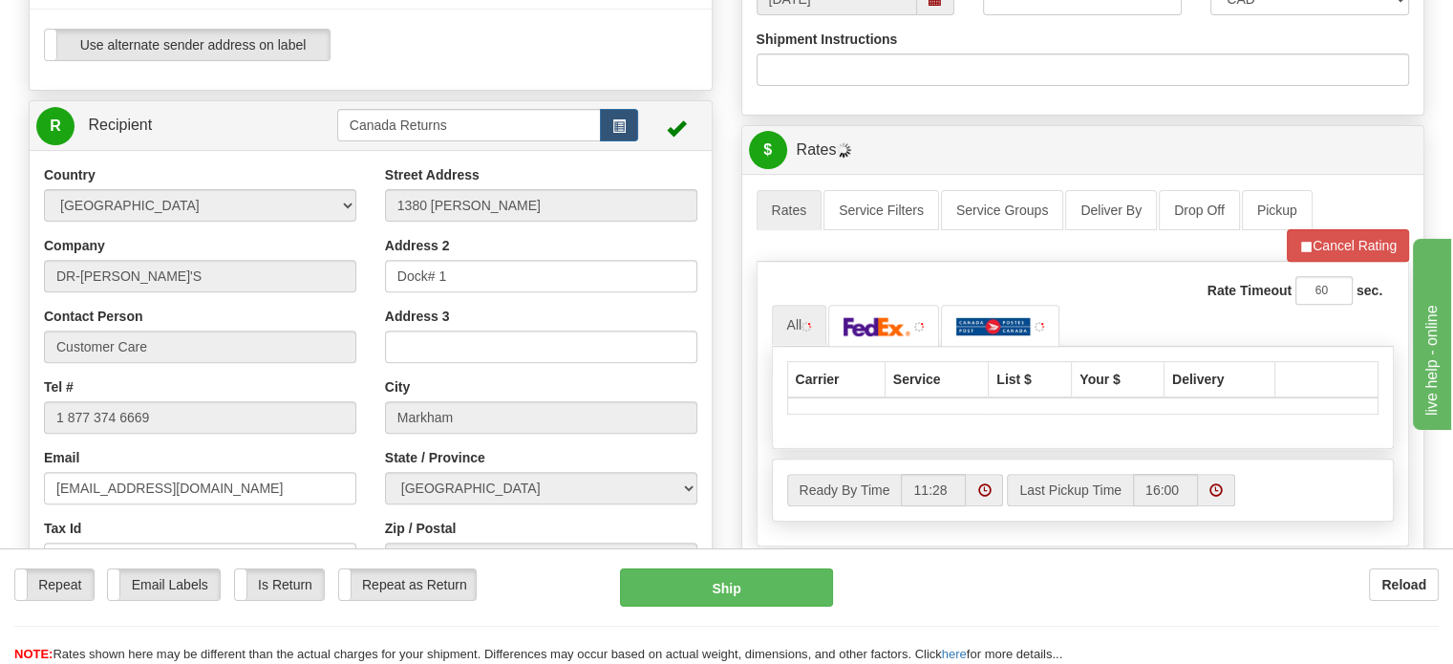
scroll to position [681, 0]
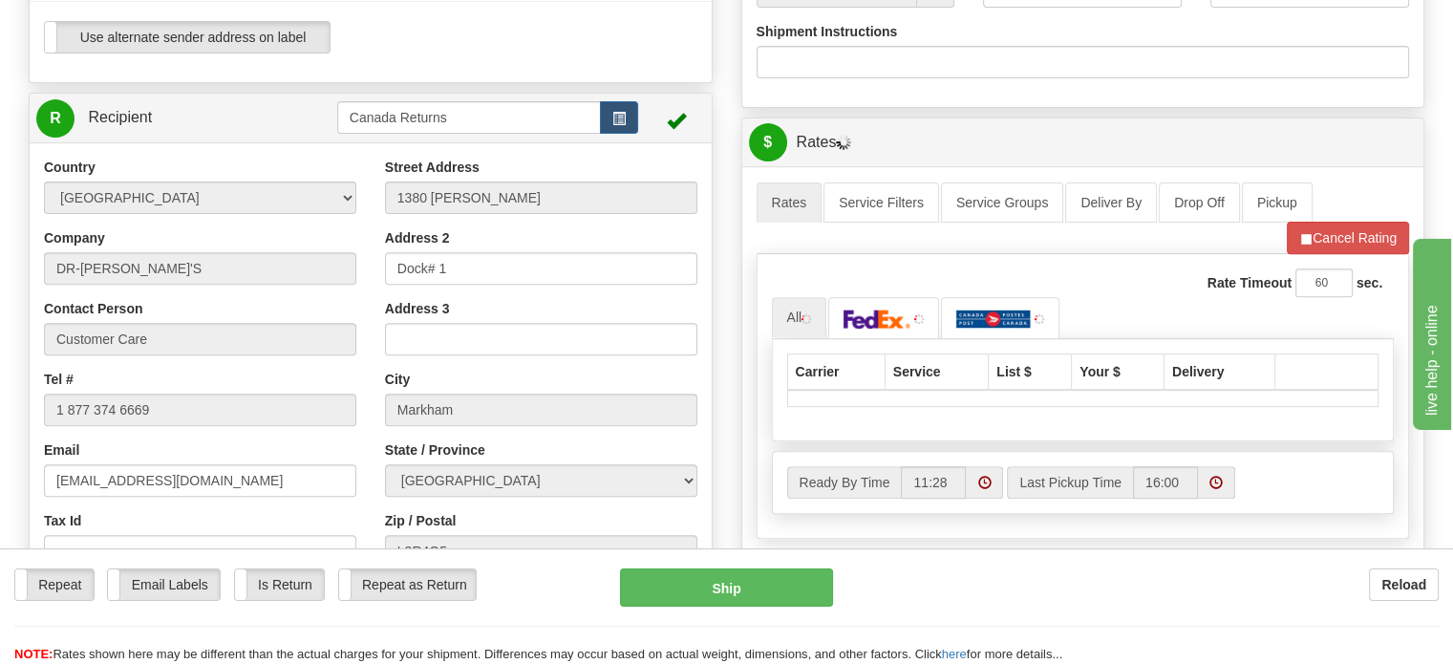
type input "1130128"
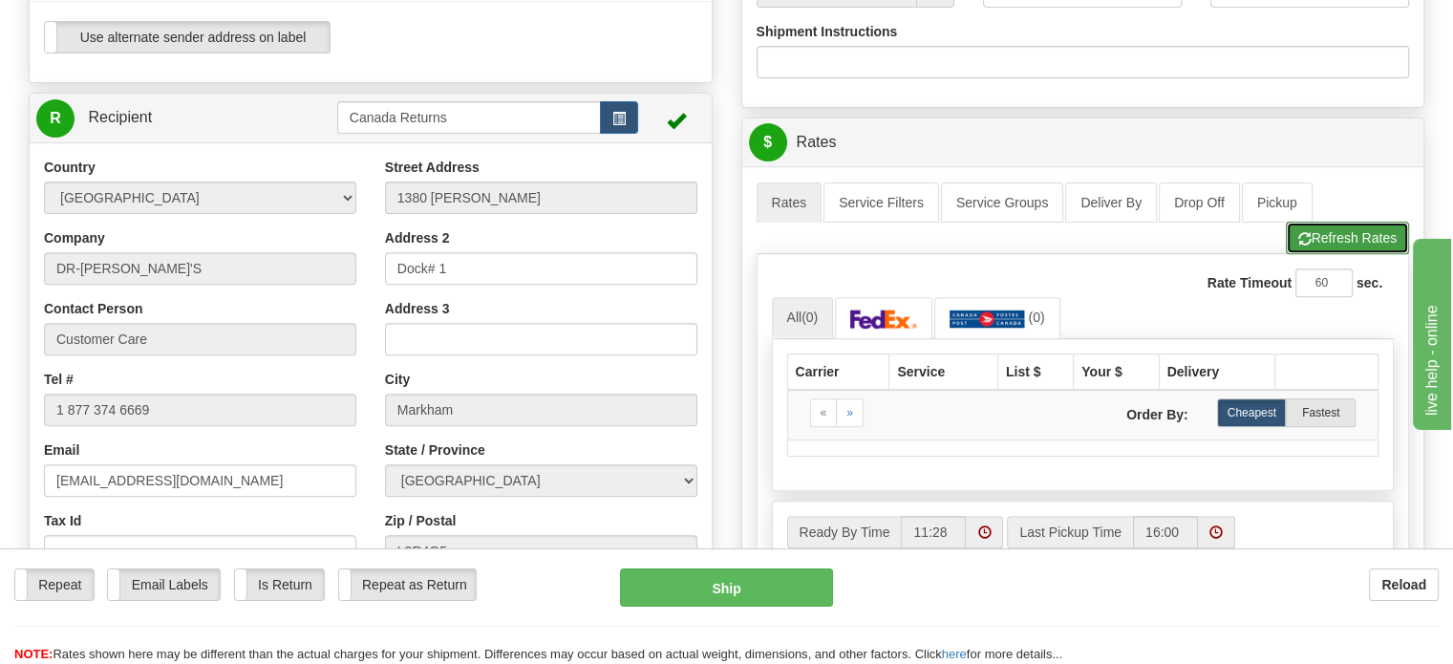
click at [1298, 245] on span "button" at bounding box center [1304, 239] width 13 height 12
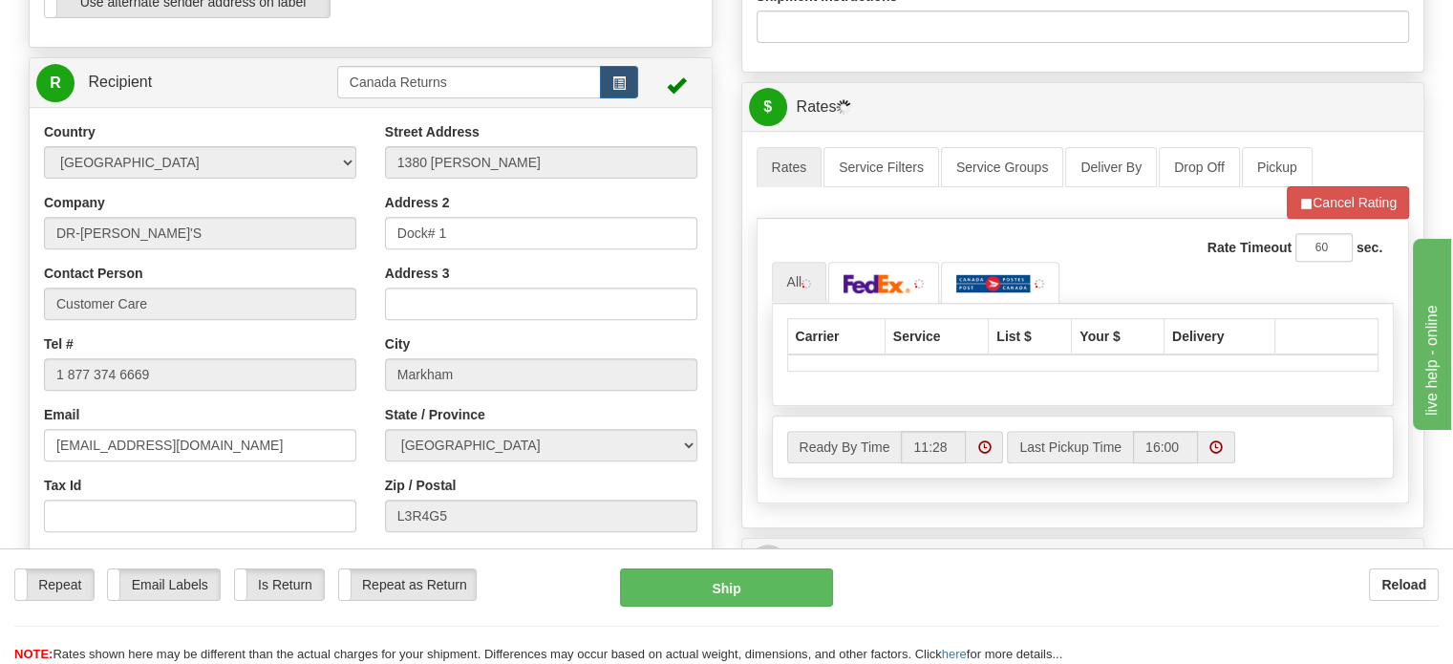
scroll to position [726, 0]
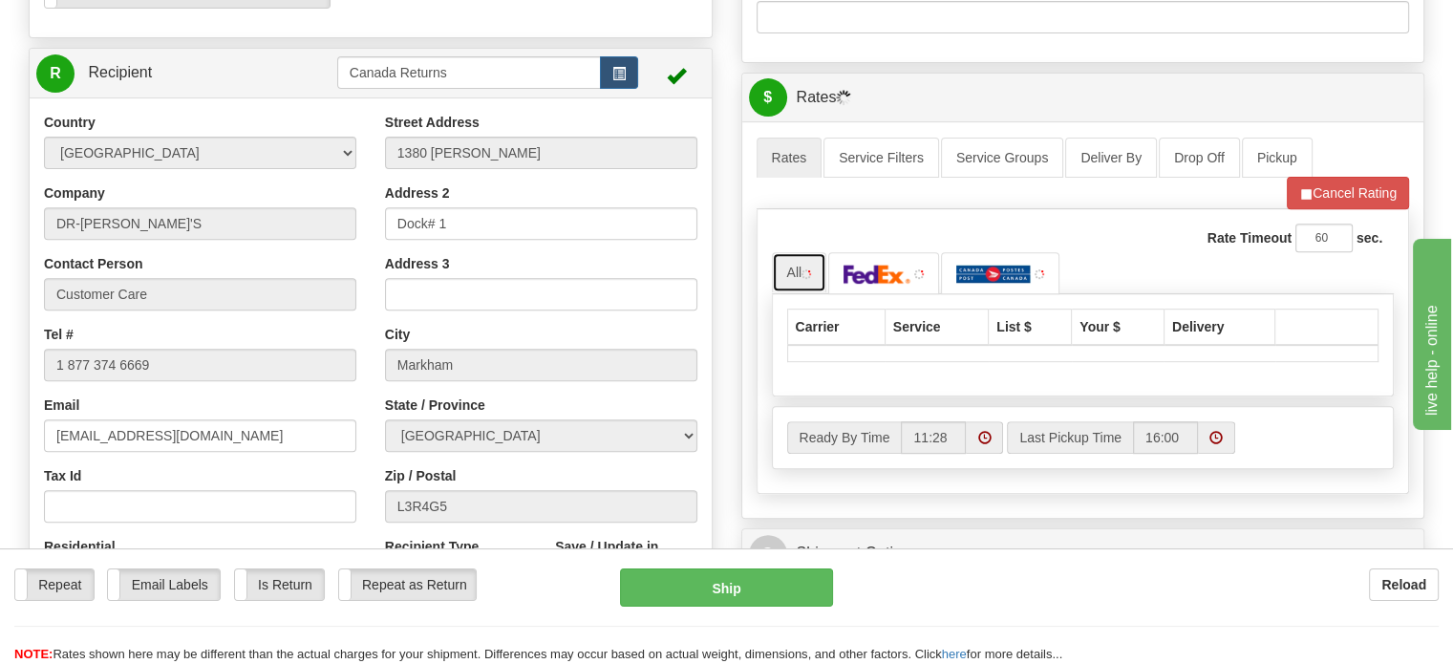
click at [783, 292] on link "All" at bounding box center [799, 272] width 55 height 40
click at [848, 284] on img at bounding box center [876, 274] width 67 height 19
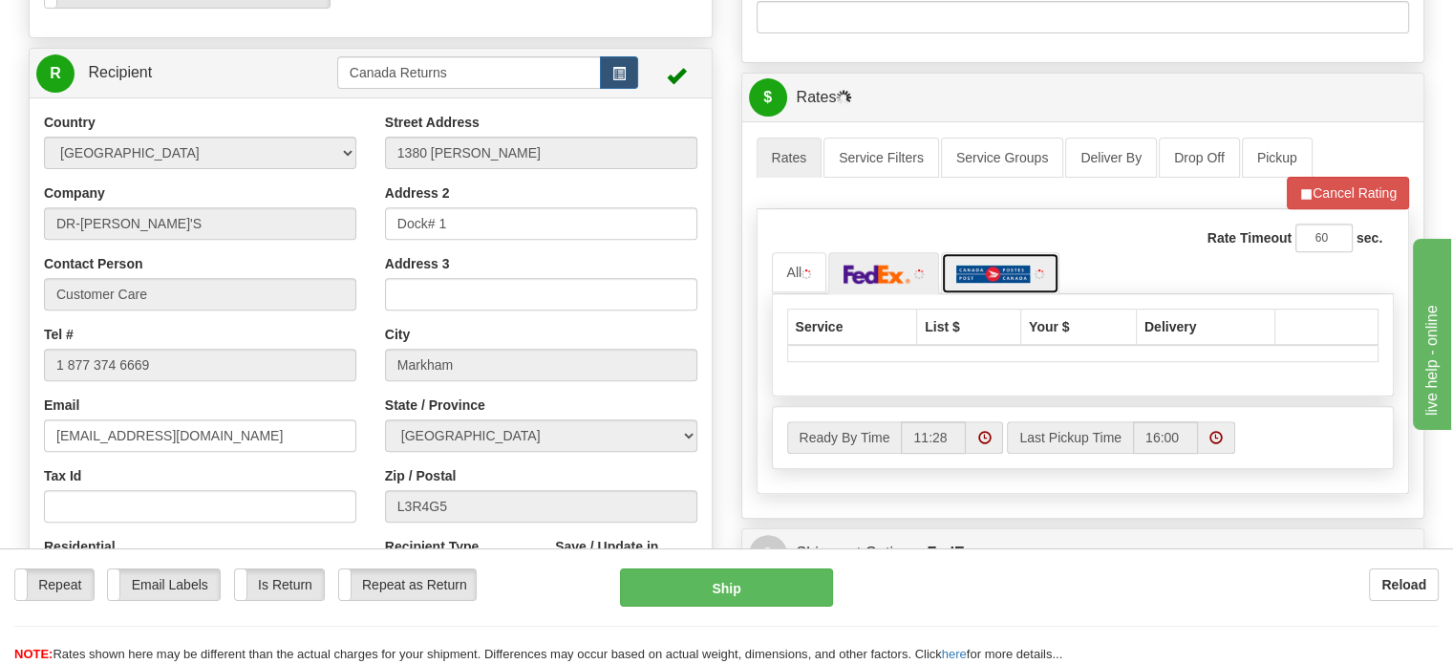
click at [989, 284] on img at bounding box center [993, 274] width 75 height 19
click at [894, 284] on img at bounding box center [876, 274] width 67 height 19
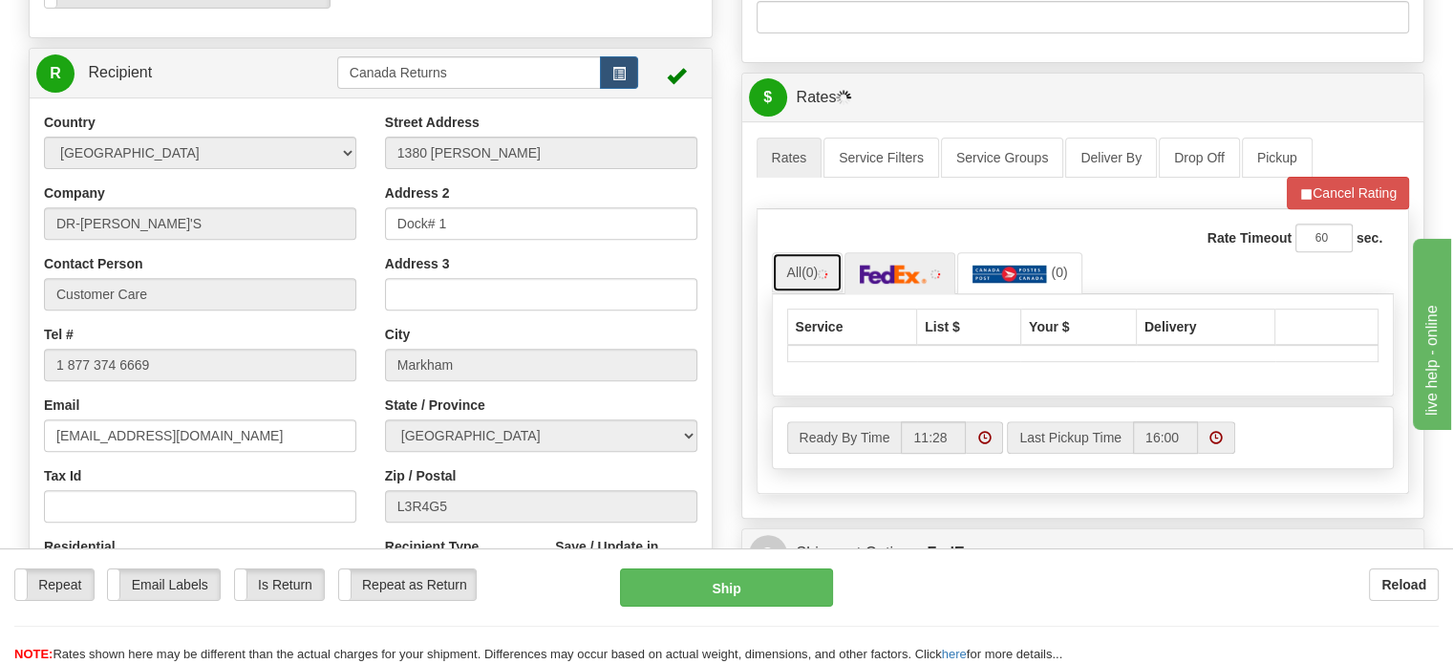
click at [791, 292] on link "All (0)" at bounding box center [808, 272] width 72 height 40
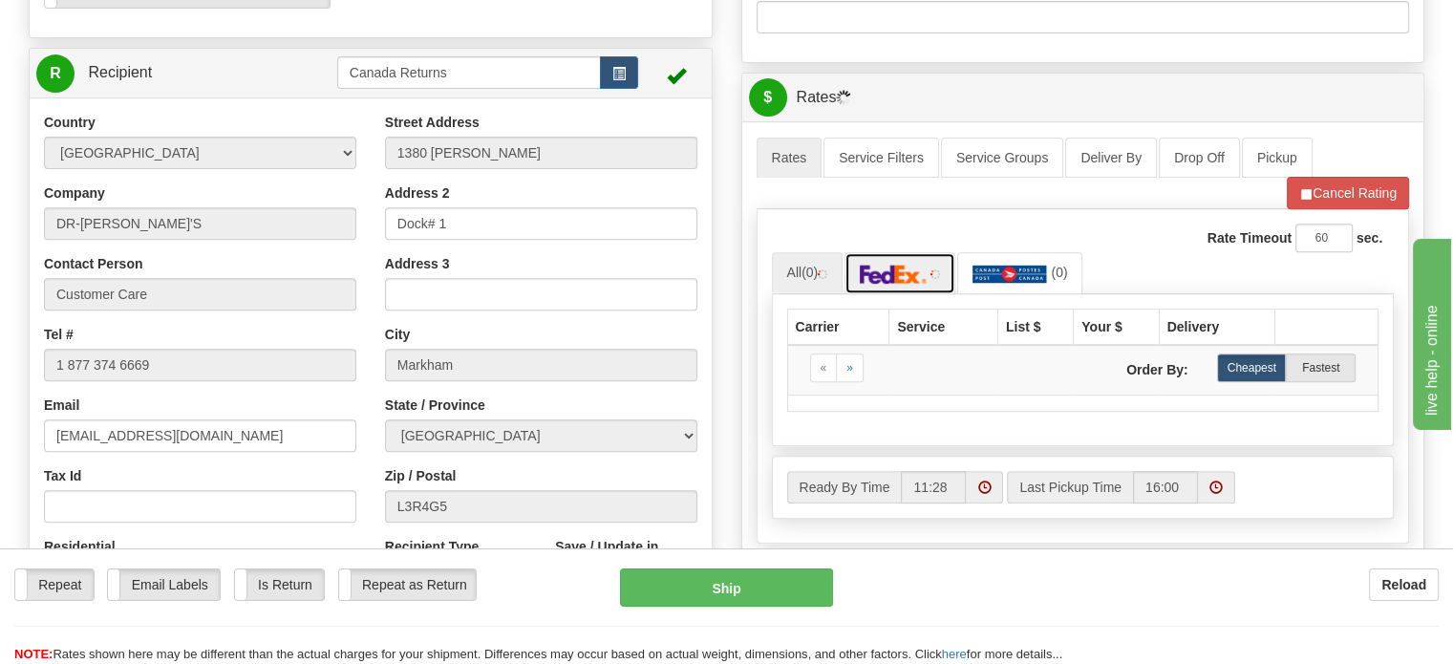
click at [882, 284] on img at bounding box center [893, 274] width 67 height 19
